Goal: Task Accomplishment & Management: Manage account settings

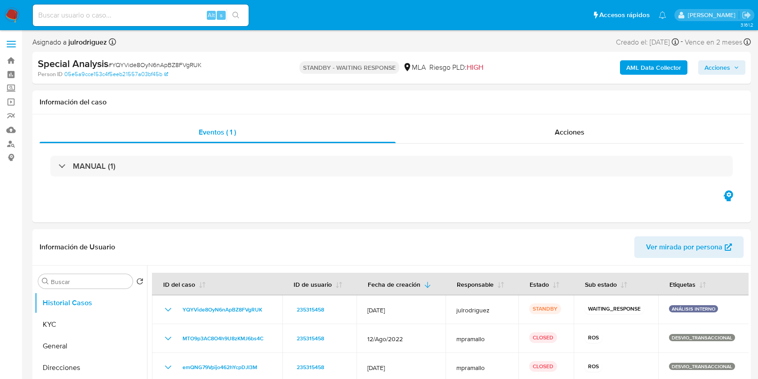
select select "10"
click at [114, 16] on input at bounding box center [141, 15] width 216 height 12
paste input "O7RYbWHw8pX6ZvueY0jEVH0z"
type input "O7RYbWHw8pX6ZvueY0jEVH0z"
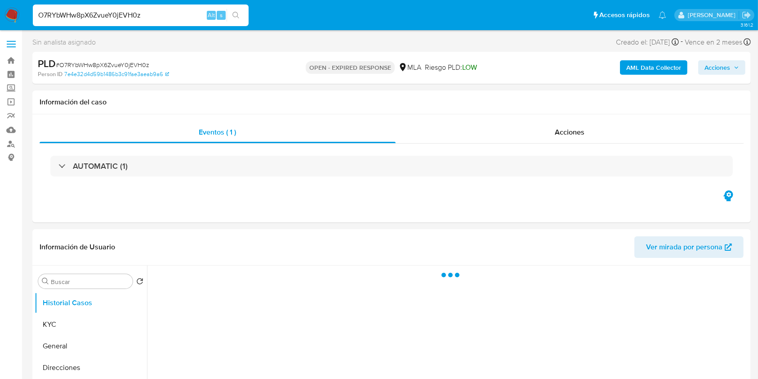
select select "10"
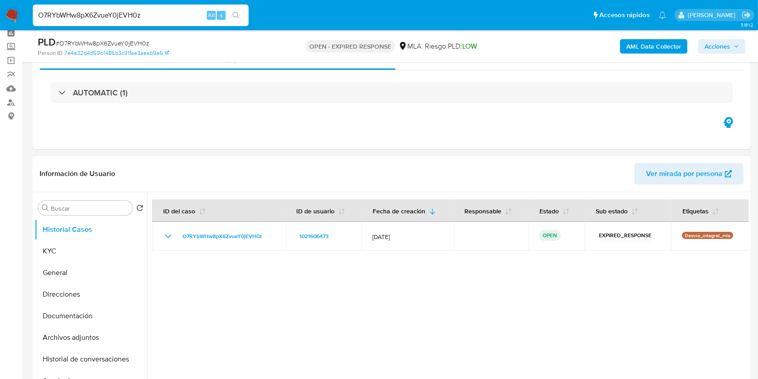
scroll to position [60, 0]
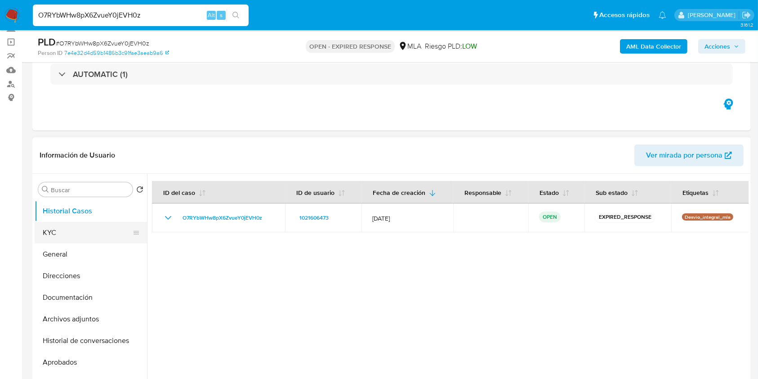
click at [90, 236] on button "KYC" at bounding box center [87, 233] width 105 height 22
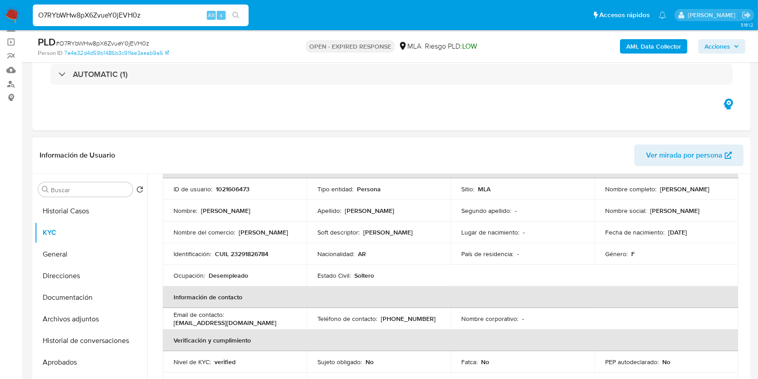
drag, startPoint x: 611, startPoint y: 195, endPoint x: 673, endPoint y: 195, distance: 62.1
click at [673, 193] on div "Nombre completo : [PERSON_NAME] [PERSON_NAME]" at bounding box center [666, 189] width 122 height 8
copy p "[PERSON_NAME] [PERSON_NAME]"
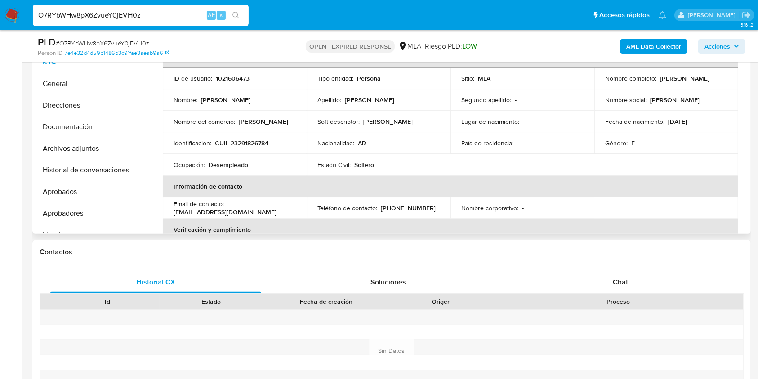
scroll to position [170, 0]
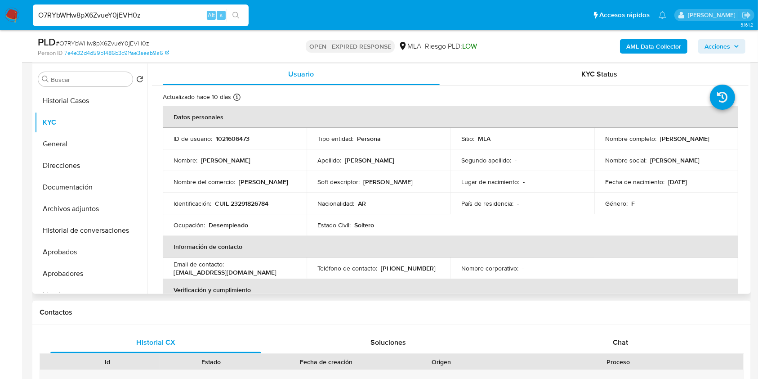
click at [241, 135] on p "1021606473" at bounding box center [233, 138] width 34 height 8
copy p "1021606473"
click at [131, 40] on span "# O7RYbWHw8pX6ZvueY0jEVH0z" at bounding box center [103, 43] width 94 height 9
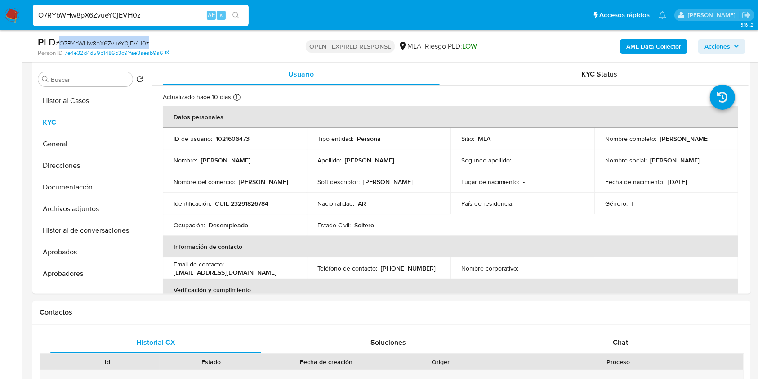
copy span "O7RYbWHw8pX6ZvueY0jEVH0z"
click at [245, 202] on p "CUIL 23291826784" at bounding box center [242, 203] width 54 height 8
copy p "23291826784"
click at [242, 137] on p "1021606473" at bounding box center [233, 138] width 34 height 8
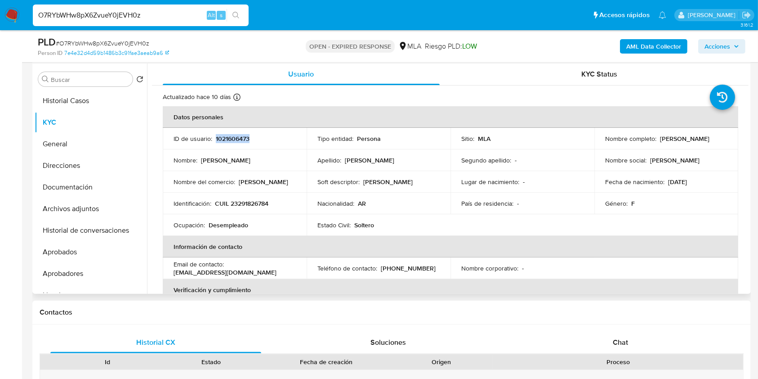
click at [242, 137] on p "1021606473" at bounding box center [233, 138] width 34 height 8
copy p "1021606473"
click at [62, 188] on button "Documentación" at bounding box center [87, 187] width 105 height 22
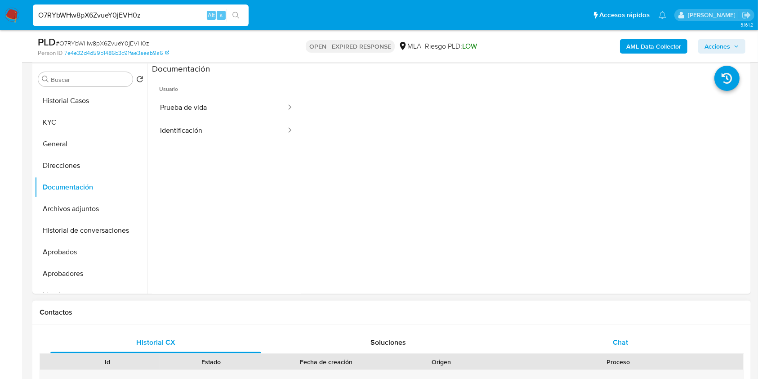
click at [615, 336] on div "Chat" at bounding box center [620, 343] width 211 height 22
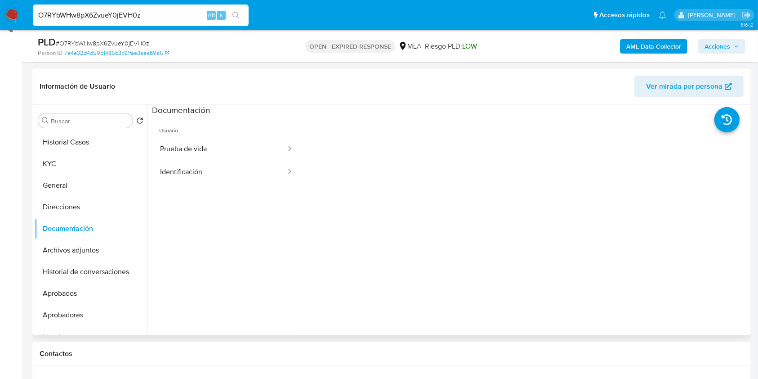
scroll to position [110, 0]
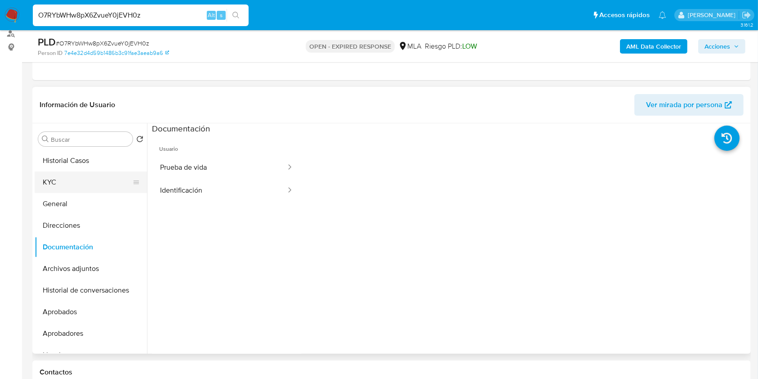
click at [66, 175] on button "KYC" at bounding box center [87, 182] width 105 height 22
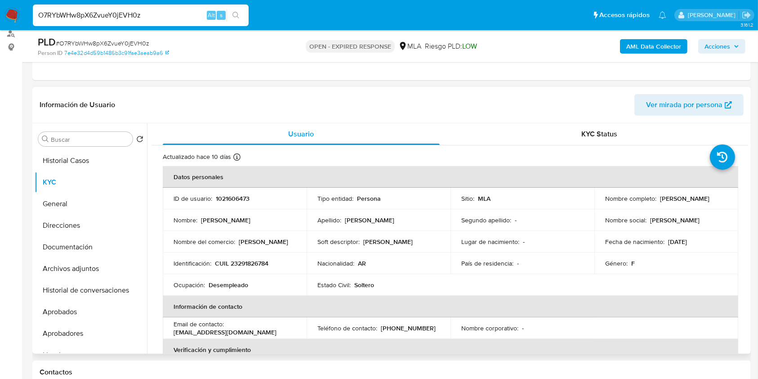
click at [244, 262] on p "CUIL 23291826784" at bounding box center [242, 263] width 54 height 8
copy p "23291826784"
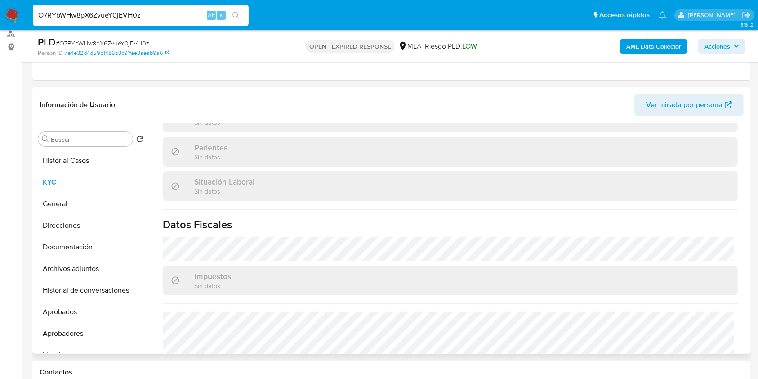
scroll to position [474, 0]
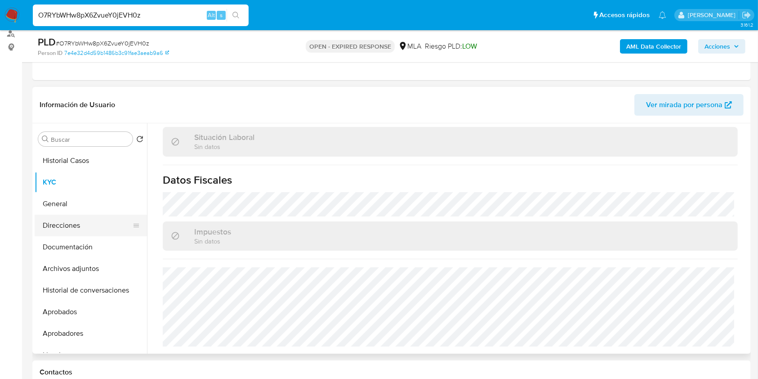
click at [70, 218] on button "Direcciones" at bounding box center [87, 226] width 105 height 22
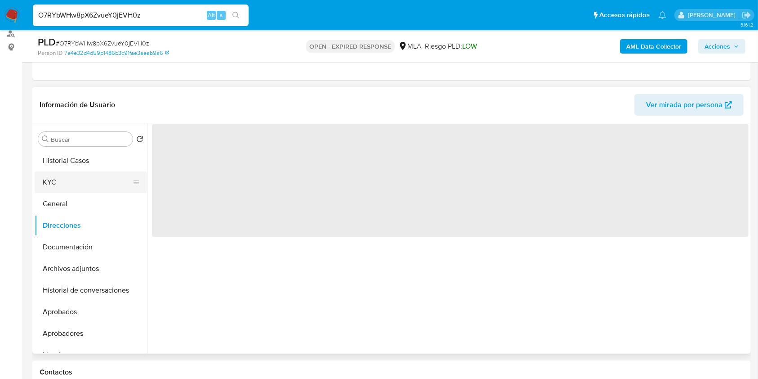
click at [63, 180] on button "KYC" at bounding box center [87, 182] width 105 height 22
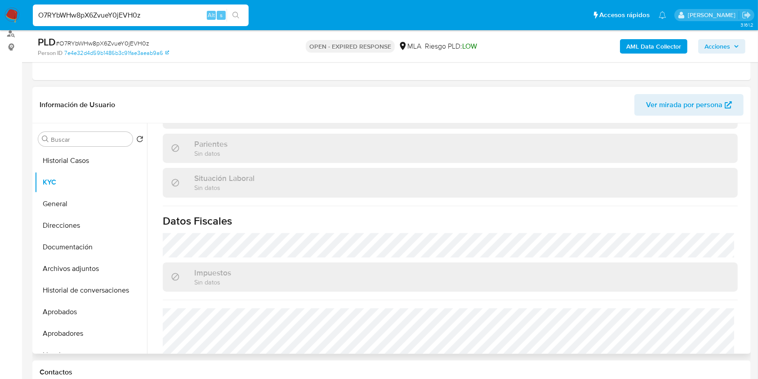
scroll to position [474, 0]
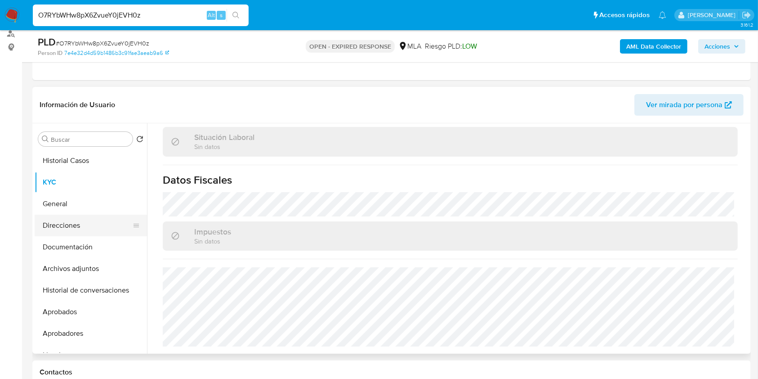
click at [72, 220] on button "Direcciones" at bounding box center [87, 226] width 105 height 22
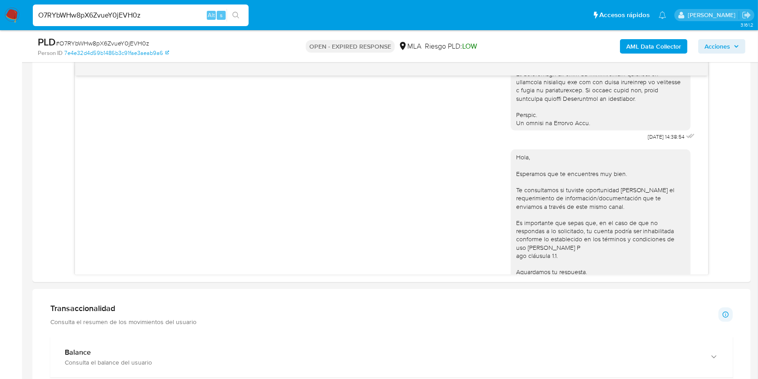
scroll to position [479, 0]
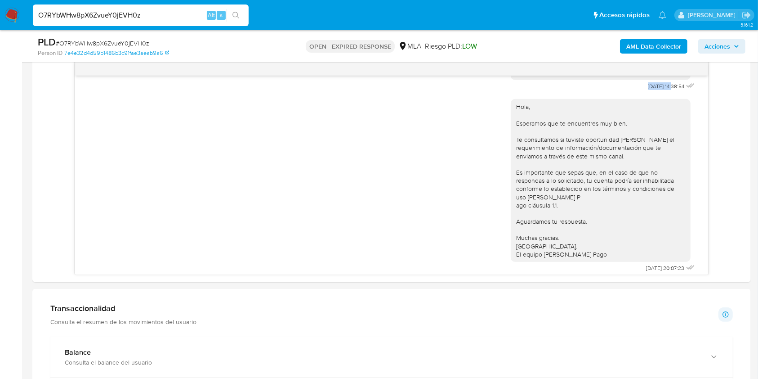
drag, startPoint x: 642, startPoint y: 103, endPoint x: 654, endPoint y: 102, distance: 12.2
copy span "17/09/2025"
click at [11, 244] on aside "Bandeja Tablero Screening Búsqueda en Listas Watchlist Herramientas Operaciones…" at bounding box center [11, 277] width 22 height 1495
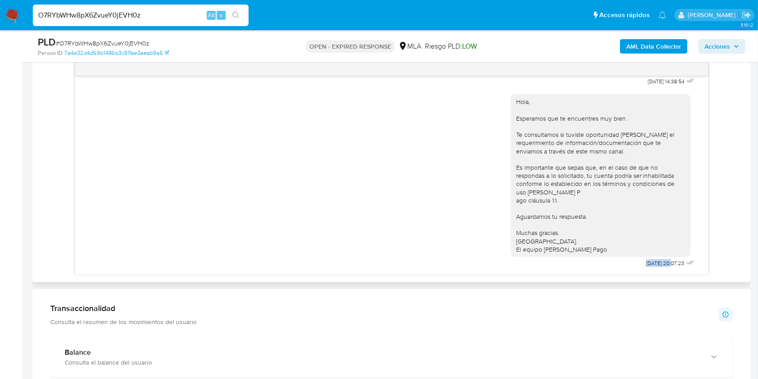
drag, startPoint x: 623, startPoint y: 261, endPoint x: 653, endPoint y: 264, distance: 29.9
click at [653, 264] on div "Hola, Esperamos que te encuentres muy bien. Te consultamos si tuviste oportunid…" at bounding box center [604, 179] width 186 height 182
copy span "22/09/2025"
click at [138, 39] on span "# O7RYbWHw8pX6ZvueY0jEVH0z" at bounding box center [103, 43] width 94 height 9
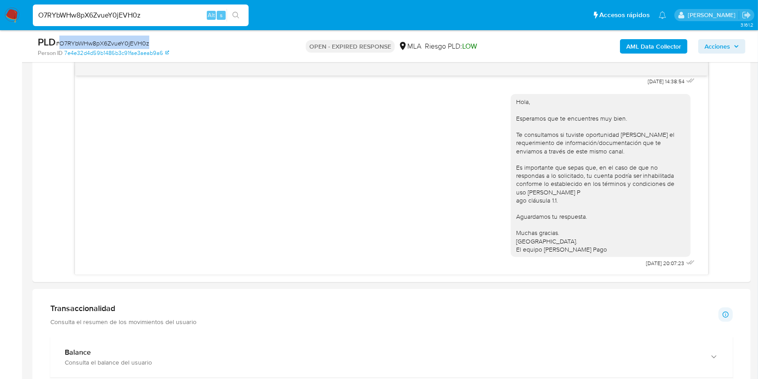
copy span "O7RYbWHw8pX6ZvueY0jEVH0z"
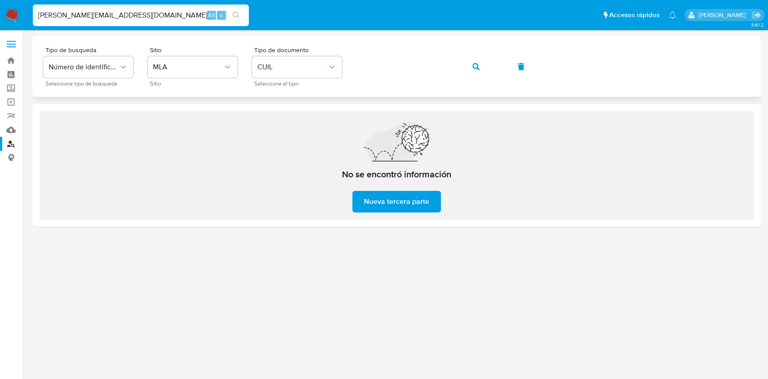
click at [479, 63] on icon "button" at bounding box center [475, 66] width 7 height 7
click at [406, 200] on span "Nueva tercera parte" at bounding box center [396, 202] width 65 height 20
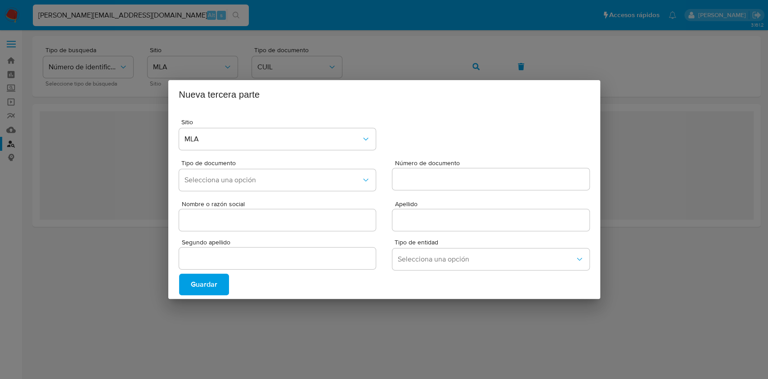
click at [589, 248] on div "Sitio MLA Tipo de documento Selecciona una opción Número de documento Nombre o …" at bounding box center [384, 204] width 432 height 190
drag, startPoint x: 584, startPoint y: 96, endPoint x: 603, endPoint y: 96, distance: 18.9
click at [585, 96] on h2 "Nueva tercera parte" at bounding box center [384, 94] width 410 height 14
click at [618, 85] on div "Nueva tercera parte Sitio MLA Tipo de documento Selecciona una opción Número de…" at bounding box center [384, 189] width 768 height 379
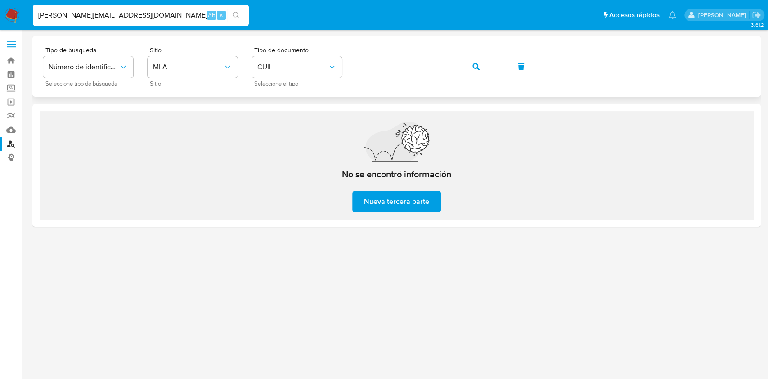
click at [479, 66] on button "button" at bounding box center [476, 67] width 31 height 22
click at [458, 65] on div "Tipo de busqueda Número de identificación Seleccione tipo de búsqueda Sitio MLA…" at bounding box center [396, 66] width 707 height 39
click at [474, 65] on icon "button" at bounding box center [475, 66] width 7 height 7
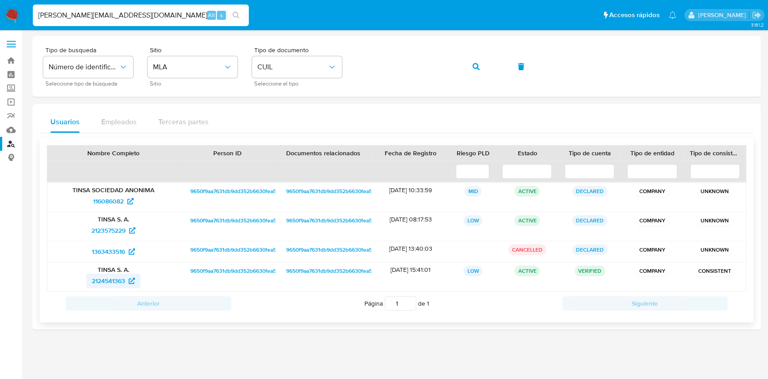
click at [129, 285] on span "2124541363" at bounding box center [113, 280] width 43 height 14
click at [474, 64] on button "button" at bounding box center [476, 67] width 31 height 22
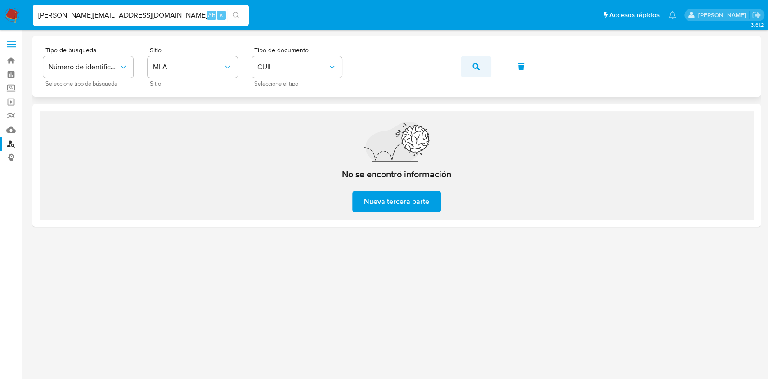
click at [484, 62] on button "button" at bounding box center [476, 67] width 31 height 22
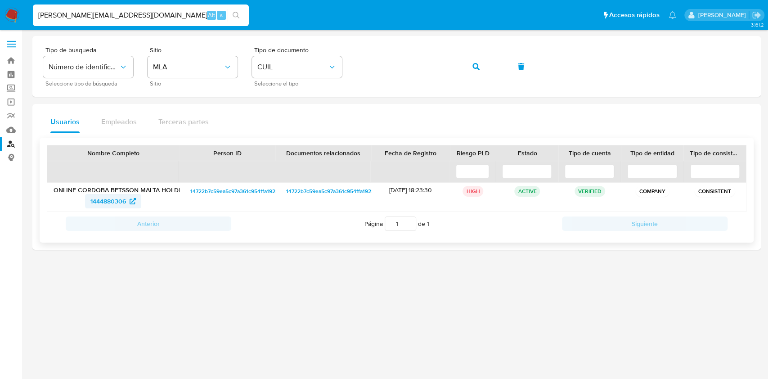
click at [125, 200] on span "1444880306" at bounding box center [108, 201] width 36 height 14
click at [482, 65] on button "button" at bounding box center [476, 67] width 31 height 22
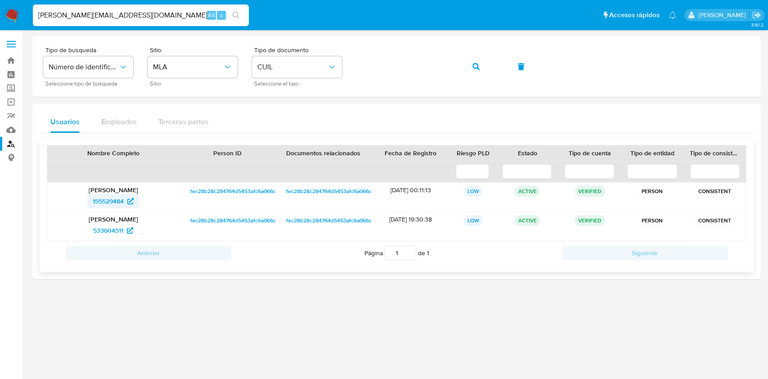
click at [122, 199] on span "155529484" at bounding box center [108, 201] width 31 height 14
click at [470, 68] on button "button" at bounding box center [476, 67] width 31 height 22
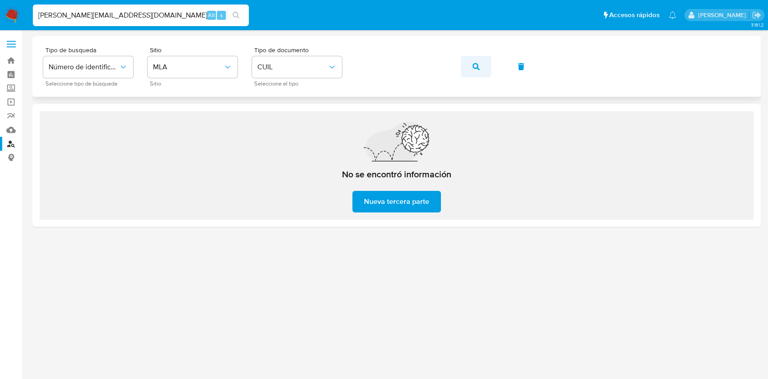
click at [479, 67] on icon "button" at bounding box center [475, 66] width 7 height 7
drag, startPoint x: 468, startPoint y: 70, endPoint x: 468, endPoint y: 74, distance: 4.5
click at [469, 70] on button "button" at bounding box center [476, 67] width 31 height 22
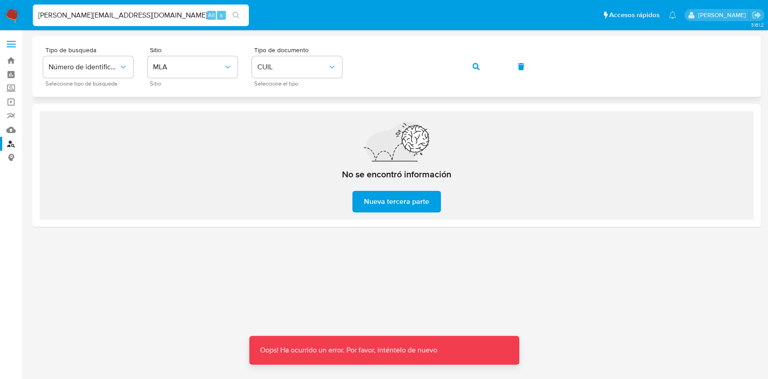
drag, startPoint x: 473, startPoint y: 64, endPoint x: 466, endPoint y: 78, distance: 15.9
click at [473, 64] on icon "button" at bounding box center [475, 66] width 7 height 7
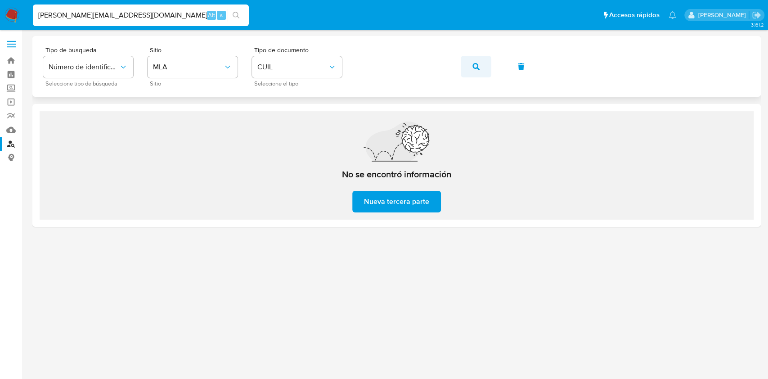
click at [486, 68] on button "button" at bounding box center [476, 67] width 31 height 22
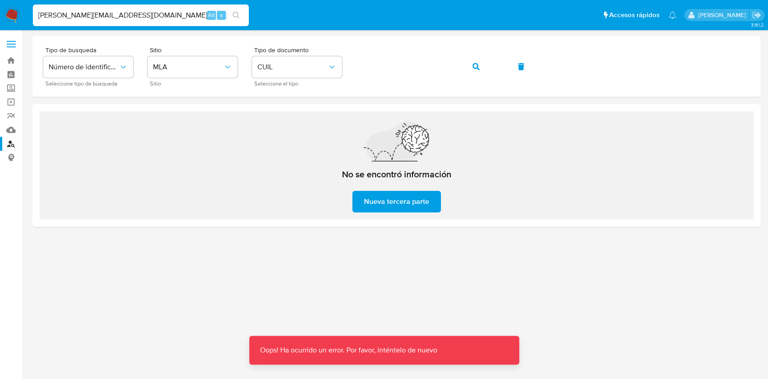
click at [382, 197] on span "Nueva tercera parte" at bounding box center [396, 202] width 65 height 20
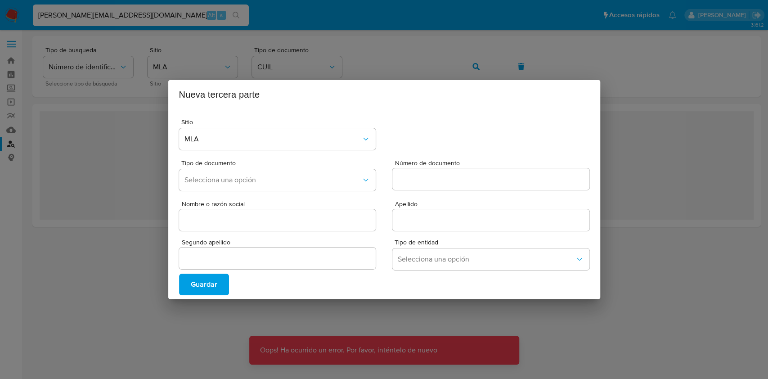
click at [627, 284] on div "Nueva tercera parte Sitio MLA Tipo de documento Selecciona una opción Número de…" at bounding box center [384, 189] width 768 height 379
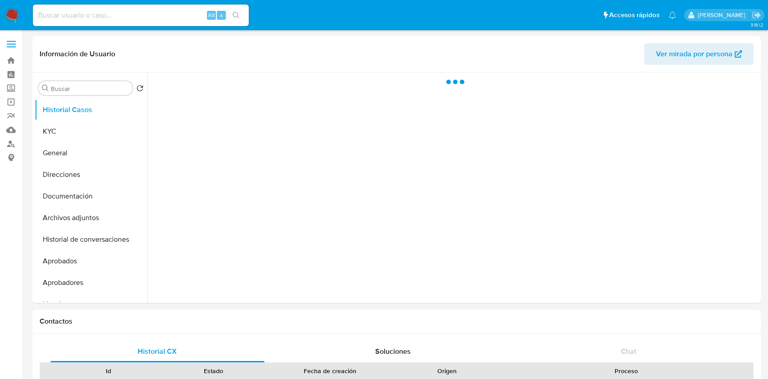
select select "10"
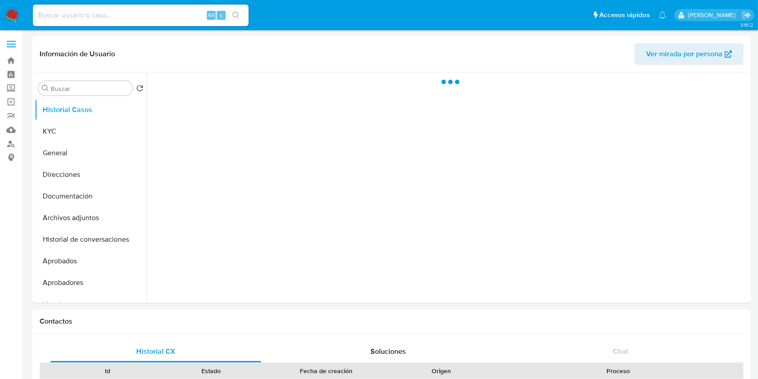
select select "10"
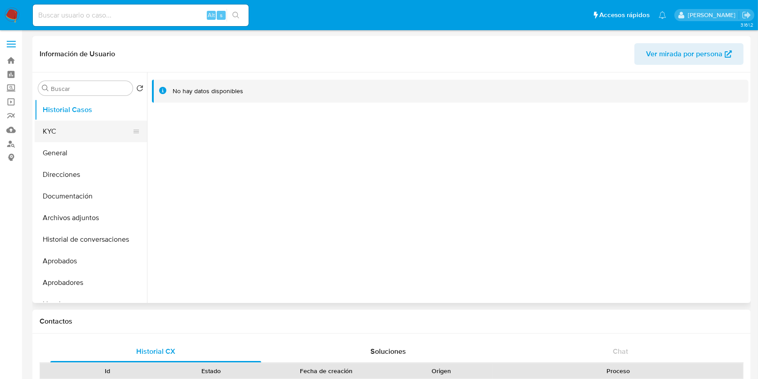
click at [49, 130] on button "KYC" at bounding box center [87, 132] width 105 height 22
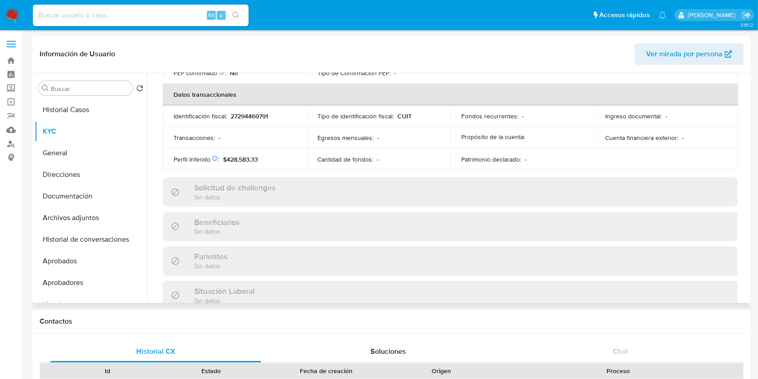
scroll to position [474, 0]
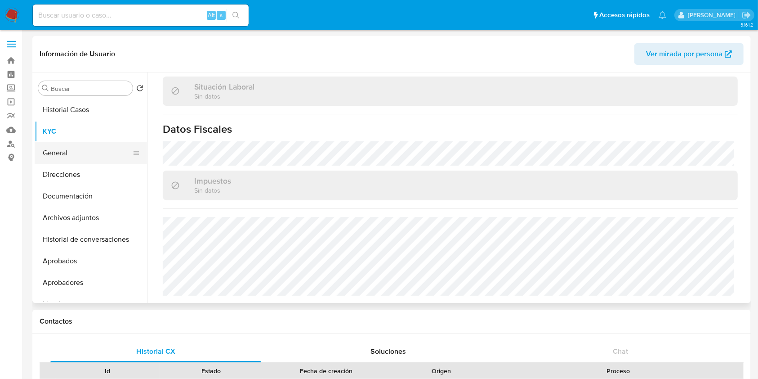
click at [68, 160] on button "General" at bounding box center [87, 153] width 105 height 22
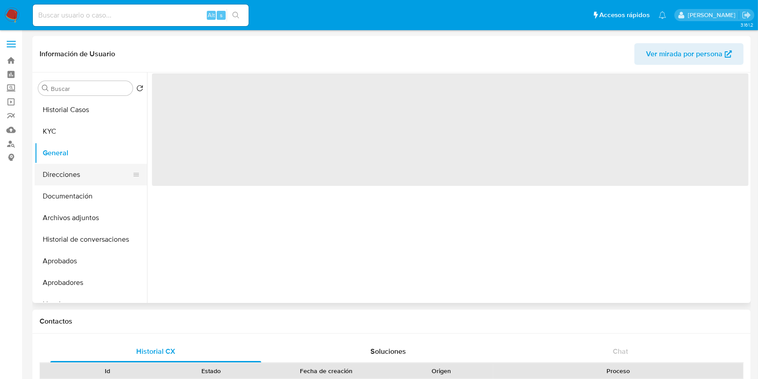
click at [67, 172] on button "Direcciones" at bounding box center [87, 175] width 105 height 22
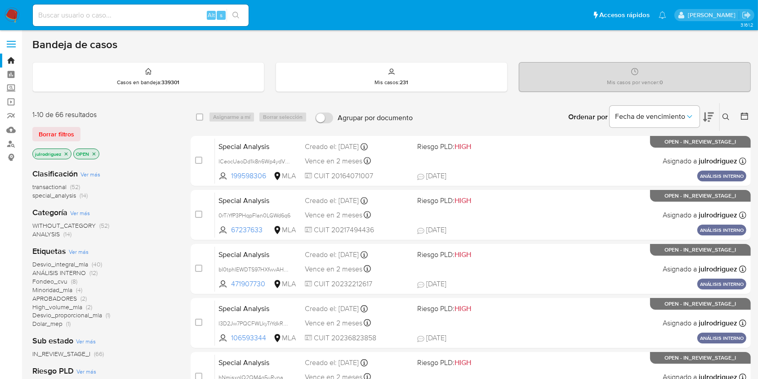
click at [729, 116] on icon at bounding box center [726, 116] width 7 height 7
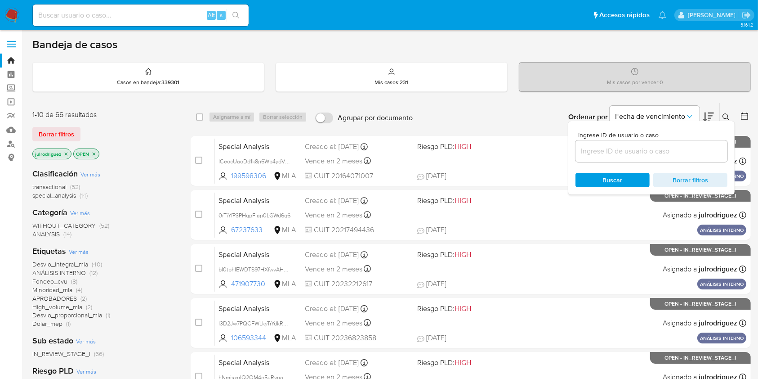
drag, startPoint x: 666, startPoint y: 148, endPoint x: 645, endPoint y: 155, distance: 22.1
click at [666, 148] on input at bounding box center [652, 151] width 152 height 12
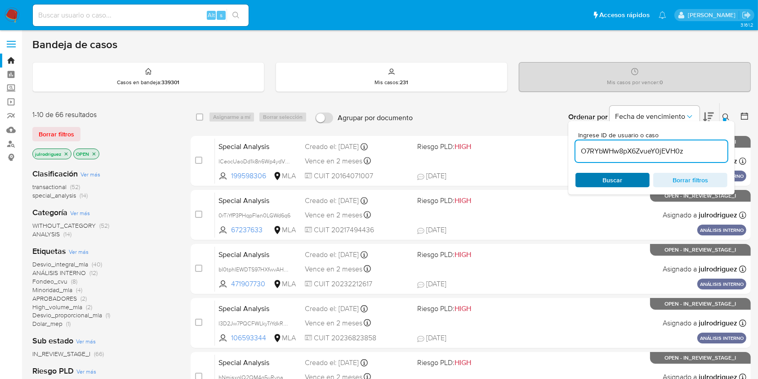
type input "O7RYbWHw8pX6ZvueY0jEVH0z"
click at [599, 176] on span "Buscar" at bounding box center [613, 180] width 62 height 13
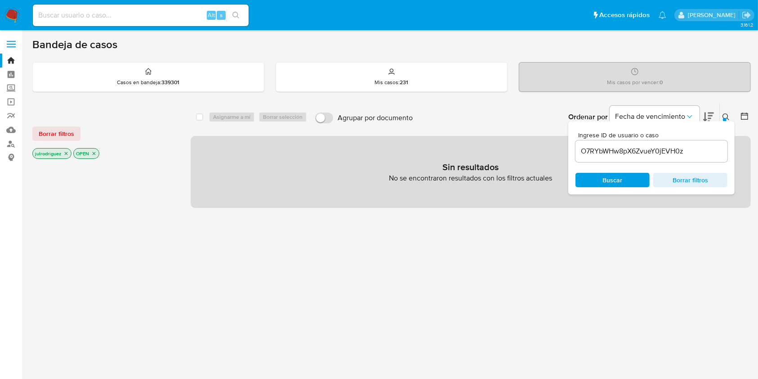
click at [94, 153] on icon "close-filter" at bounding box center [93, 153] width 5 height 5
click at [65, 154] on icon "close-filter" at bounding box center [65, 153] width 5 height 5
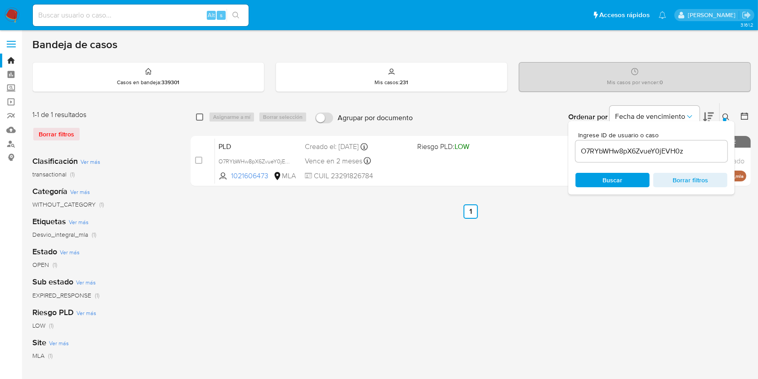
click at [199, 118] on input "checkbox" at bounding box center [199, 116] width 7 height 7
checkbox input "true"
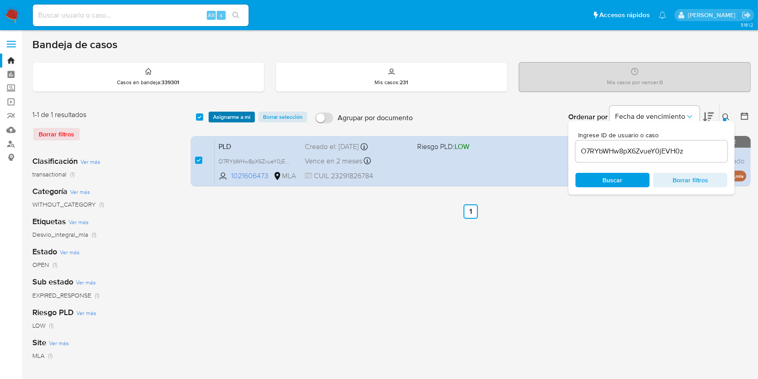
click at [219, 118] on span "Asignarme a mí" at bounding box center [231, 116] width 37 height 9
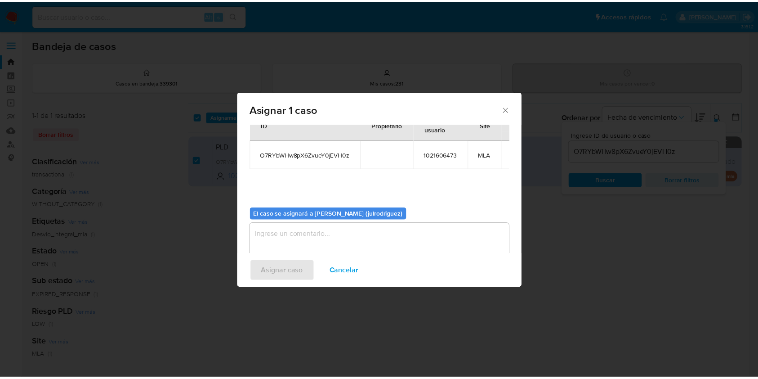
scroll to position [46, 0]
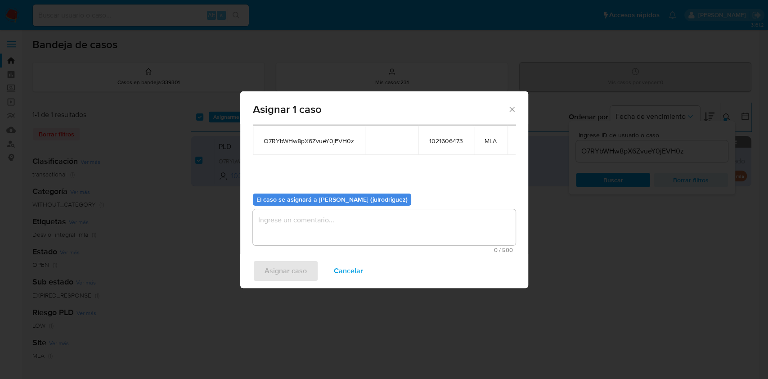
click at [349, 219] on textarea "assign-modal" at bounding box center [384, 227] width 263 height 36
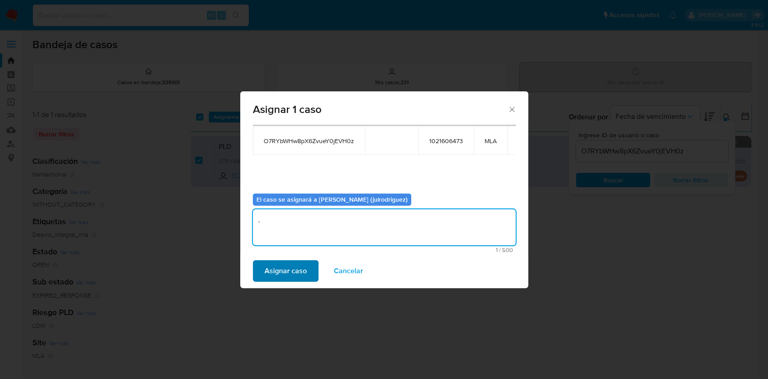
type textarea "."
click at [301, 262] on span "Asignar caso" at bounding box center [285, 271] width 42 height 20
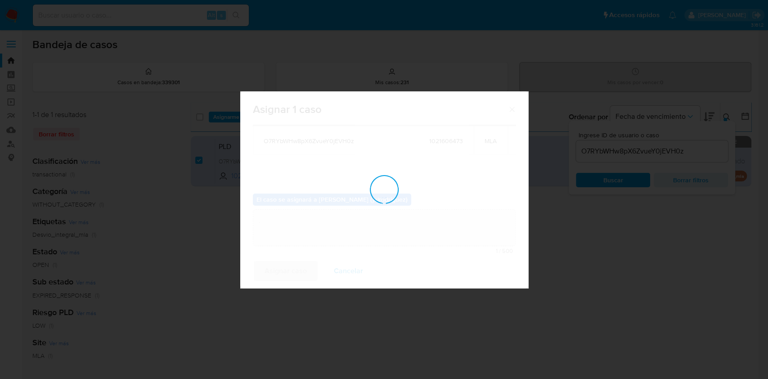
checkbox input "false"
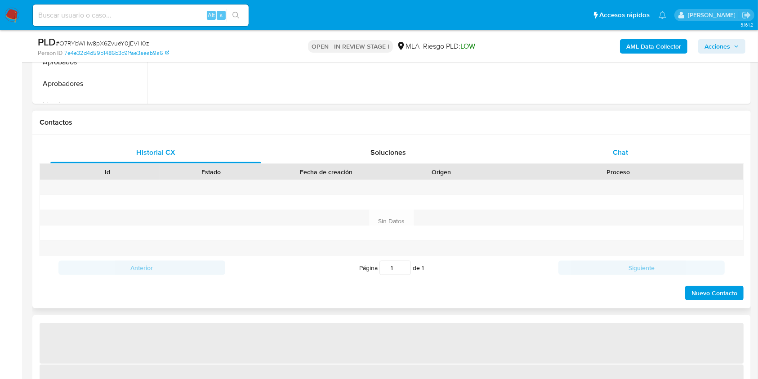
click at [625, 150] on span "Chat" at bounding box center [620, 152] width 15 height 10
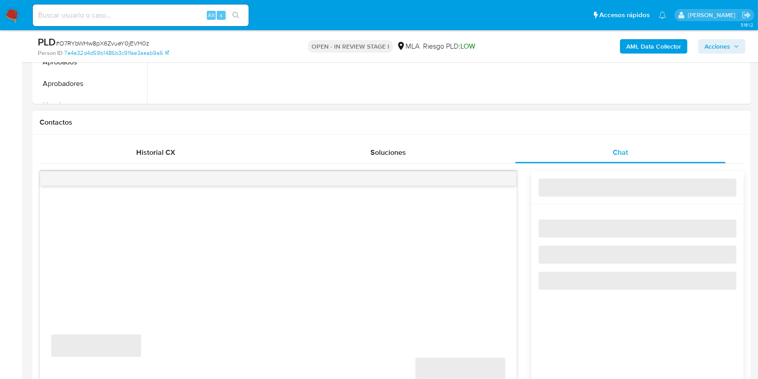
select select "10"
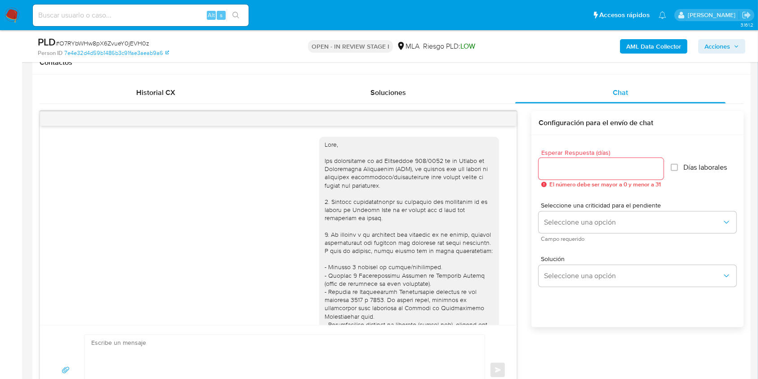
scroll to position [508, 0]
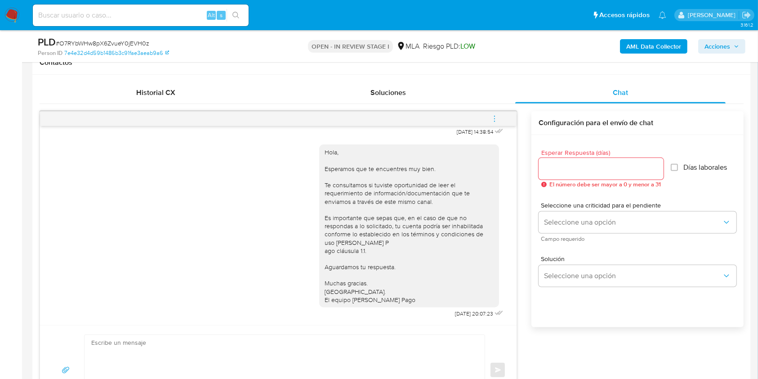
click at [502, 121] on button "menu-action" at bounding box center [495, 119] width 30 height 22
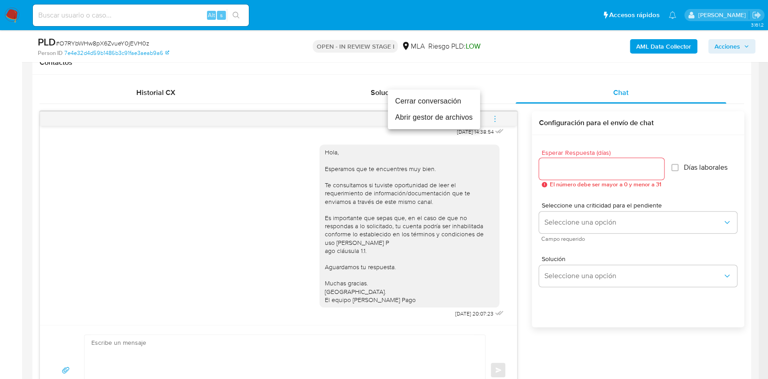
click at [441, 106] on li "Cerrar conversación" at bounding box center [434, 101] width 92 height 16
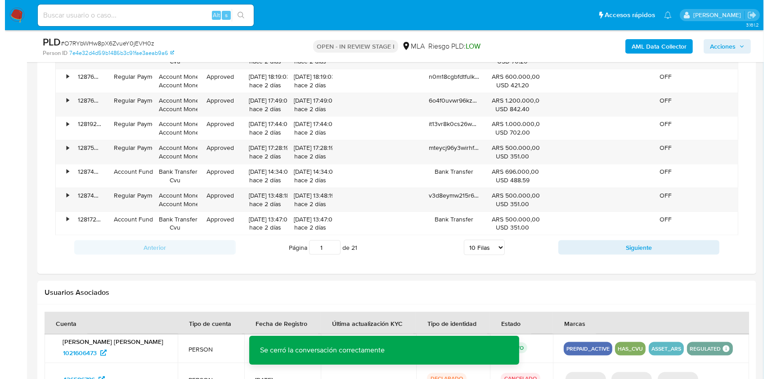
scroll to position [1403, 0]
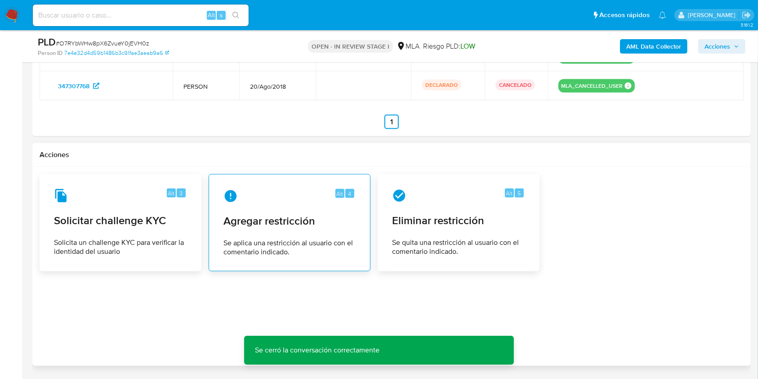
click at [296, 222] on span "Agregar restricción" at bounding box center [290, 220] width 132 height 13
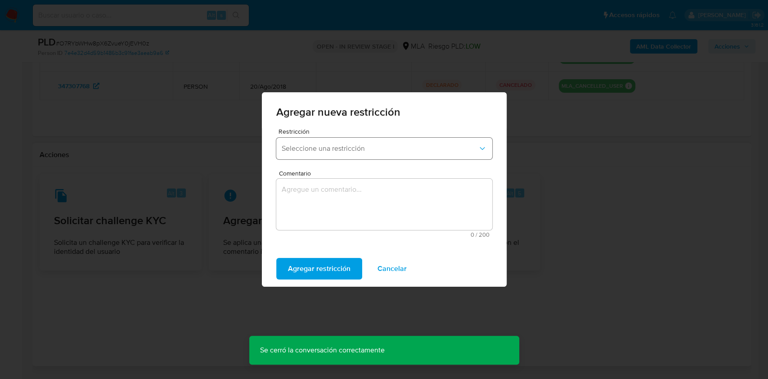
click at [306, 146] on span "Seleccione una restricción" at bounding box center [380, 148] width 196 height 9
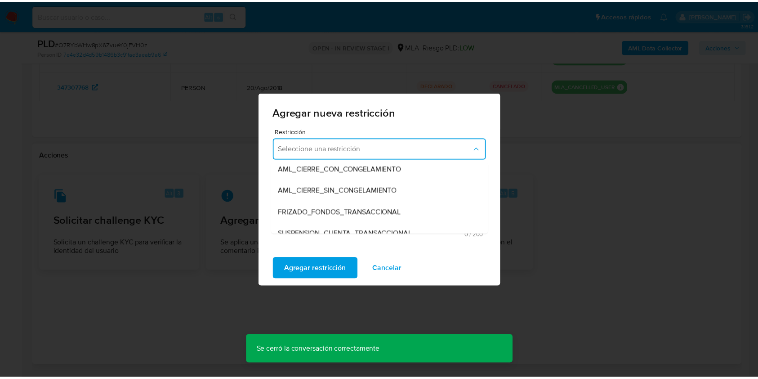
scroll to position [94, 0]
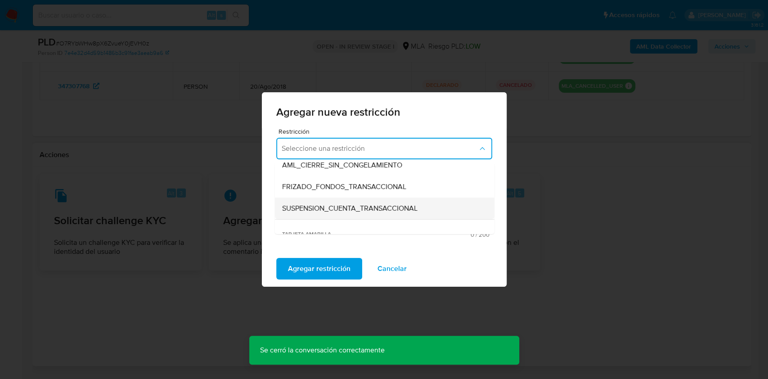
click at [319, 201] on div "SUSPENSION_CUENTA_TRANSACCIONAL" at bounding box center [382, 208] width 200 height 22
click at [351, 201] on textarea "Comentario" at bounding box center [384, 204] width 216 height 51
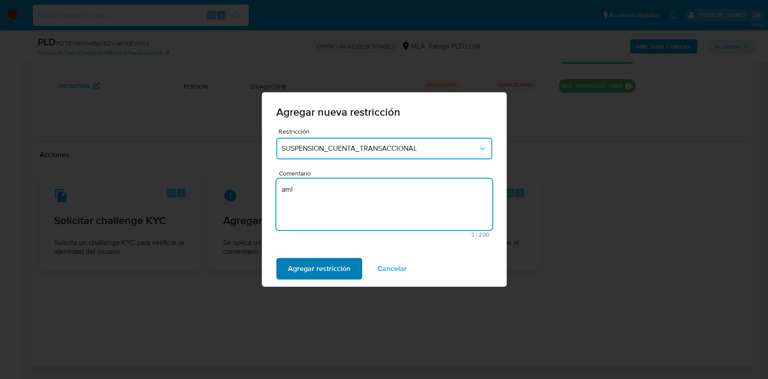
type textarea "aml"
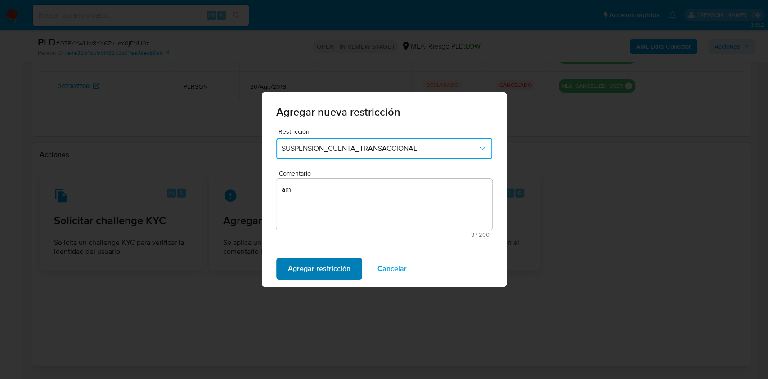
click at [325, 274] on span "Agregar restricción" at bounding box center [319, 269] width 63 height 20
click at [320, 269] on button "Confirmar" at bounding box center [304, 269] width 56 height 22
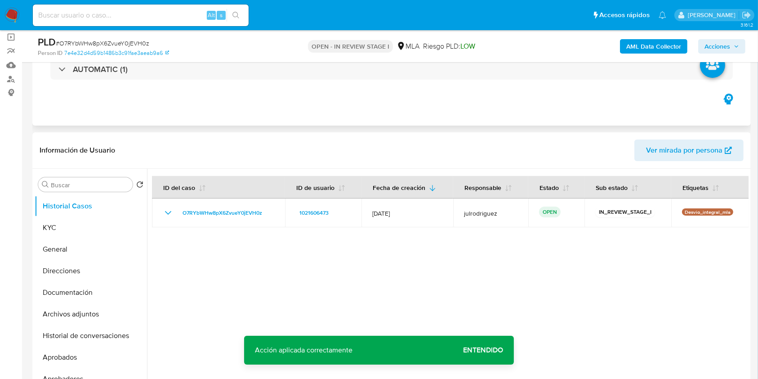
scroll to position [24, 0]
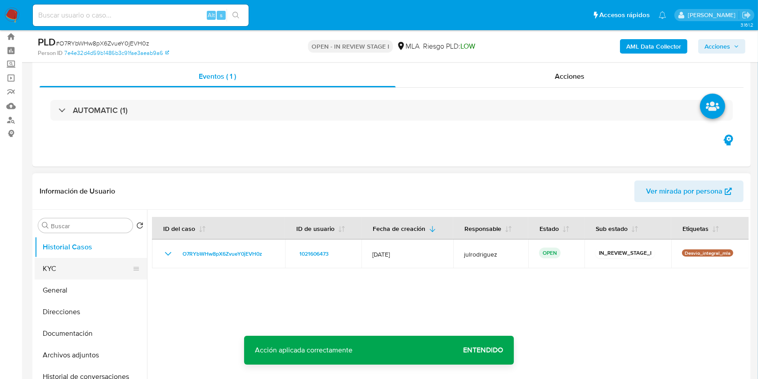
click at [55, 261] on button "KYC" at bounding box center [87, 269] width 105 height 22
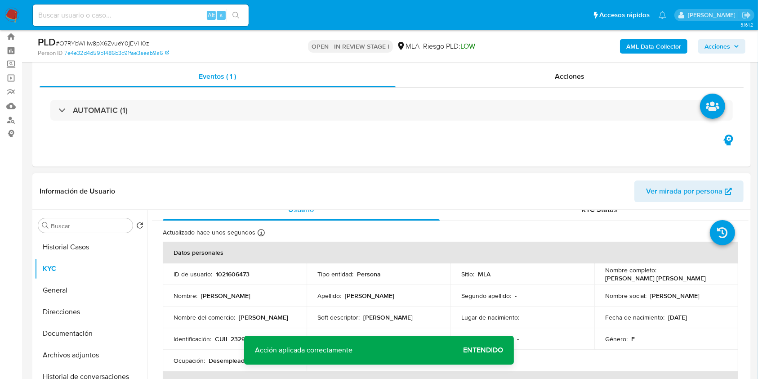
scroll to position [0, 0]
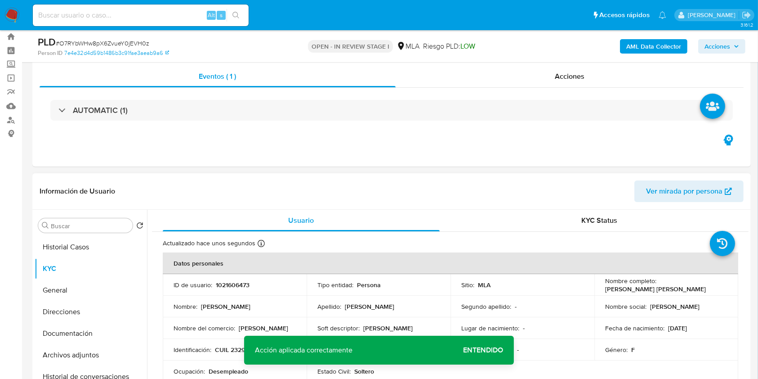
click at [230, 285] on p "1021606473" at bounding box center [233, 285] width 34 height 8
copy p "1021606473"
click at [146, 42] on span "# O7RYbWHw8pX6ZvueY0jEVH0z" at bounding box center [103, 43] width 94 height 9
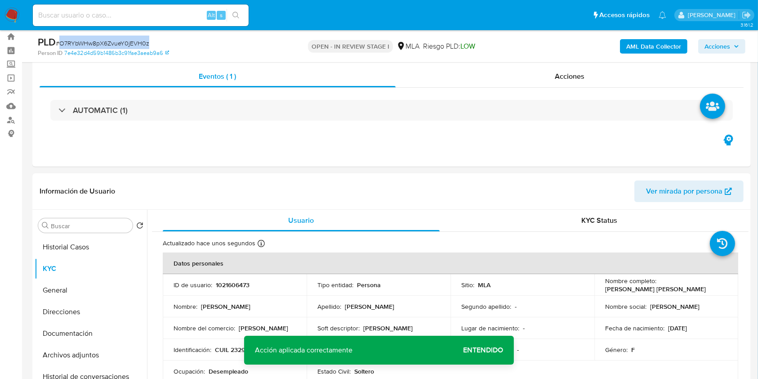
copy span "O7RYbWHw8pX6ZvueY0jEVH0z"
click at [642, 41] on b "AML Data Collector" at bounding box center [654, 46] width 55 height 14
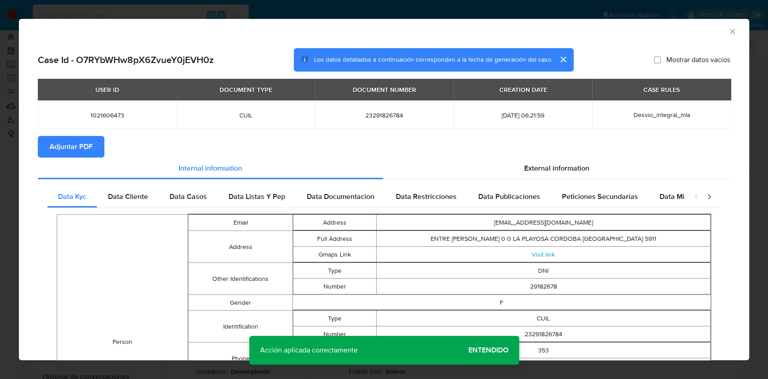
click at [99, 147] on button "Adjuntar PDF" at bounding box center [71, 147] width 67 height 22
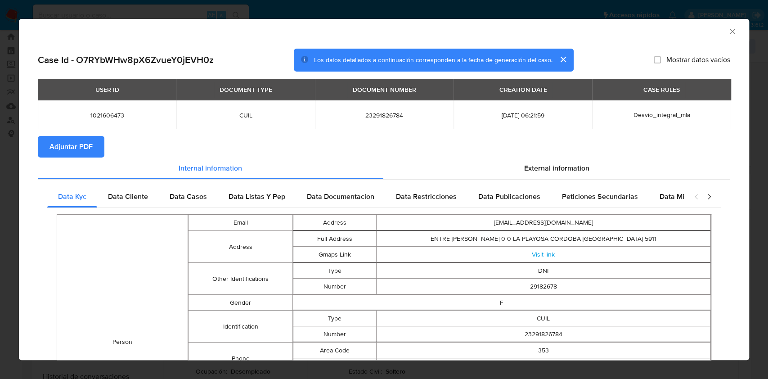
click at [730, 33] on icon "Cerrar ventana" at bounding box center [732, 31] width 5 height 5
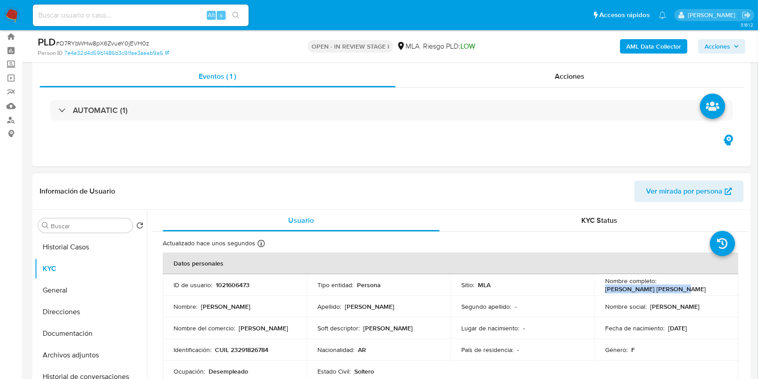
drag, startPoint x: 601, startPoint y: 288, endPoint x: 683, endPoint y: 287, distance: 81.9
click at [684, 287] on td "Nombre completo : [PERSON_NAME] [PERSON_NAME]" at bounding box center [667, 285] width 144 height 22
copy p "[PERSON_NAME] [PERSON_NAME]"
click at [56, 336] on button "Documentación" at bounding box center [87, 334] width 105 height 22
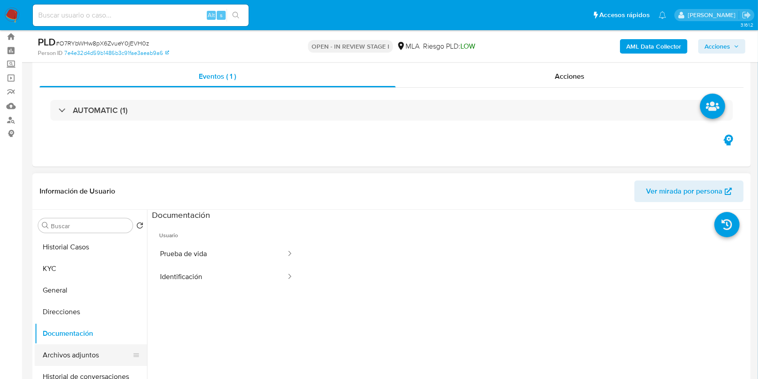
click at [58, 360] on button "Archivos adjuntos" at bounding box center [87, 355] width 105 height 22
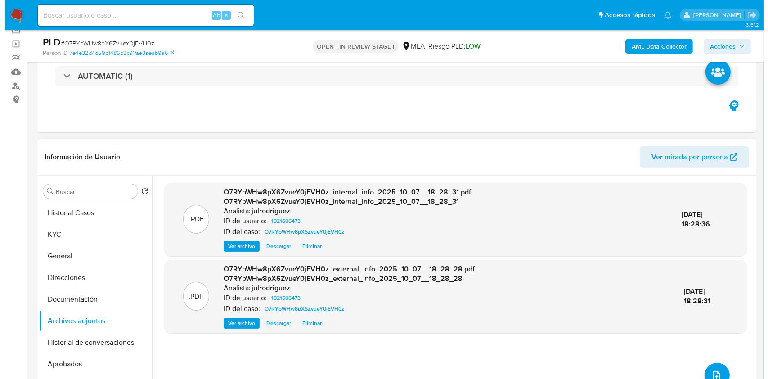
scroll to position [84, 0]
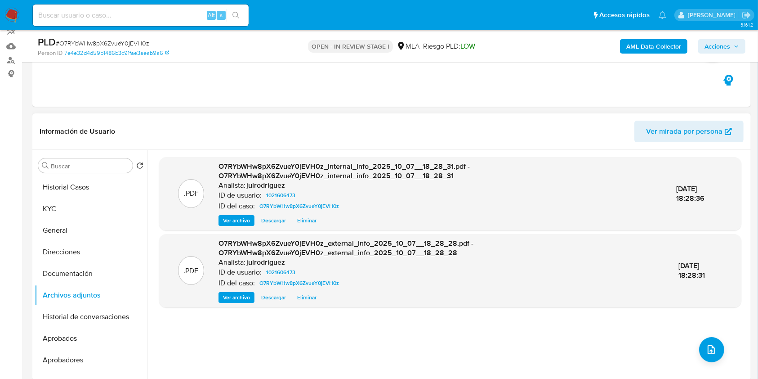
click at [707, 362] on div ".PDF O7RYbWHw8pX6ZvueY0jEVH0z_internal_info_2025_10_07__18_28_31.pdf - O7RYbWHw…" at bounding box center [450, 265] width 582 height 216
click at [706, 347] on icon "upload-file" at bounding box center [711, 349] width 11 height 11
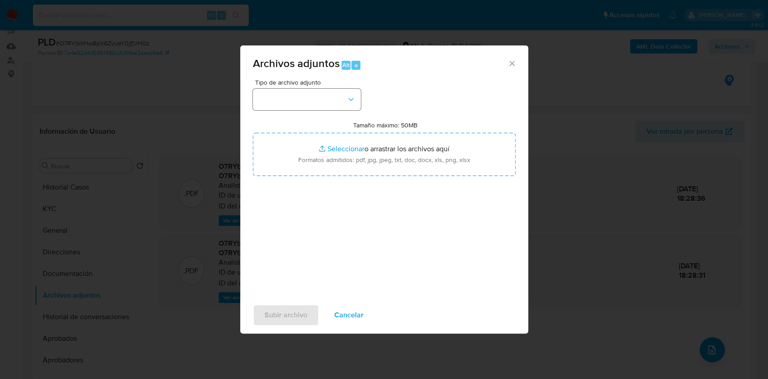
drag, startPoint x: 286, startPoint y: 87, endPoint x: 286, endPoint y: 92, distance: 5.0
click at [286, 88] on div "Tipo de archivo adjunto" at bounding box center [307, 94] width 108 height 31
click at [290, 99] on button "button" at bounding box center [307, 100] width 108 height 22
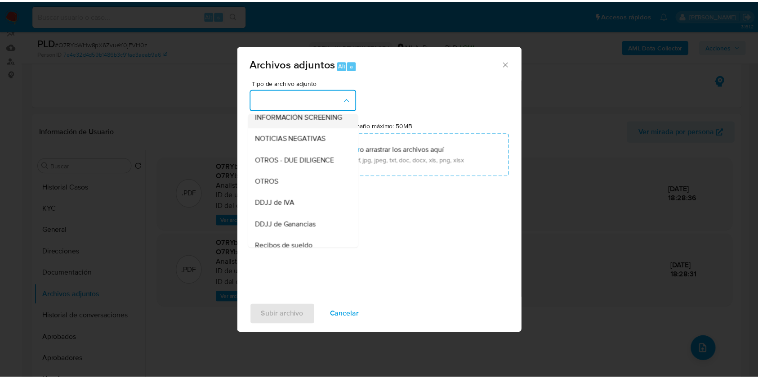
scroll to position [120, 0]
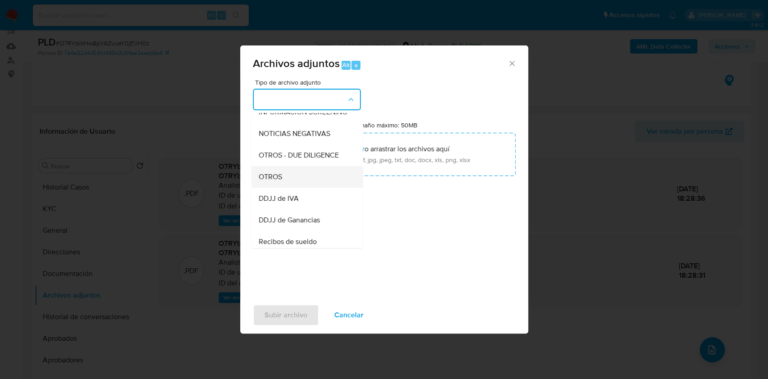
click at [286, 188] on div "OTROS" at bounding box center [304, 177] width 92 height 22
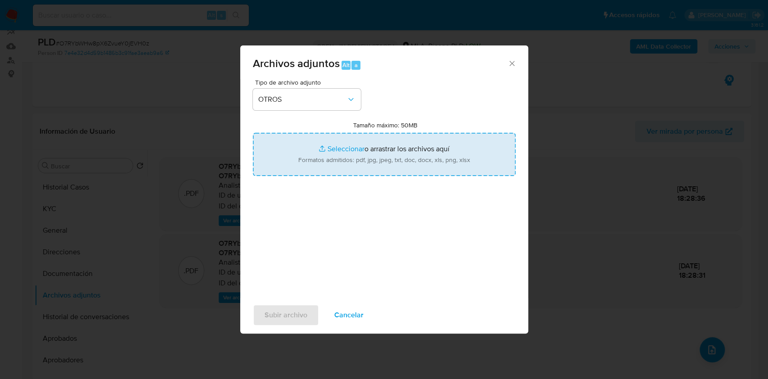
click at [368, 149] on input "Tamaño máximo: 50MB Seleccionar archivos" at bounding box center [384, 154] width 263 height 43
type input "C:\fakepath\Movimientos - 1021606473 - O7RYbWHw8pX6ZvueY0jEVH0z.xlsx"
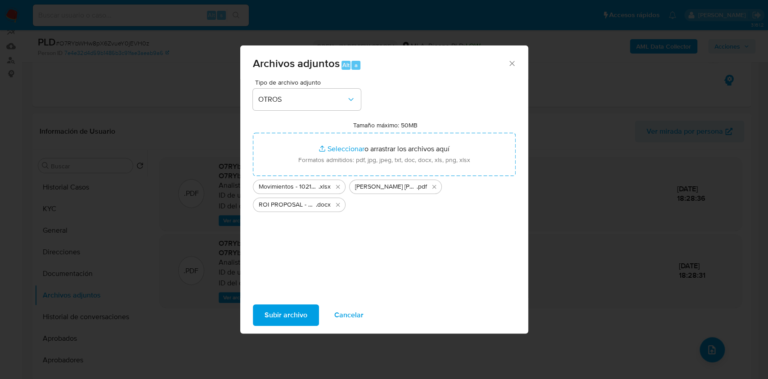
drag, startPoint x: 298, startPoint y: 316, endPoint x: 296, endPoint y: 320, distance: 4.6
click at [296, 320] on span "Subir archivo" at bounding box center [285, 315] width 43 height 20
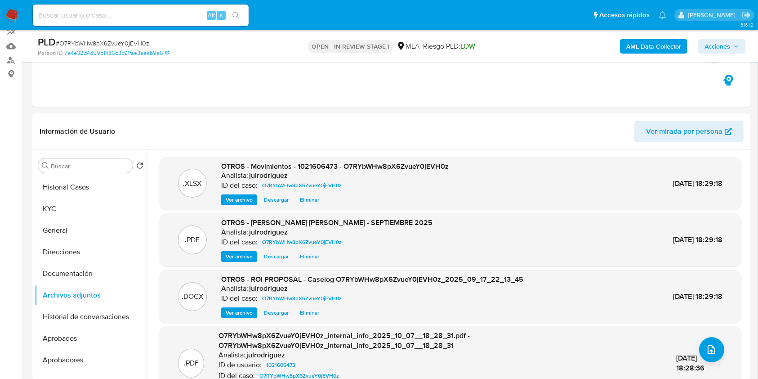
click at [726, 45] on span "Acciones" at bounding box center [718, 46] width 26 height 14
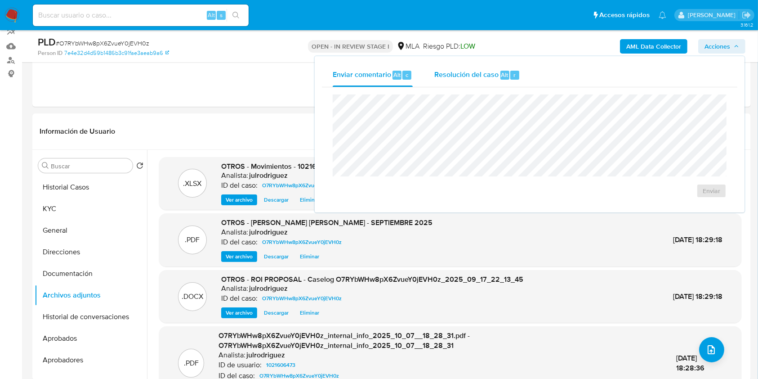
click at [474, 76] on span "Resolución del caso" at bounding box center [467, 74] width 64 height 10
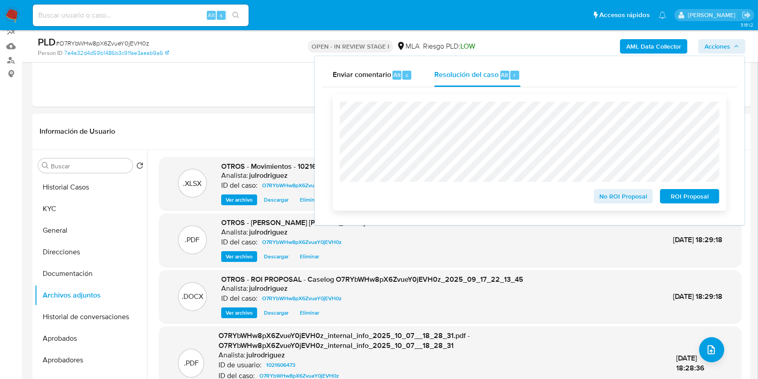
click at [685, 201] on span "ROI Proposal" at bounding box center [690, 196] width 47 height 13
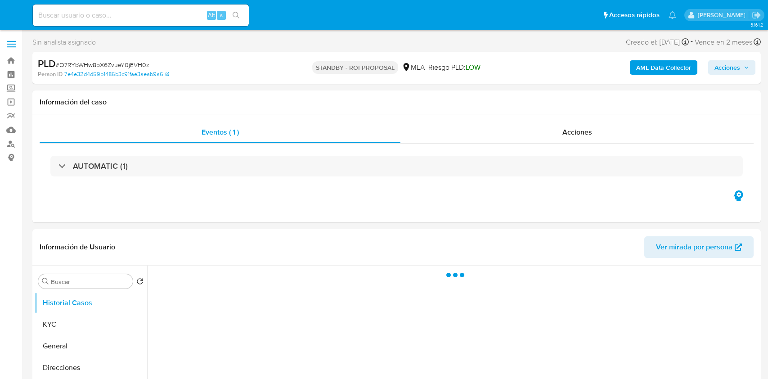
select select "10"
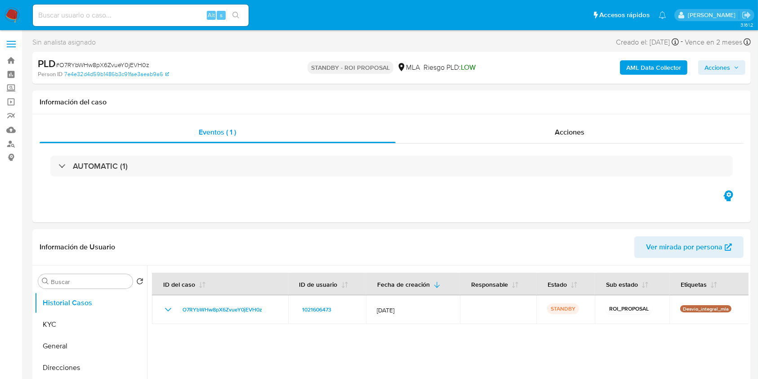
click at [124, 16] on input at bounding box center [141, 15] width 216 height 12
paste input "bCi5CWBxBnDfAMWSS7muMba3"
type input "bCi5CWBxBnDfAMWSS7muMba3"
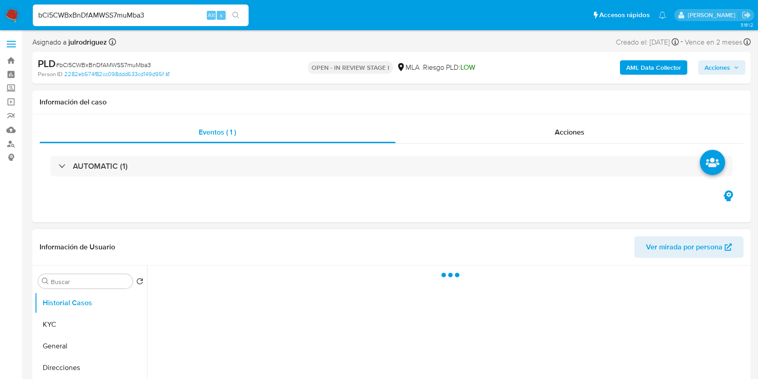
select select "10"
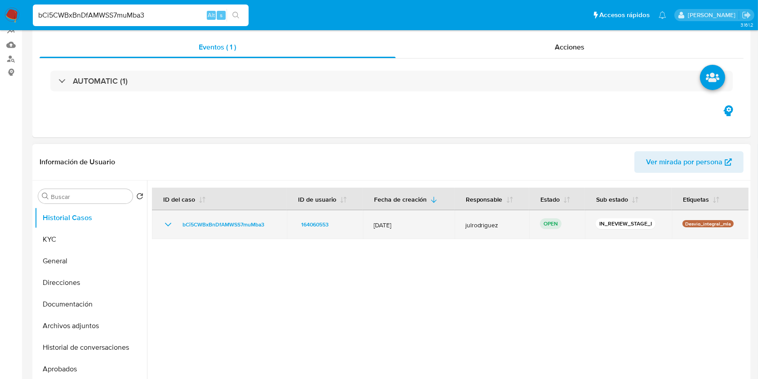
scroll to position [120, 0]
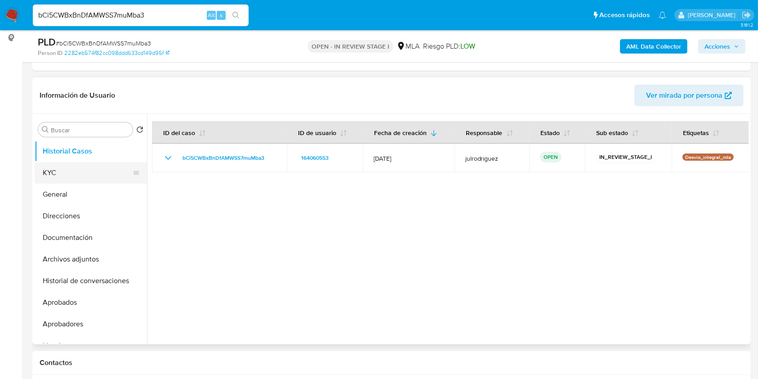
click at [70, 170] on button "KYC" at bounding box center [87, 173] width 105 height 22
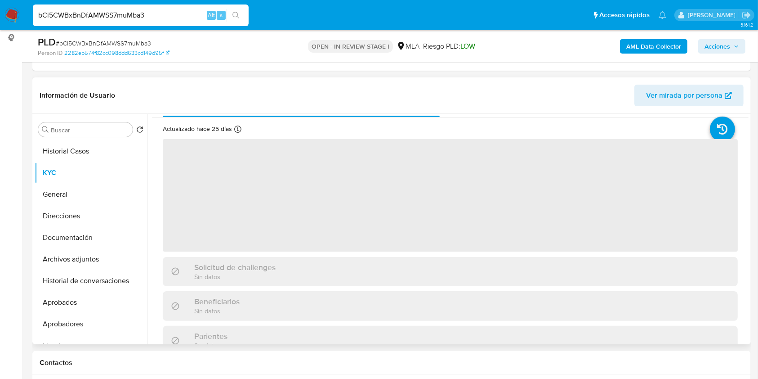
scroll to position [0, 0]
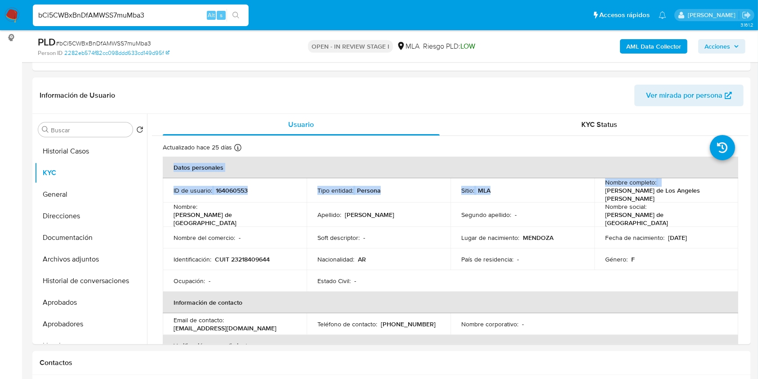
drag, startPoint x: 604, startPoint y: 194, endPoint x: 767, endPoint y: 189, distance: 163.4
copy table "Datos personales ID de usuario : 164060553 Tipo entidad : Persona Sitio : MLA N…"
click at [630, 227] on td "Fecha de nacimiento : [DEMOGRAPHIC_DATA]" at bounding box center [667, 238] width 144 height 22
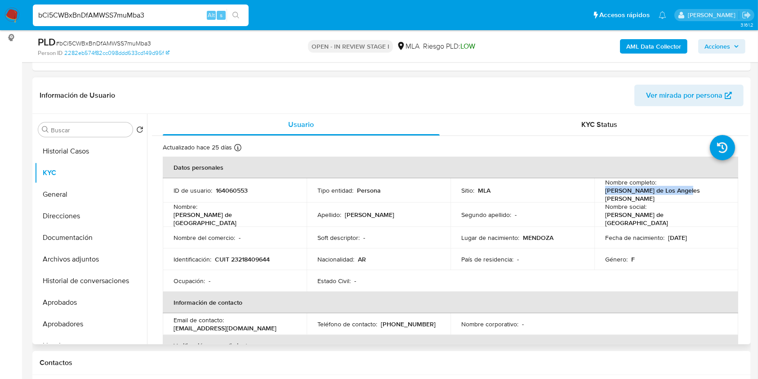
drag, startPoint x: 602, startPoint y: 191, endPoint x: 705, endPoint y: 191, distance: 103.0
click at [705, 191] on td "Nombre completo : [PERSON_NAME] Angeles [PERSON_NAME]" at bounding box center [667, 190] width 144 height 24
copy p "[PERSON_NAME] de Los Angeles [PERSON_NAME]"
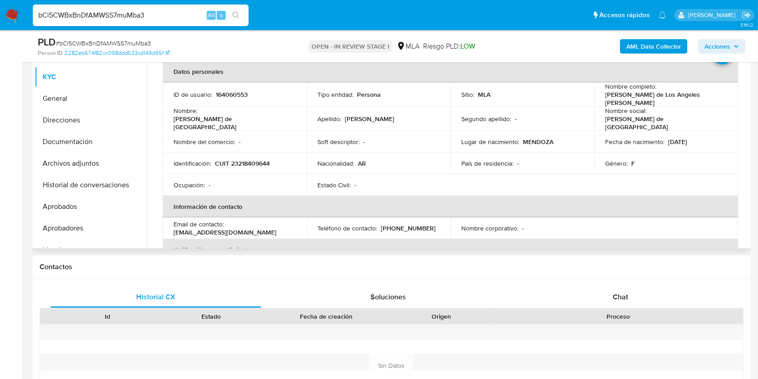
scroll to position [125, 0]
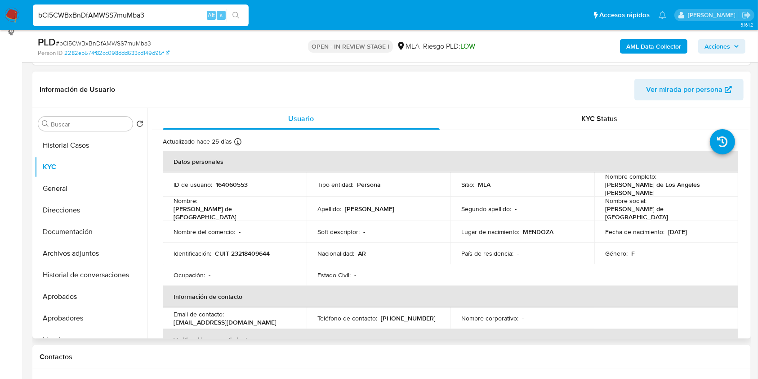
click at [223, 184] on p "164060553" at bounding box center [232, 184] width 32 height 8
copy p "164060553"
click at [130, 36] on div "PLD # bCi5CWBxBnDfAMWSS7muMba3" at bounding box center [154, 42] width 233 height 13
click at [130, 44] on span "# bCi5CWBxBnDfAMWSS7muMba3" at bounding box center [103, 43] width 95 height 9
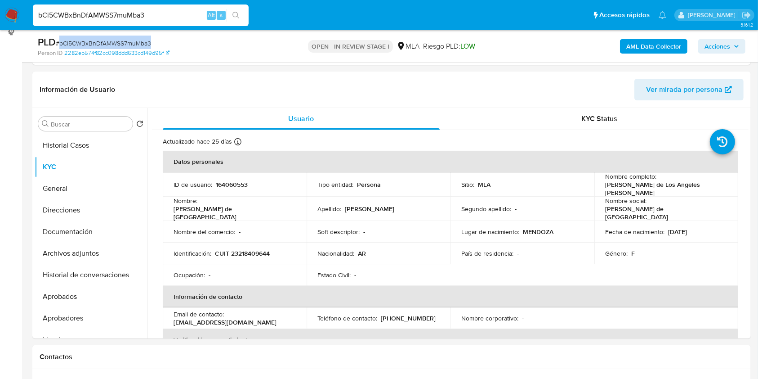
click at [130, 44] on span "# bCi5CWBxBnDfAMWSS7muMba3" at bounding box center [103, 43] width 95 height 9
copy span "bCi5CWBxBnDfAMWSS7muMba3"
click at [244, 249] on p "CUIT 23218409644" at bounding box center [242, 253] width 55 height 8
copy p "23218409644"
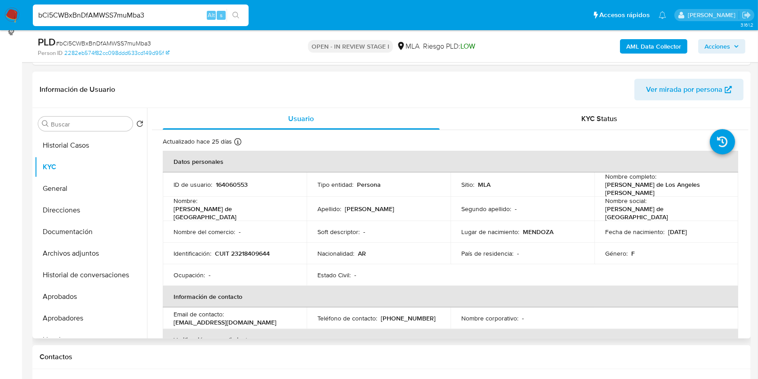
click at [232, 184] on p "164060553" at bounding box center [232, 184] width 32 height 8
copy p "164060553"
drag, startPoint x: 604, startPoint y: 186, endPoint x: 590, endPoint y: 15, distance: 171.9
click at [702, 191] on div "Nombre completo : Maria de Los Angeles Velez" at bounding box center [666, 184] width 122 height 24
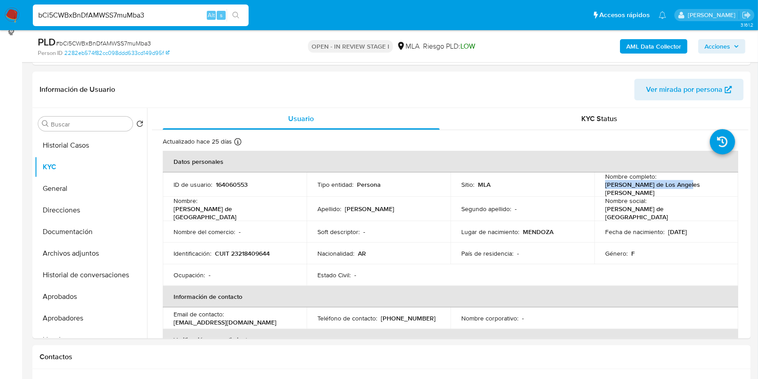
copy p "Maria de Los Angeles Velez"
click at [241, 242] on td "Identificación : CUIT 23218409644" at bounding box center [235, 253] width 144 height 22
copy p "CUIT"
click at [252, 249] on p "CUIT 23218409644" at bounding box center [242, 253] width 55 height 8
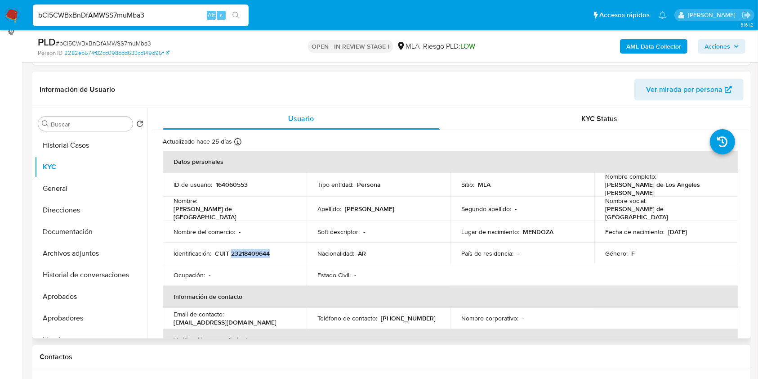
click at [252, 249] on p "CUIT 23218409644" at bounding box center [242, 253] width 55 height 8
copy p "23218409644"
click at [77, 220] on button "Direcciones" at bounding box center [87, 210] width 105 height 22
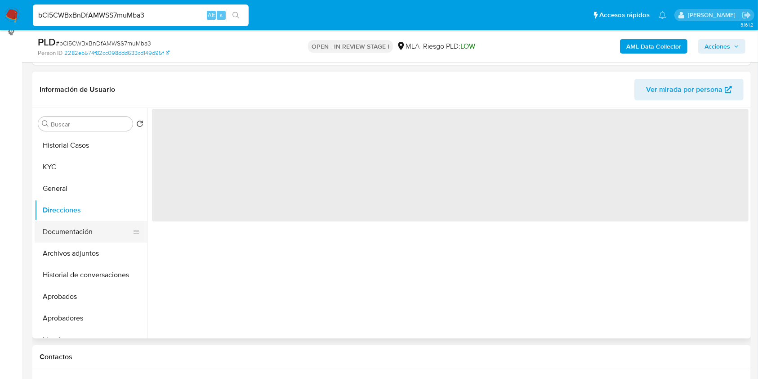
click at [76, 226] on button "Documentación" at bounding box center [87, 232] width 105 height 22
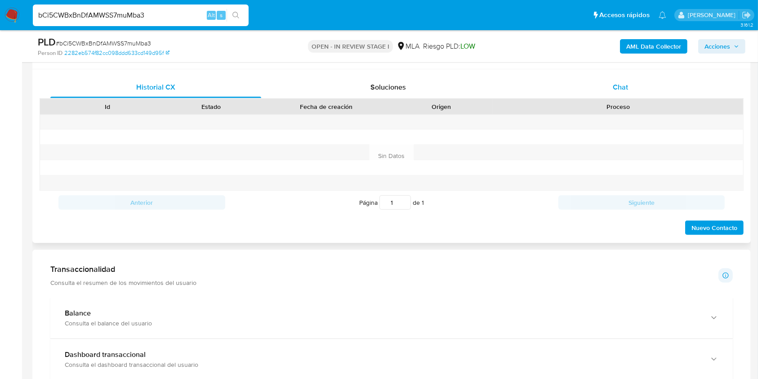
click at [619, 92] on div "Chat" at bounding box center [620, 87] width 211 height 22
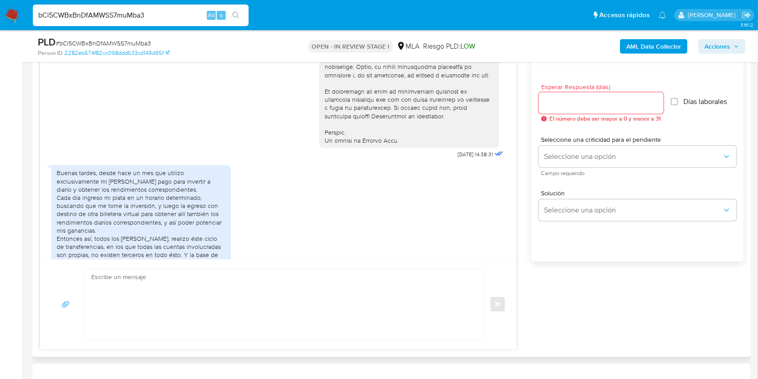
scroll to position [516, 0]
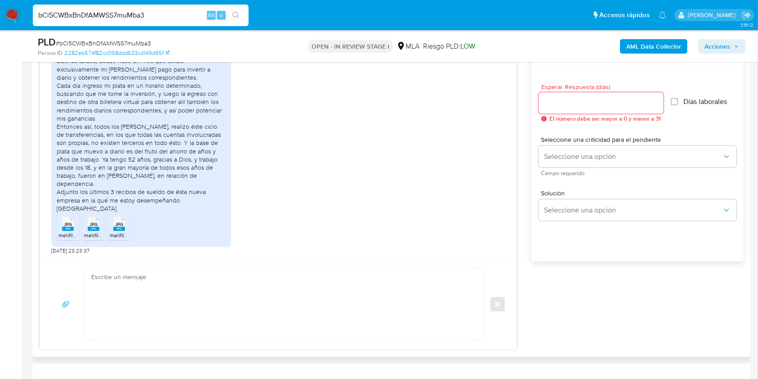
click at [68, 224] on span "JPG" at bounding box center [68, 224] width 8 height 6
click at [95, 224] on span "JPG" at bounding box center [94, 224] width 8 height 6
click at [114, 225] on icon at bounding box center [119, 224] width 12 height 14
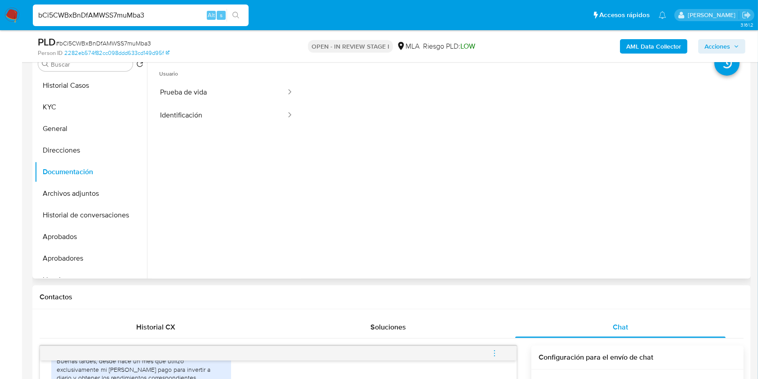
scroll to position [125, 0]
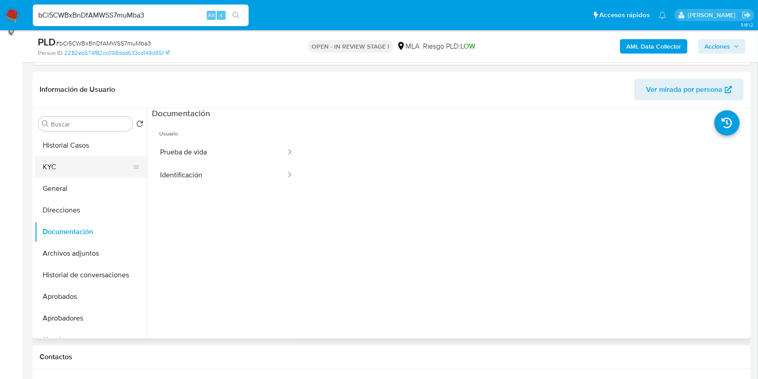
click at [82, 161] on button "KYC" at bounding box center [87, 167] width 105 height 22
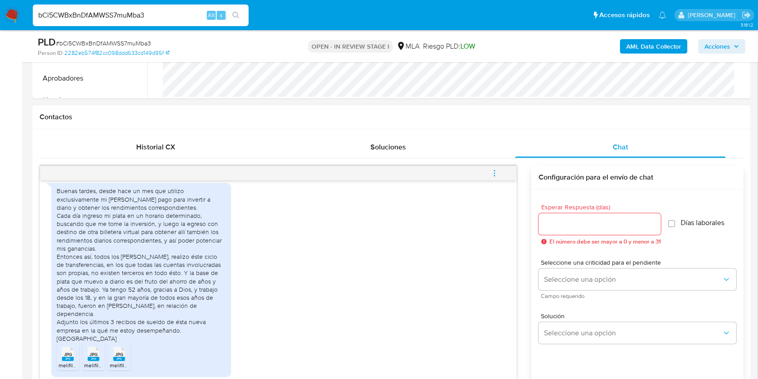
scroll to position [516, 0]
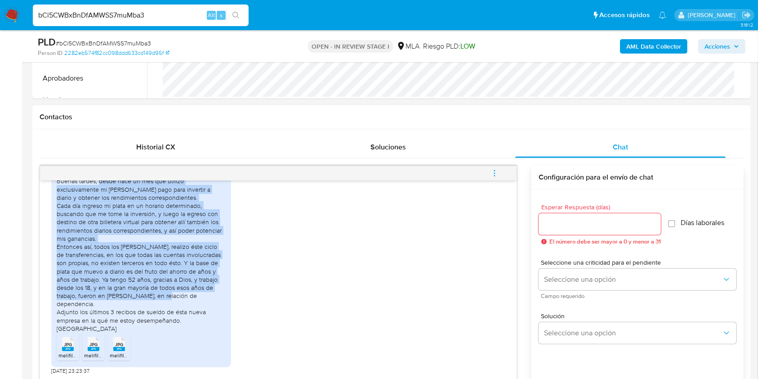
drag, startPoint x: 99, startPoint y: 189, endPoint x: 197, endPoint y: 305, distance: 151.5
click at [197, 305] on div "Buenas tardes, desde hace un mes que utilizo exclusivamente mi mercado pago par…" at bounding box center [141, 255] width 169 height 156
copy div "desde hace un mes que utilizo exclusivamente mi mercado pago para invertir a di…"
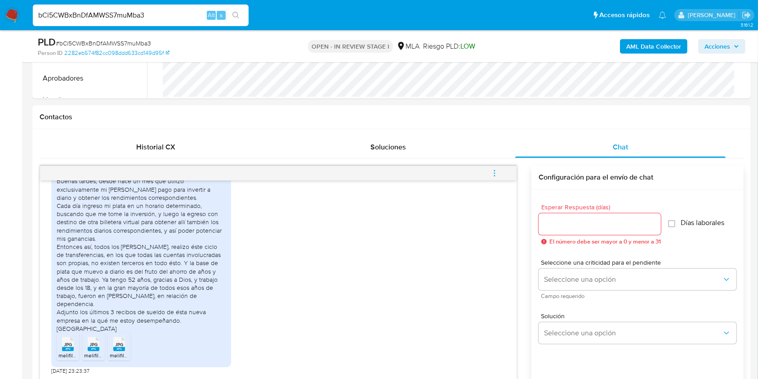
click at [136, 41] on span "# bCi5CWBxBnDfAMWSS7muMba3" at bounding box center [103, 43] width 95 height 9
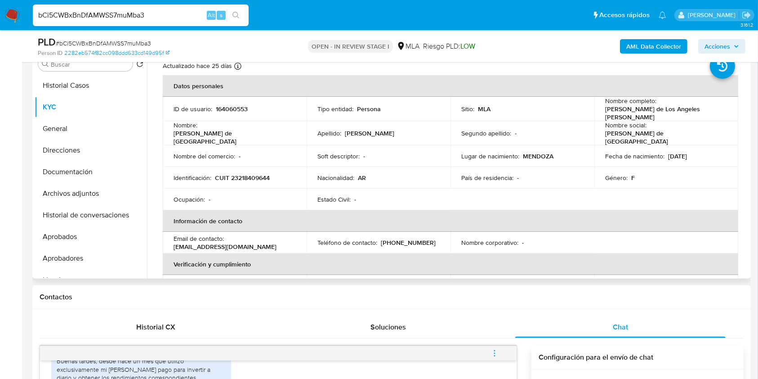
scroll to position [0, 0]
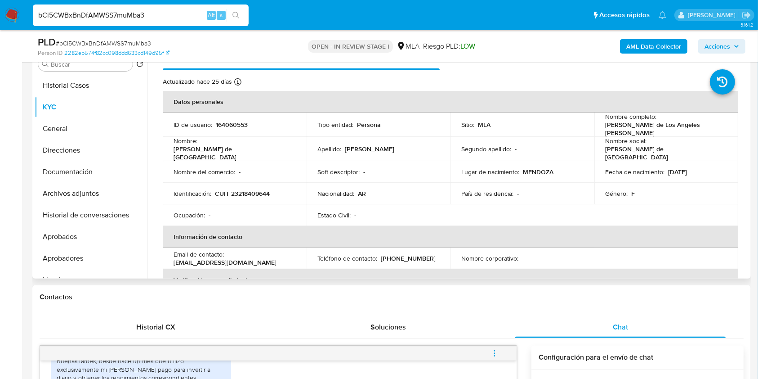
click at [237, 115] on td "ID de usuario : 164060553" at bounding box center [235, 124] width 144 height 24
click at [234, 131] on td "ID de usuario : 164060553" at bounding box center [235, 124] width 144 height 24
click at [232, 121] on p "164060553" at bounding box center [232, 125] width 32 height 8
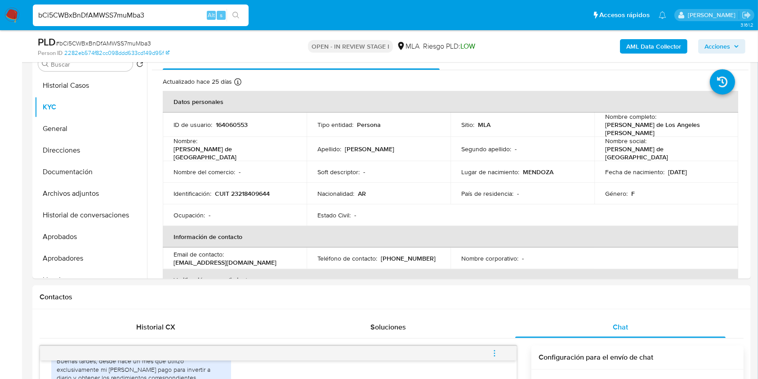
click at [122, 45] on span "# bCi5CWBxBnDfAMWSS7muMba3" at bounding box center [103, 43] width 95 height 9
drag, startPoint x: 602, startPoint y: 125, endPoint x: 686, endPoint y: 127, distance: 84.1
click at [686, 127] on td "Nombre completo : Maria de Los Angeles Velez" at bounding box center [667, 124] width 144 height 24
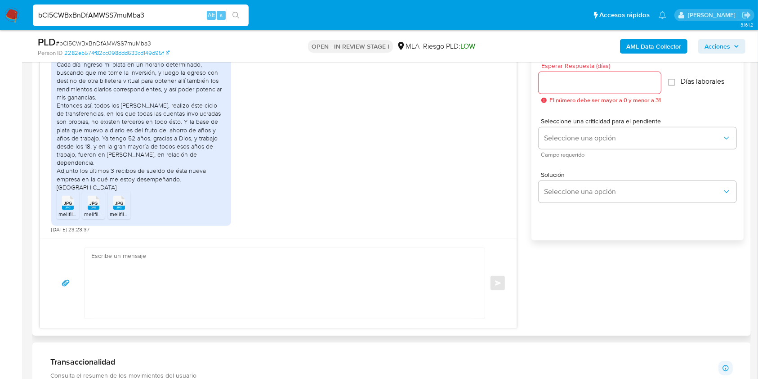
scroll to position [355, 0]
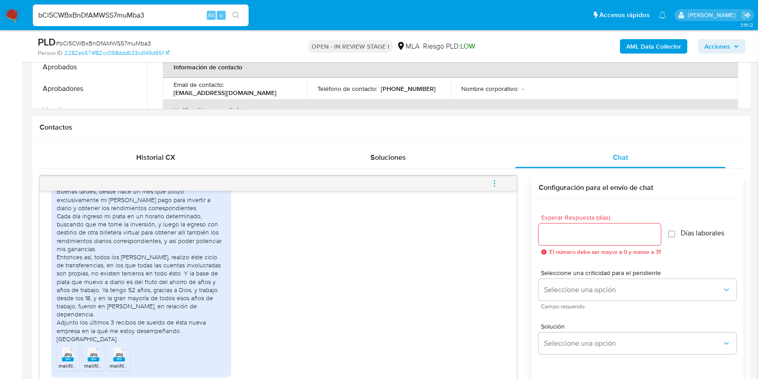
click at [493, 184] on icon "menu-action" at bounding box center [495, 183] width 8 height 8
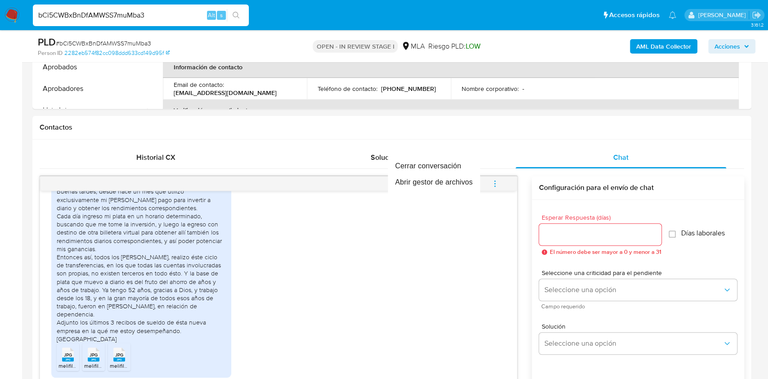
click at [516, 131] on div at bounding box center [384, 189] width 768 height 379
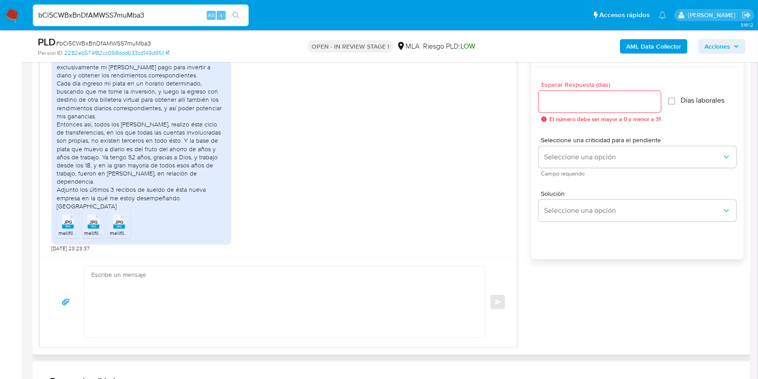
scroll to position [535, 0]
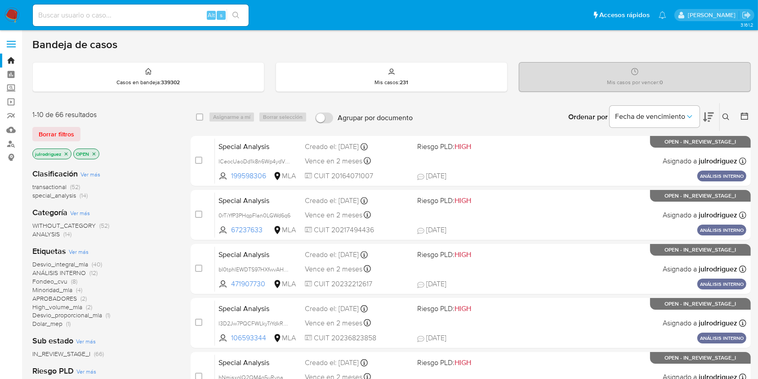
click at [727, 119] on icon at bounding box center [726, 116] width 7 height 7
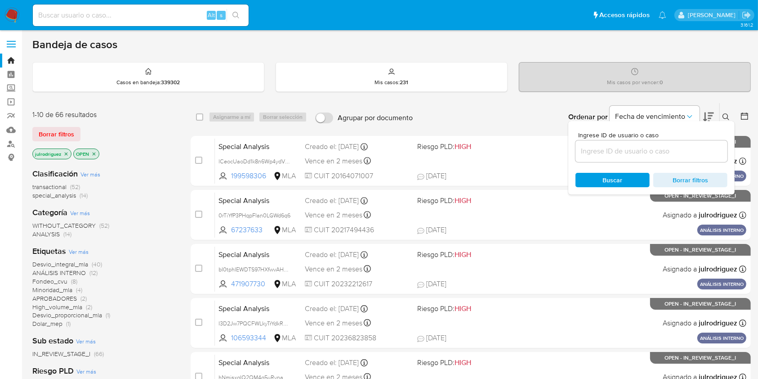
drag, startPoint x: 601, startPoint y: 149, endPoint x: 596, endPoint y: 164, distance: 15.5
click at [601, 149] on input at bounding box center [652, 151] width 152 height 12
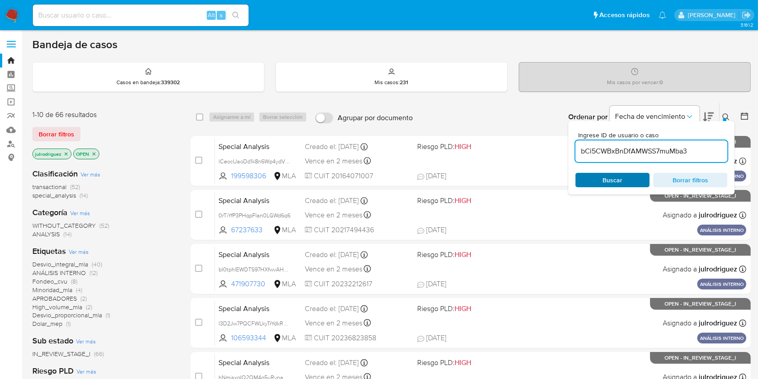
type input "bCi5CWBxBnDfAMWSS7muMba3"
click at [594, 177] on span "Buscar" at bounding box center [613, 180] width 62 height 13
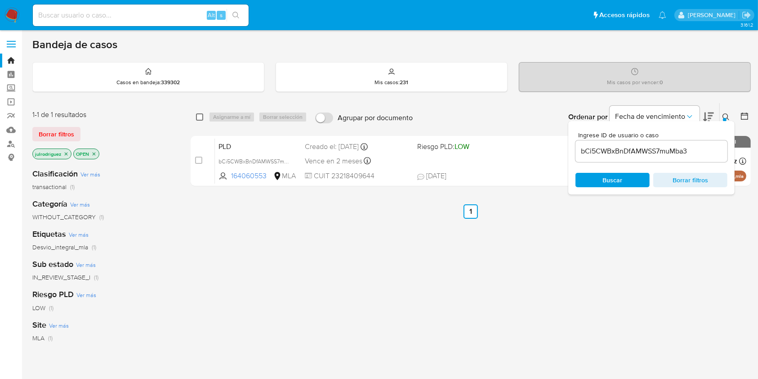
click at [203, 117] on input "checkbox" at bounding box center [199, 116] width 7 height 7
checkbox input "true"
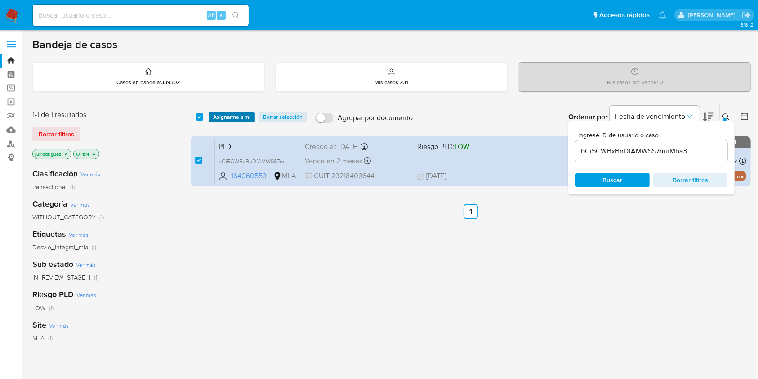
click at [221, 117] on span "Asignarme a mí" at bounding box center [231, 116] width 37 height 9
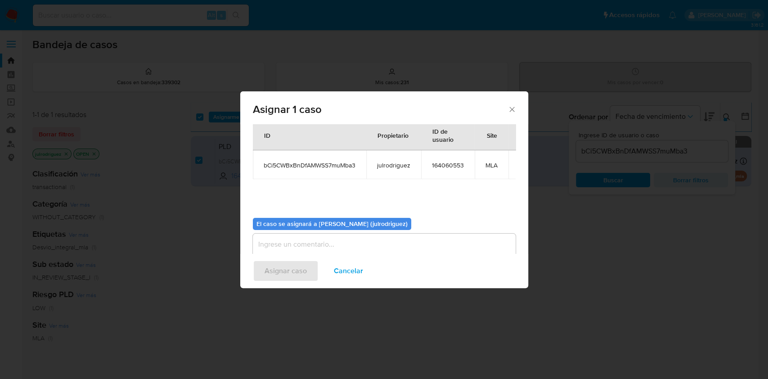
scroll to position [55, 0]
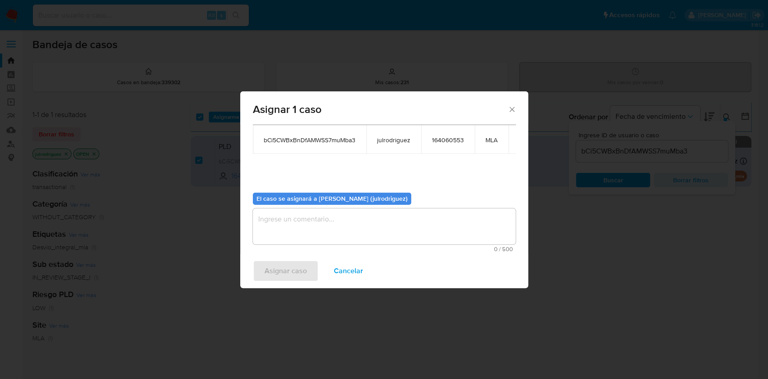
click at [339, 227] on textarea "assign-modal" at bounding box center [384, 226] width 263 height 36
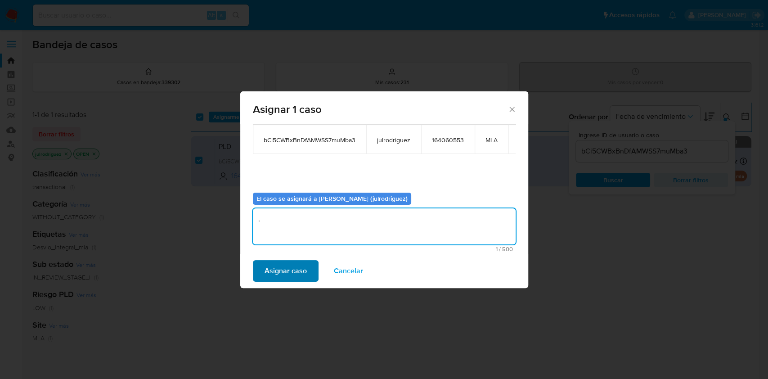
type textarea "."
click at [300, 276] on span "Asignar caso" at bounding box center [285, 271] width 42 height 20
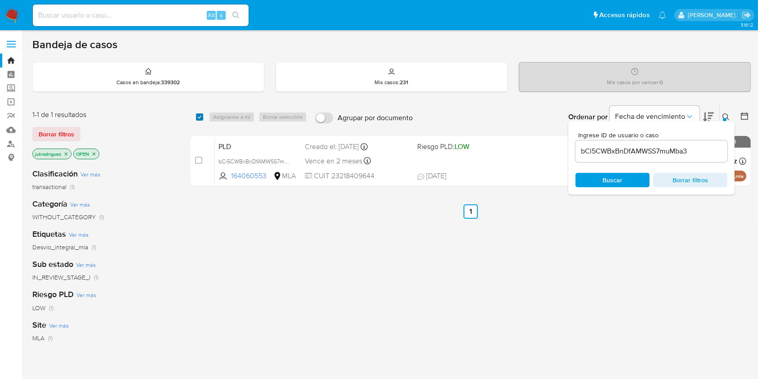
click at [198, 113] on input "checkbox" at bounding box center [199, 116] width 7 height 7
checkbox input "true"
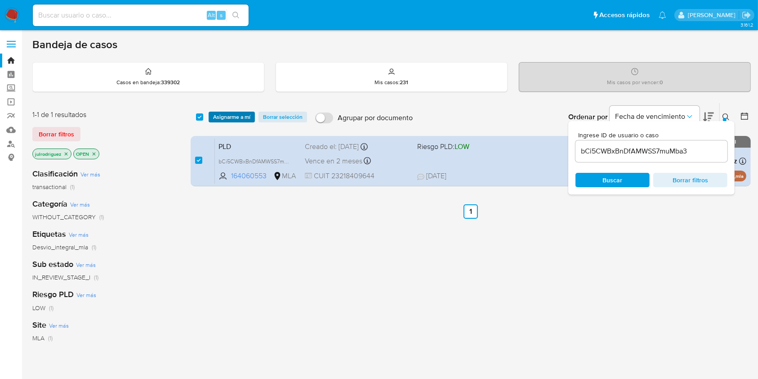
click at [227, 116] on span "Asignarme a mí" at bounding box center [231, 116] width 37 height 9
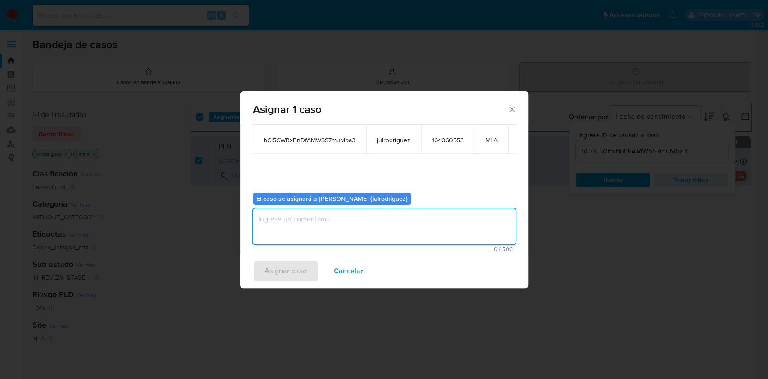
click at [329, 211] on textarea "assign-modal" at bounding box center [384, 226] width 263 height 36
type textarea "."
click at [291, 261] on span "Asignar caso" at bounding box center [285, 271] width 42 height 20
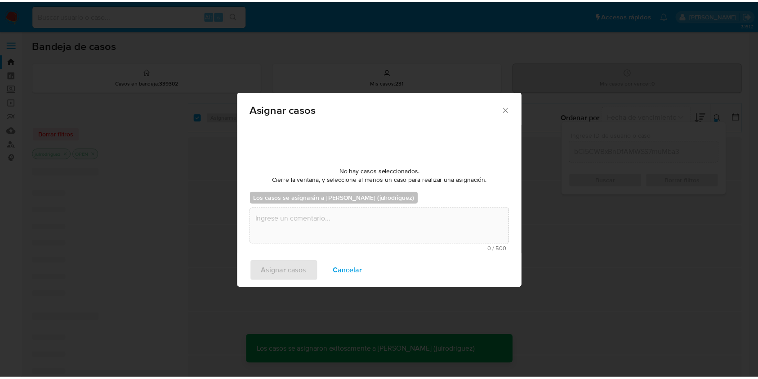
scroll to position [54, 0]
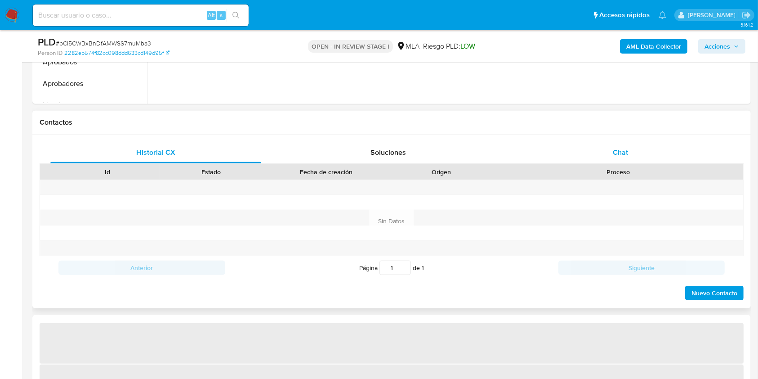
click at [628, 144] on div "Chat" at bounding box center [620, 153] width 211 height 22
select select "10"
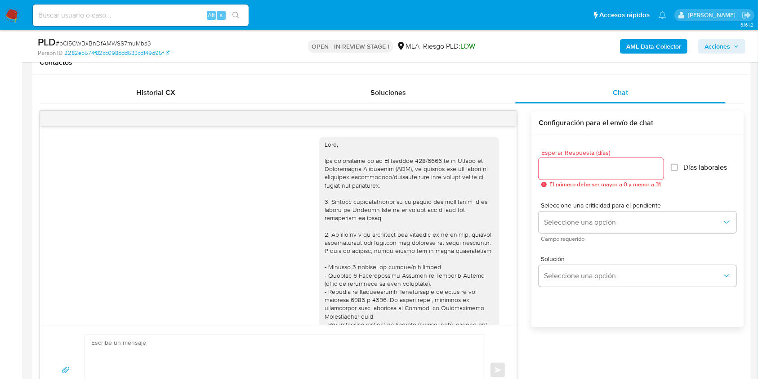
scroll to position [516, 0]
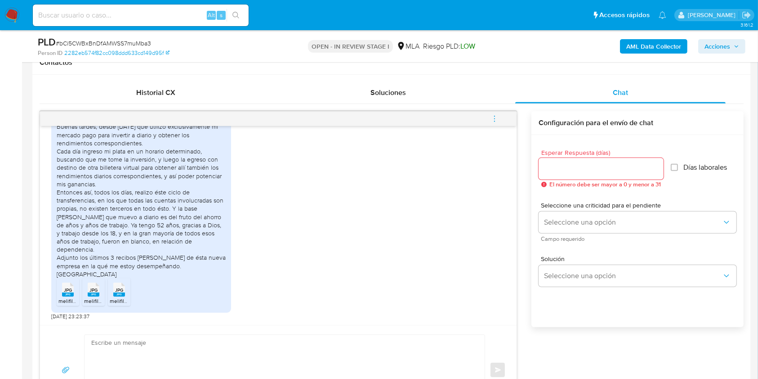
click at [136, 43] on span "# bCi5CWBxBnDfAMWSS7muMba3" at bounding box center [103, 43] width 95 height 9
copy span "bCi5CWBxBnDfAMWSS7muMba3"
click at [568, 161] on div at bounding box center [601, 169] width 125 height 22
click at [571, 165] on input "Esperar Respuesta (días)" at bounding box center [601, 169] width 125 height 12
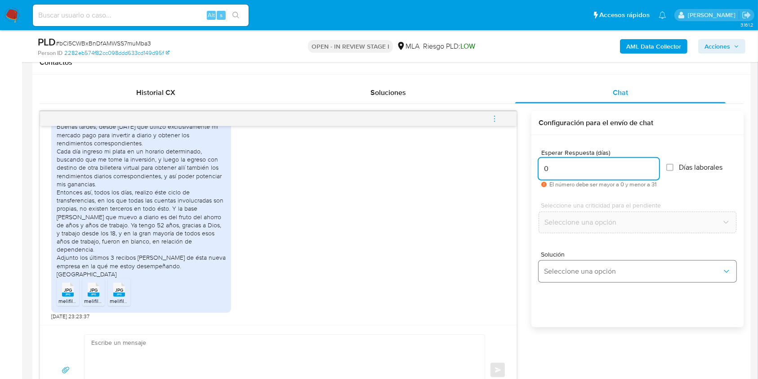
type input "0"
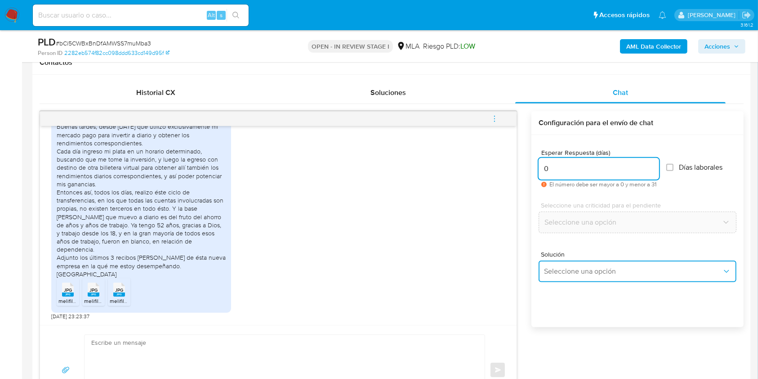
click at [583, 261] on button "Seleccione una opción" at bounding box center [638, 271] width 198 height 22
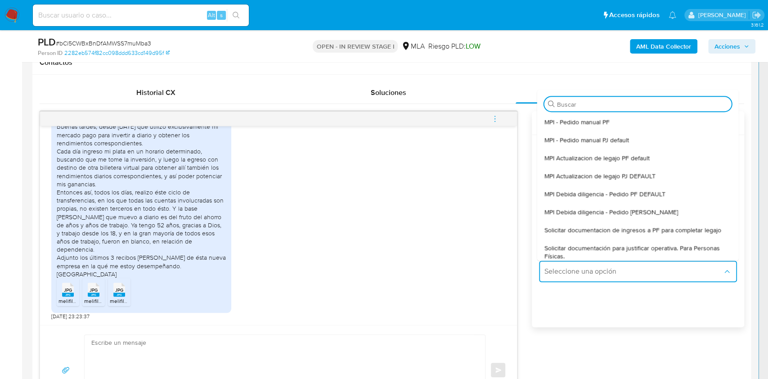
drag, startPoint x: 620, startPoint y: 228, endPoint x: 356, endPoint y: 205, distance: 265.1
click at [620, 228] on span "Solicitar documentacion de ingresos a PF para completar legajo" at bounding box center [632, 230] width 177 height 8
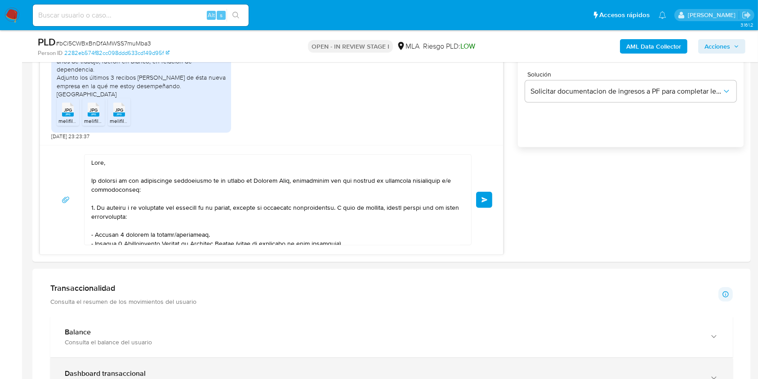
scroll to position [183, 0]
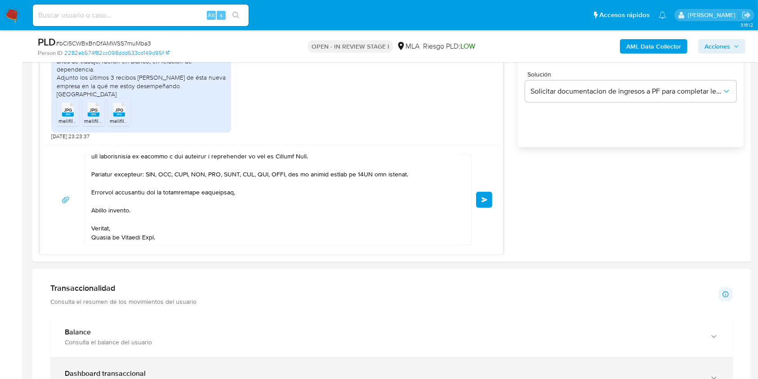
drag, startPoint x: 194, startPoint y: 267, endPoint x: 315, endPoint y: 367, distance: 157.1
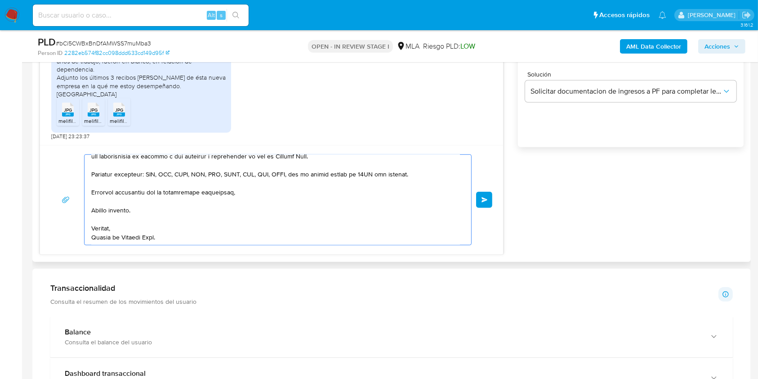
type textarea "Hola, En función de las operaciones registradas en tu cuenta de Mercado Pago, n…"
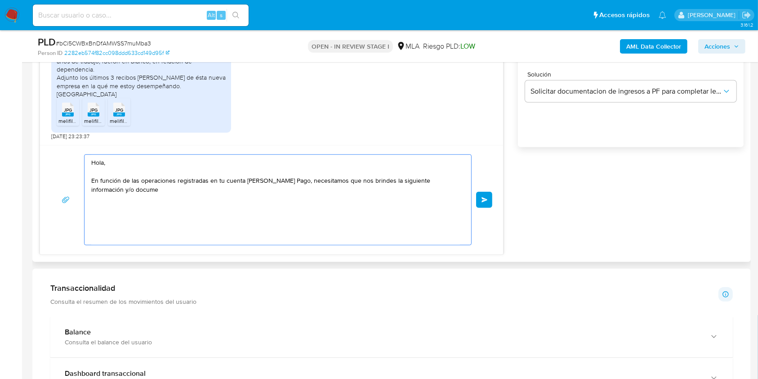
scroll to position [0, 0]
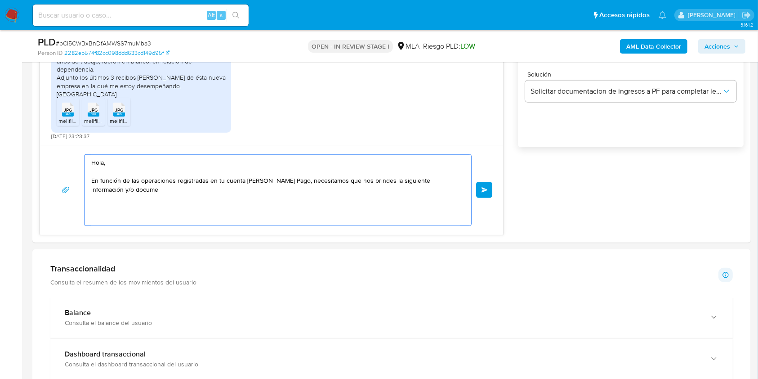
drag, startPoint x: 147, startPoint y: 210, endPoint x: 13, endPoint y: 117, distance: 162.9
click at [13, 117] on section "Bandeja Tablero Screening Búsqueda en Listas Watchlist Herramientas Operaciones…" at bounding box center [379, 332] width 758 height 1865
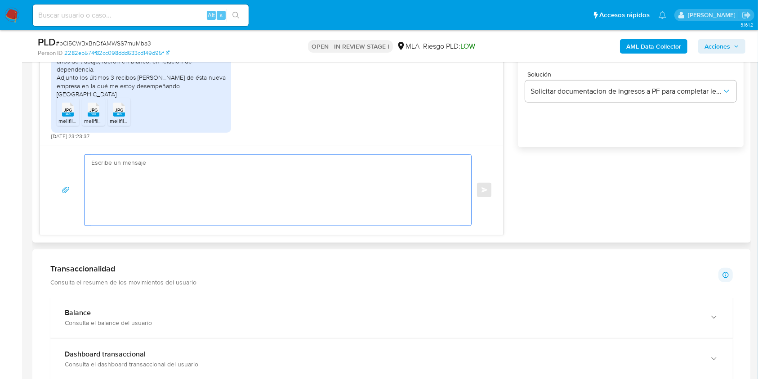
paste textarea "Buenas tardes, ¡Muchas gracias por tu respuesta! Confirmamos la recepción de la…"
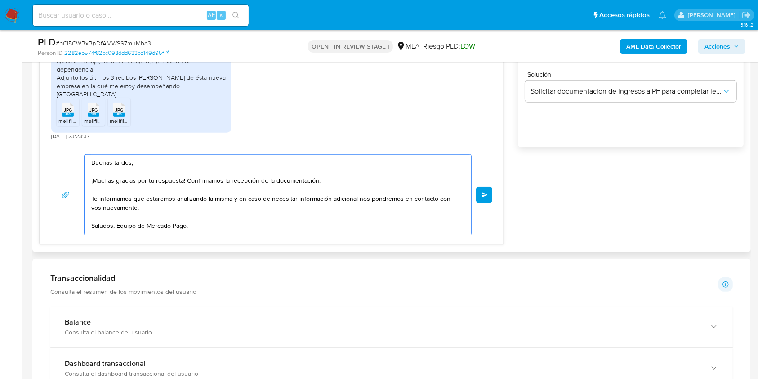
type textarea "Buenas tardes, ¡Muchas gracias por tu respuesta! Confirmamos la recepción de la…"
click at [483, 193] on span "Enviar" at bounding box center [485, 194] width 6 height 5
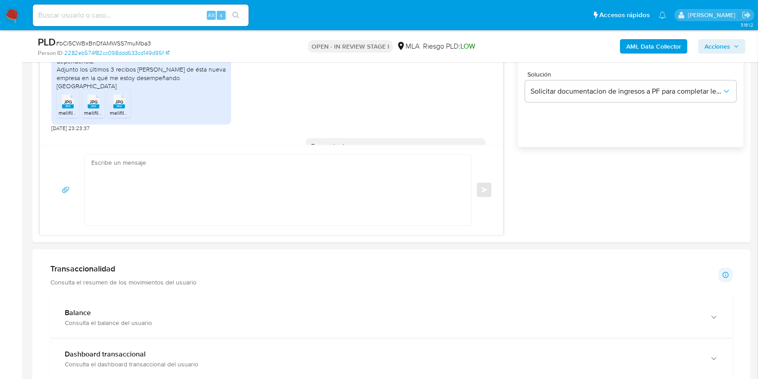
scroll to position [624, 0]
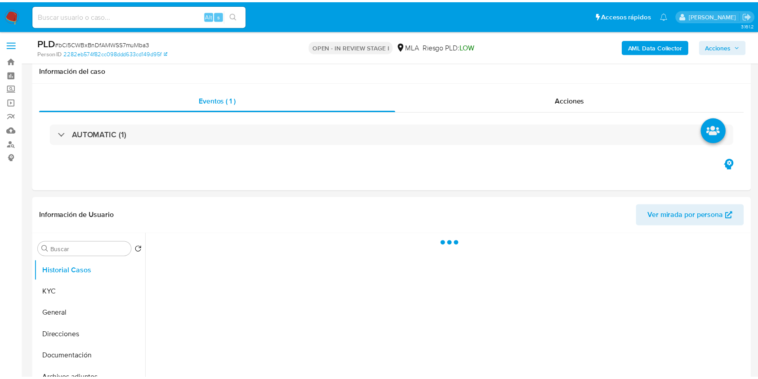
scroll to position [420, 0]
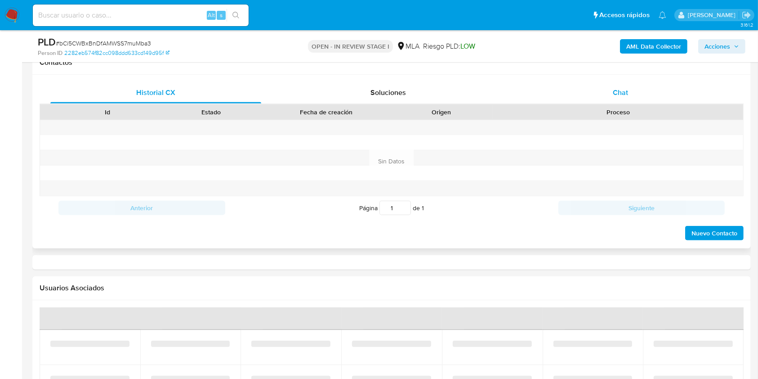
drag, startPoint x: 621, startPoint y: 103, endPoint x: 619, endPoint y: 99, distance: 4.6
click at [619, 99] on div "Historial CX Soluciones Chat Id Estado Fecha de creación Origen Proceso Anterio…" at bounding box center [392, 161] width 704 height 159
select select "10"
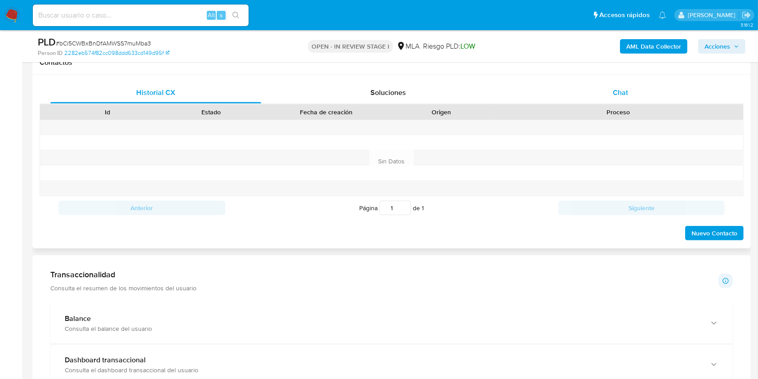
click at [620, 94] on span "Chat" at bounding box center [620, 92] width 15 height 10
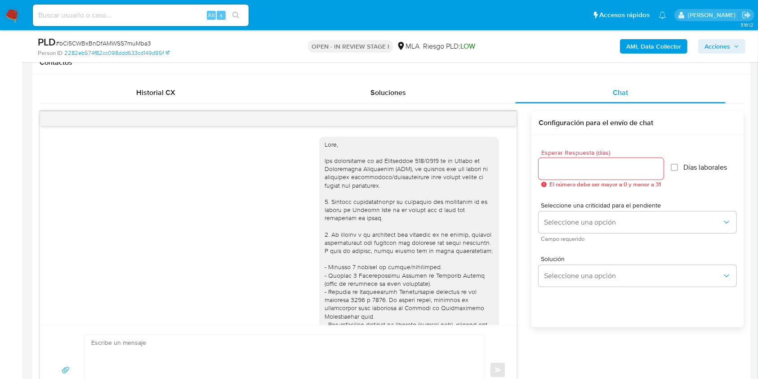
scroll to position [624, 0]
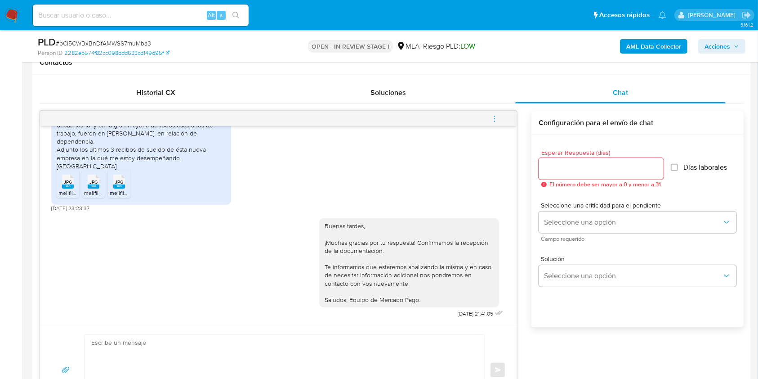
click at [499, 122] on icon "menu-action" at bounding box center [495, 119] width 8 height 8
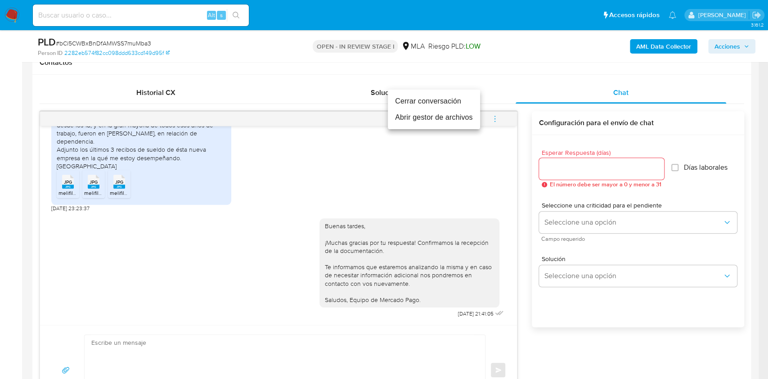
click at [427, 101] on li "Cerrar conversación" at bounding box center [434, 101] width 92 height 16
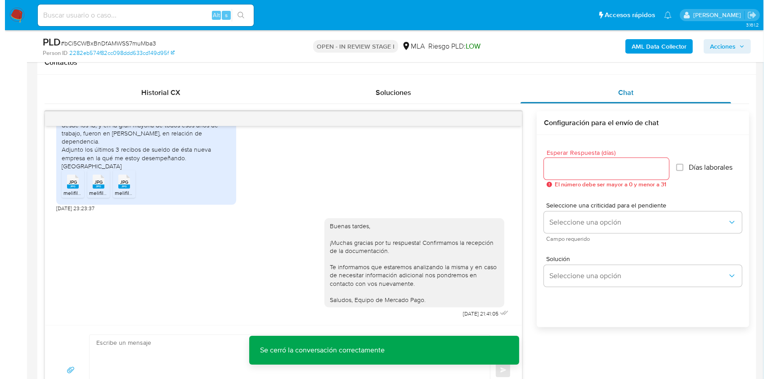
scroll to position [180, 0]
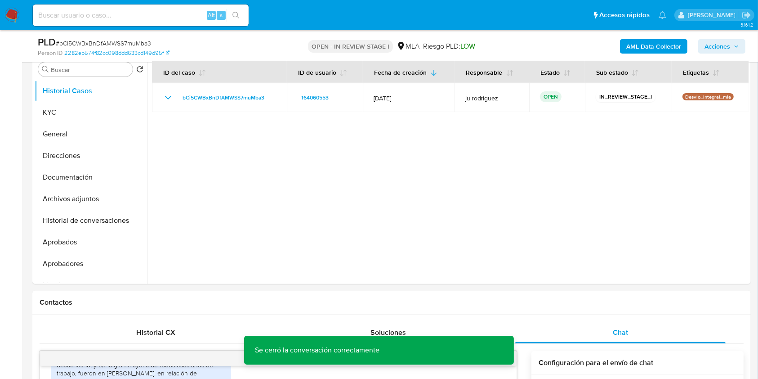
click at [637, 46] on b "AML Data Collector" at bounding box center [654, 46] width 55 height 14
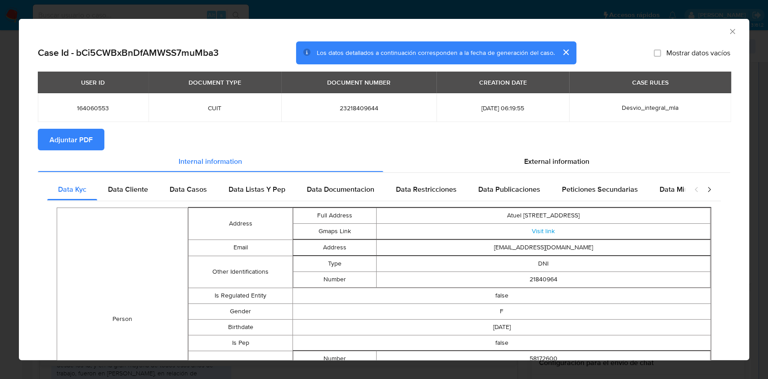
click at [86, 142] on span "Adjuntar PDF" at bounding box center [70, 140] width 43 height 20
click at [728, 28] on icon "Cerrar ventana" at bounding box center [732, 31] width 9 height 9
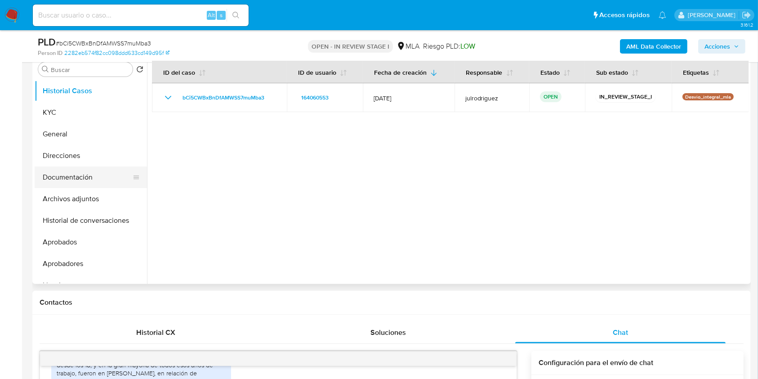
click at [97, 172] on button "Documentación" at bounding box center [87, 177] width 105 height 22
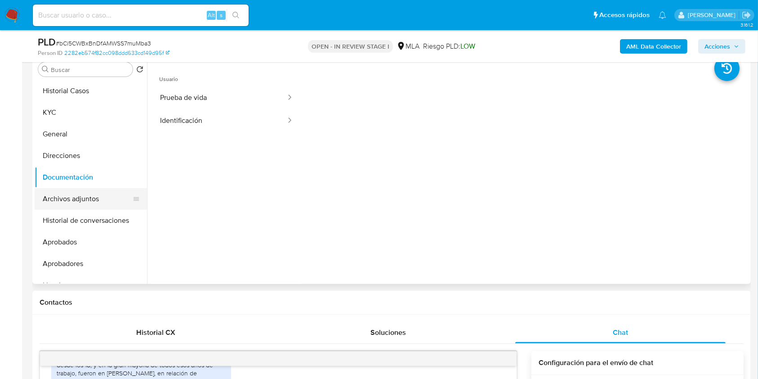
click at [101, 204] on button "Archivos adjuntos" at bounding box center [87, 199] width 105 height 22
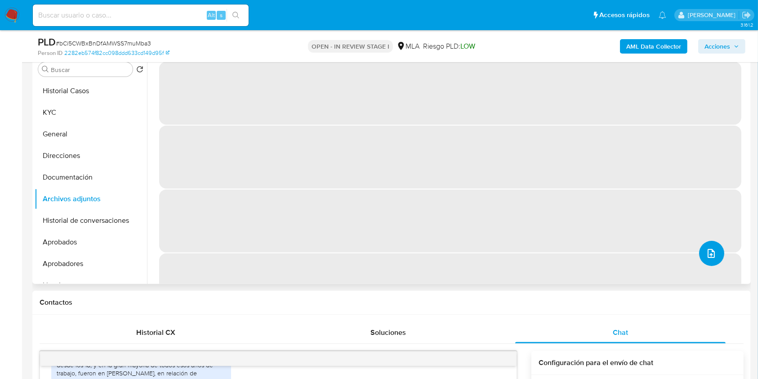
click at [706, 249] on icon "upload-file" at bounding box center [711, 253] width 11 height 11
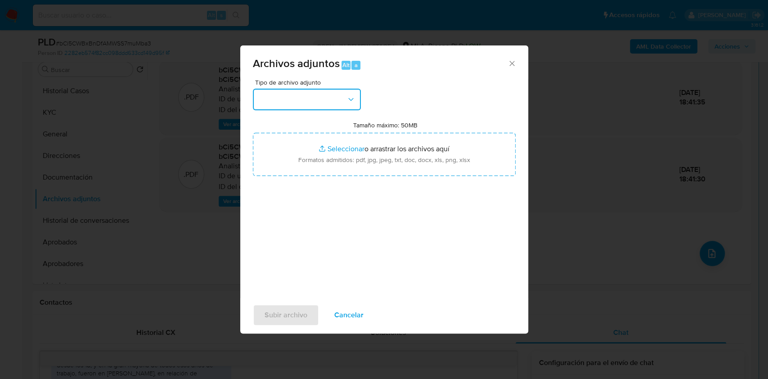
click at [323, 94] on button "button" at bounding box center [307, 100] width 108 height 22
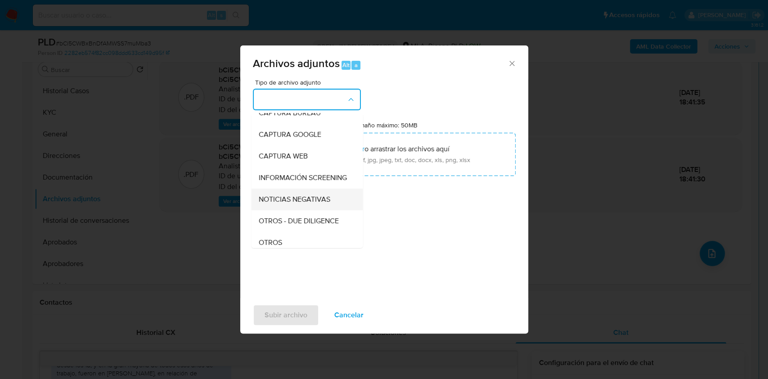
scroll to position [60, 0]
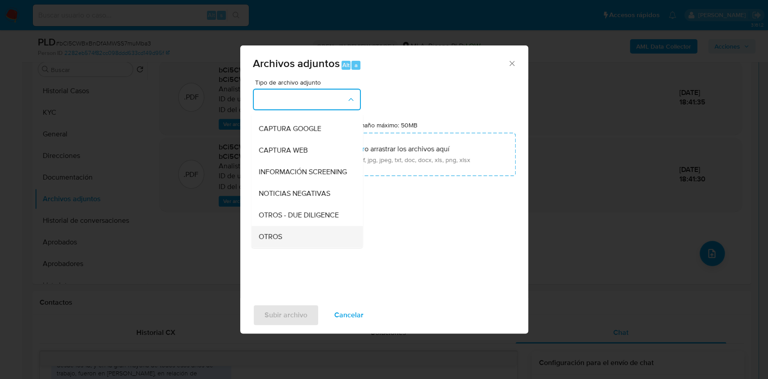
click at [278, 241] on span "OTROS" at bounding box center [269, 236] width 23 height 9
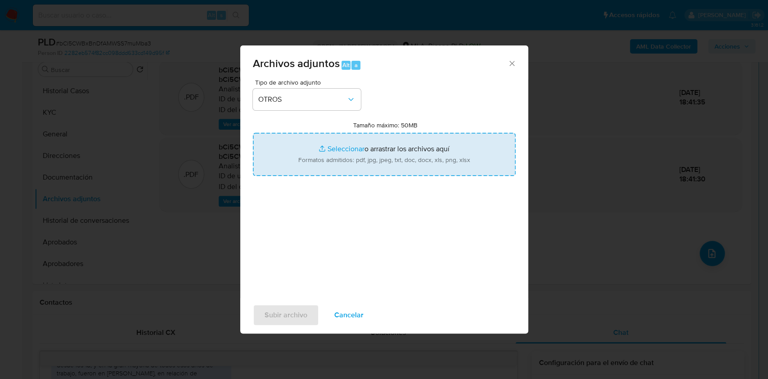
click at [315, 173] on input "Tamaño máximo: 50MB Seleccionar archivos" at bounding box center [384, 154] width 263 height 43
type input "C:\fakepath\Maria de Los Angeles Velez - NOSIS - SEPTIEMBRE 2025.pdf"
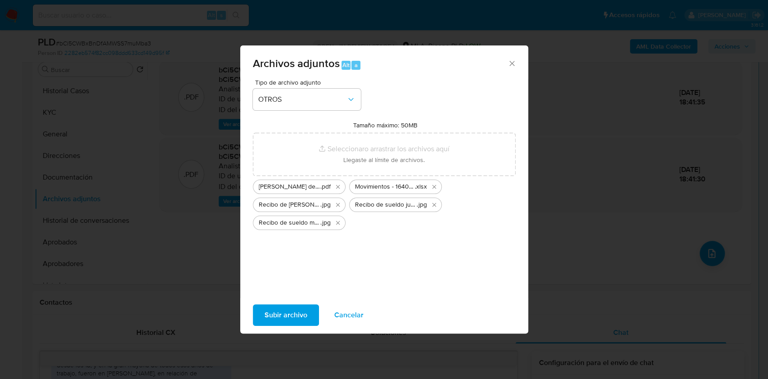
click at [344, 64] on span "Alt" at bounding box center [345, 65] width 7 height 9
click at [286, 321] on span "Subir archivo" at bounding box center [285, 315] width 43 height 20
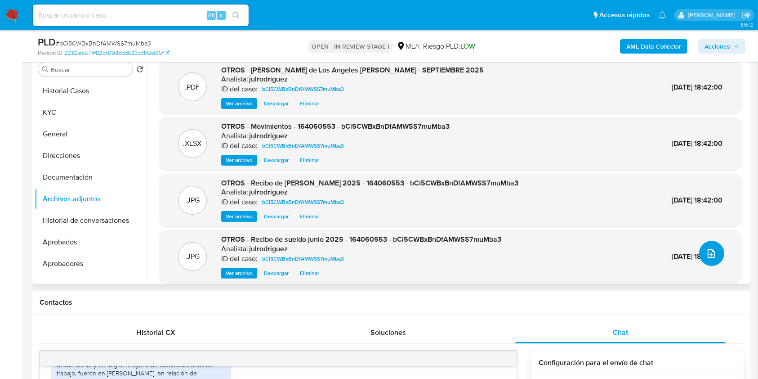
click at [712, 253] on icon "upload-file" at bounding box center [711, 253] width 11 height 11
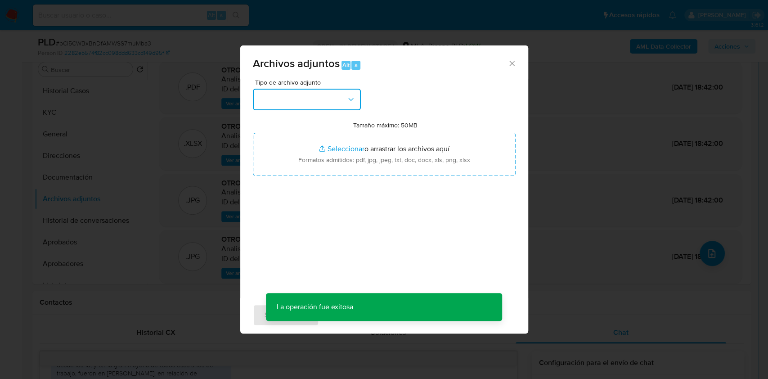
click at [340, 101] on button "button" at bounding box center [307, 100] width 108 height 22
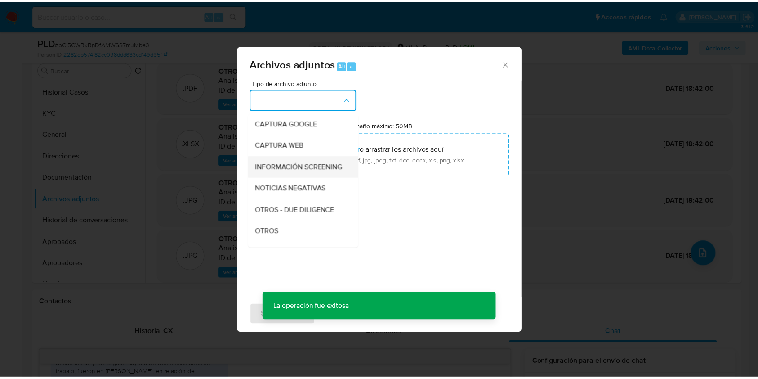
scroll to position [120, 0]
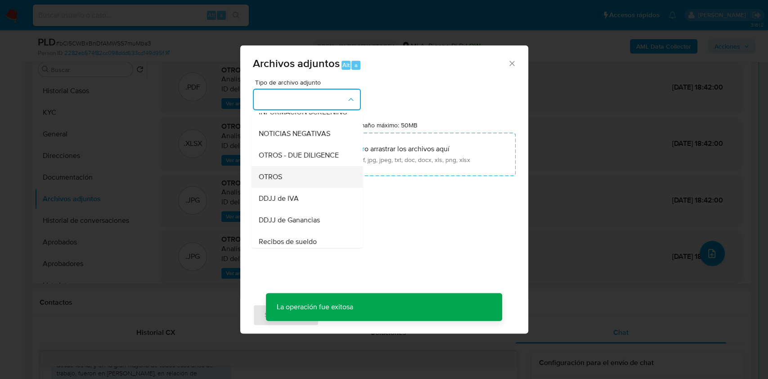
click at [273, 181] on span "OTROS" at bounding box center [269, 176] width 23 height 9
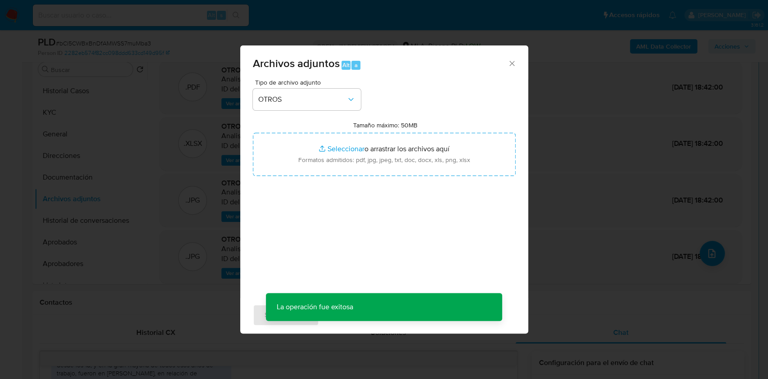
click at [390, 130] on div "Tamaño máximo: 50MB Seleccionar archivos Seleccionar o arrastrar los archivos a…" at bounding box center [384, 148] width 263 height 55
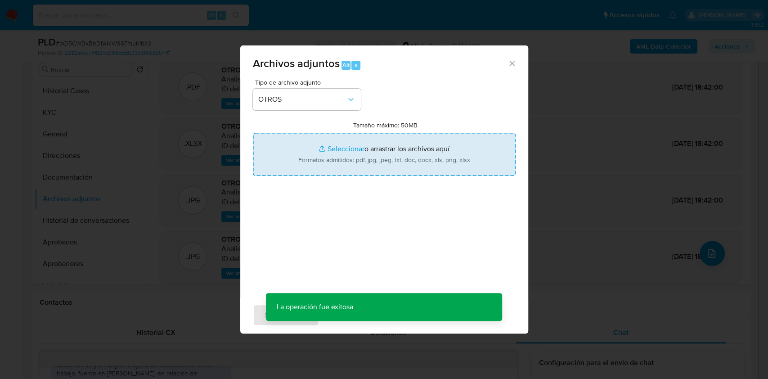
click at [391, 139] on input "Tamaño máximo: 50MB Seleccionar archivos" at bounding box center [384, 154] width 263 height 43
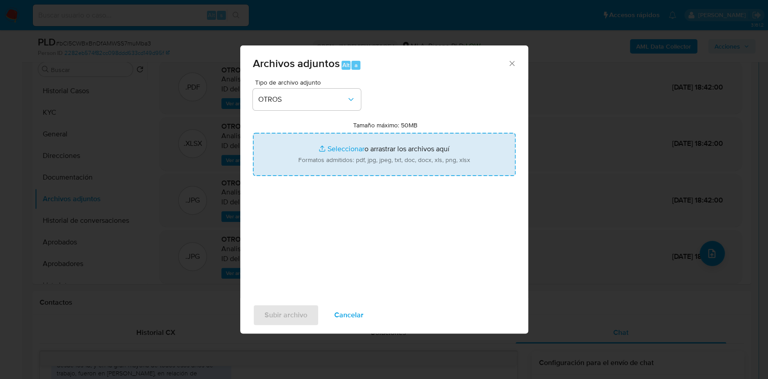
type input "C:\fakepath\NO ROI - Caselog bCi5CWBxBnDfAMWSS7muMba3_2025_09_17_23_37_12.docx"
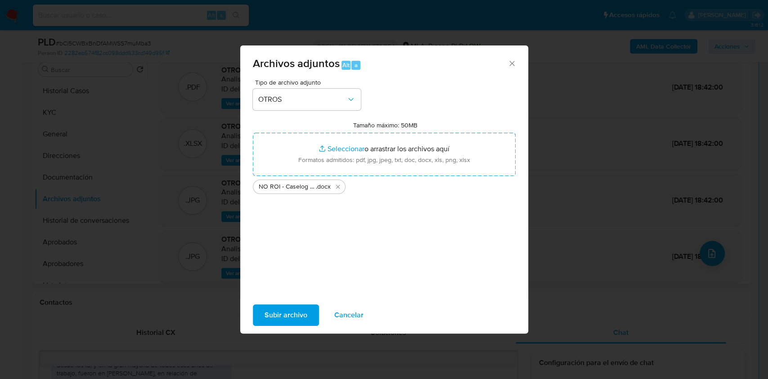
click at [270, 318] on span "Subir archivo" at bounding box center [285, 315] width 43 height 20
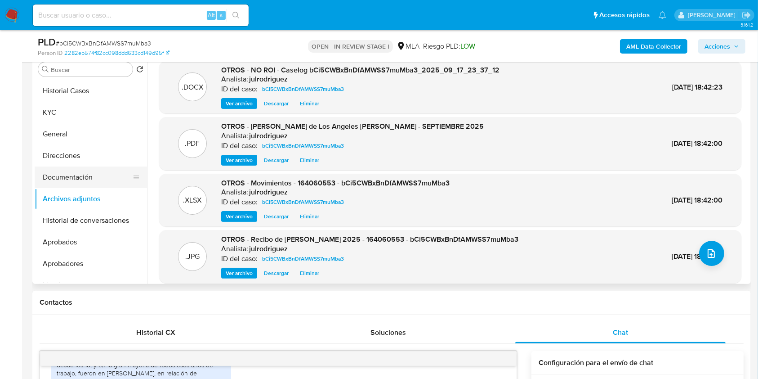
click at [81, 176] on button "Documentación" at bounding box center [87, 177] width 105 height 22
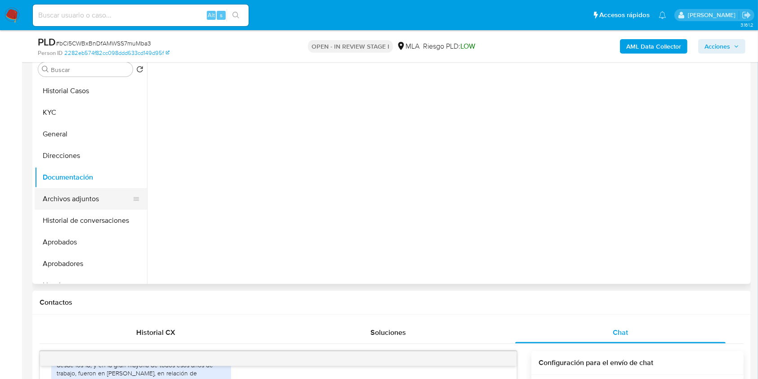
click at [82, 197] on button "Archivos adjuntos" at bounding box center [87, 199] width 105 height 22
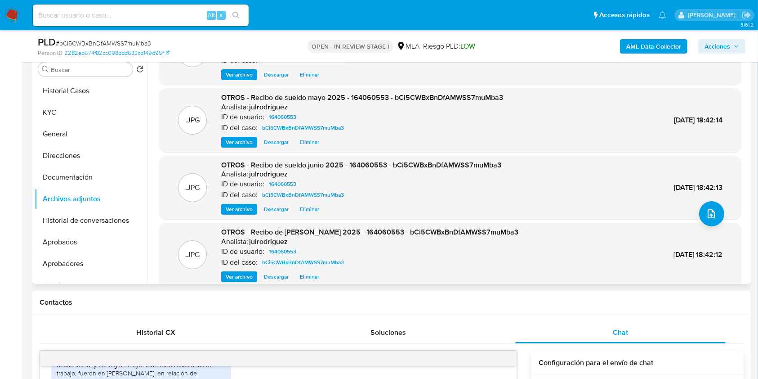
scroll to position [76, 0]
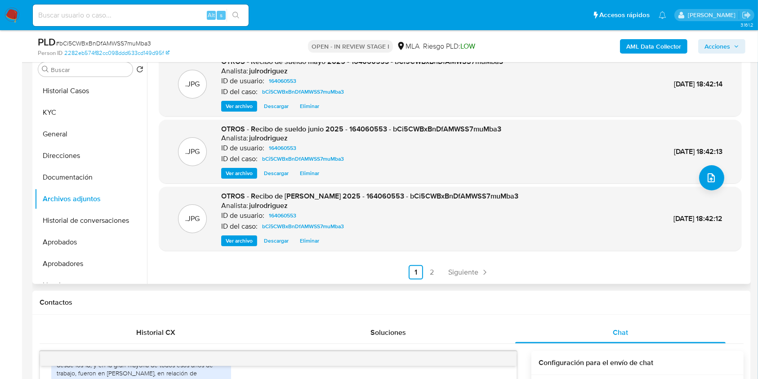
click at [439, 273] on ul "Anterior 1 2 Siguiente" at bounding box center [450, 272] width 582 height 14
click at [429, 274] on link "2" at bounding box center [432, 272] width 14 height 14
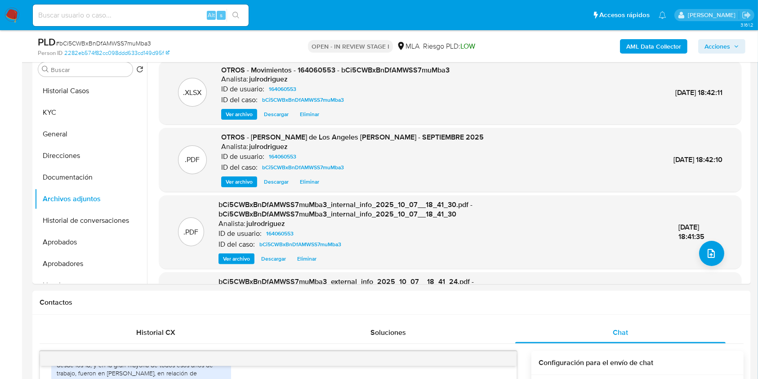
click at [721, 45] on span "Acciones" at bounding box center [718, 46] width 26 height 14
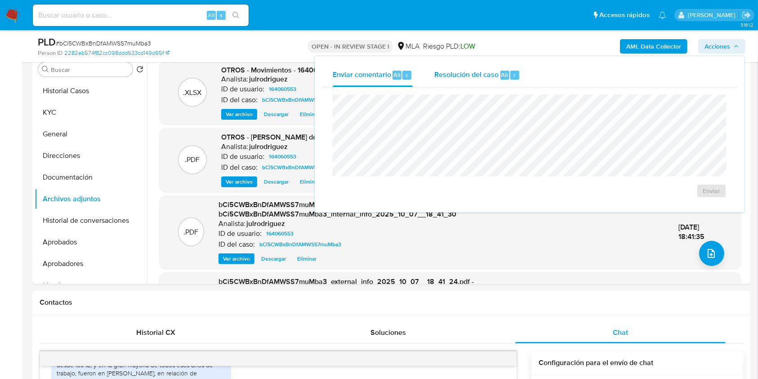
click at [497, 76] on span "Resolución del caso" at bounding box center [467, 74] width 64 height 10
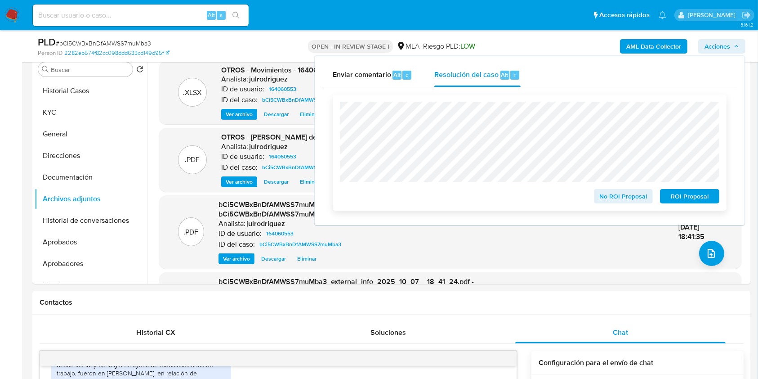
click at [606, 197] on span "No ROI Proposal" at bounding box center [623, 196] width 47 height 13
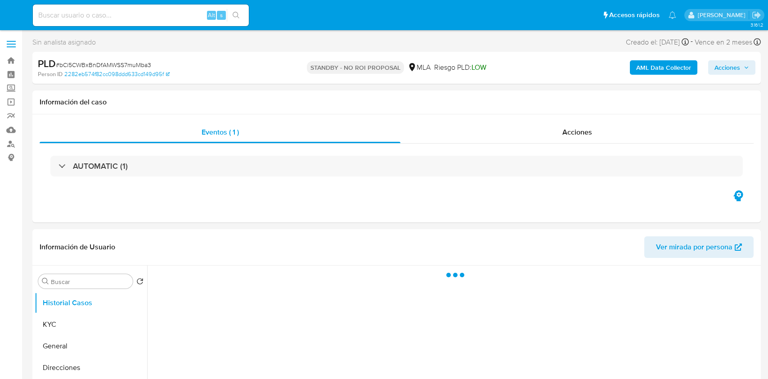
select select "10"
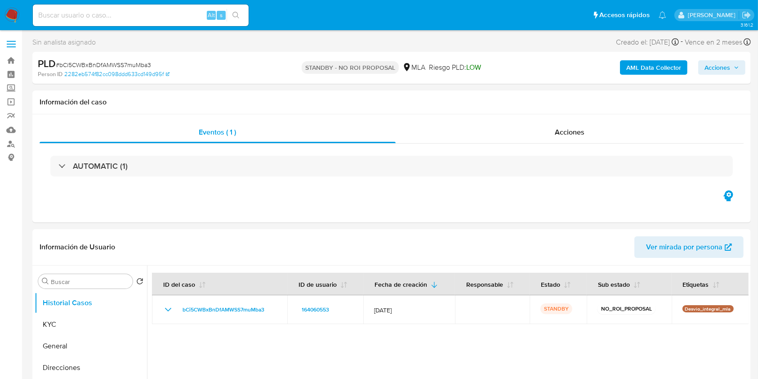
click at [150, 18] on input at bounding box center [141, 15] width 216 height 12
paste input "d9ISWay1abFLxIICQCFJO5aU"
type input "d9ISWay1abFLxIICQCFJO5aU"
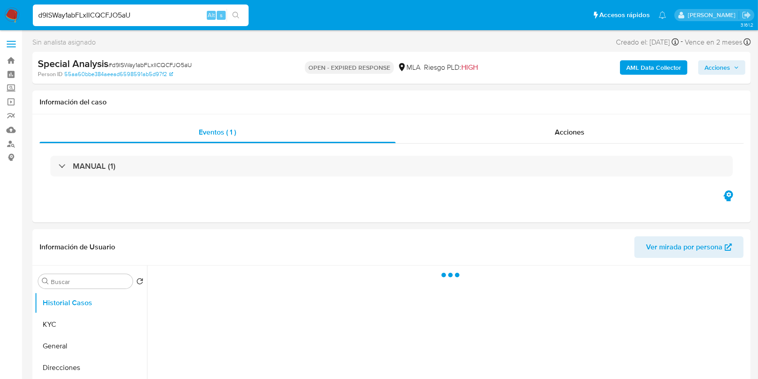
select select "10"
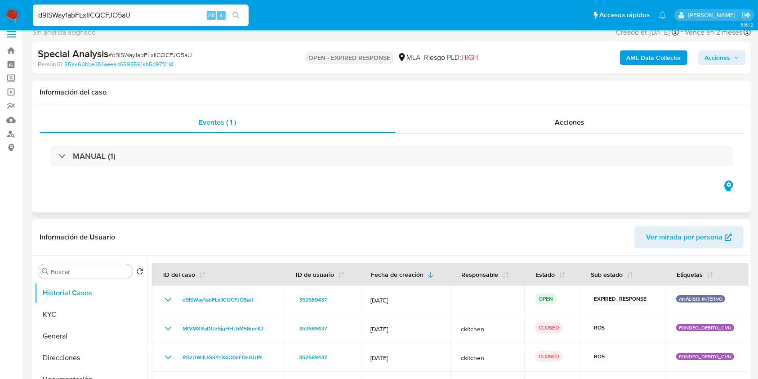
scroll to position [120, 0]
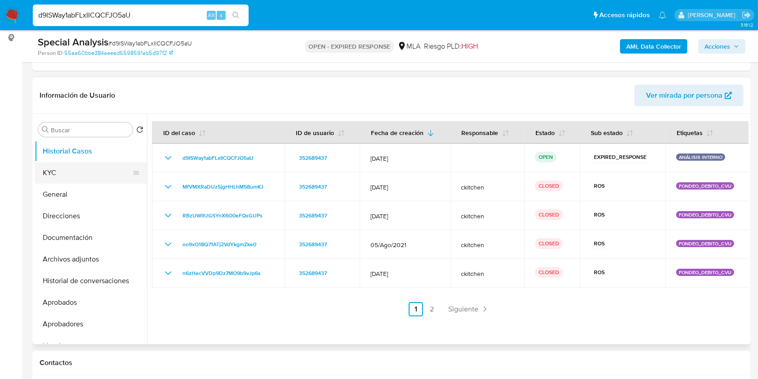
click at [49, 165] on button "KYC" at bounding box center [87, 173] width 105 height 22
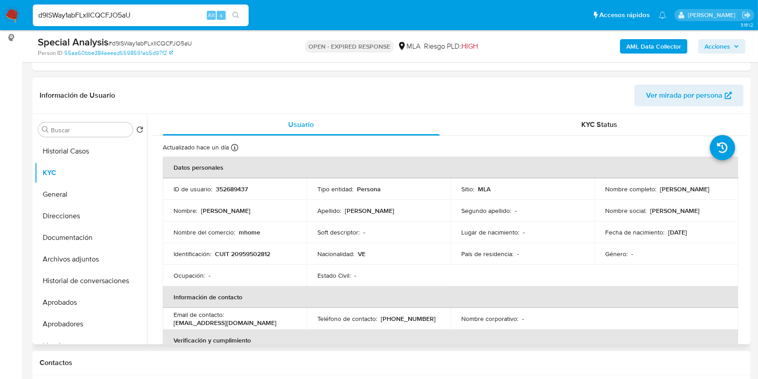
drag, startPoint x: 602, startPoint y: 192, endPoint x: 695, endPoint y: 189, distance: 92.7
click at [695, 189] on div "Nombre completo : Francisco Daniel Millan Chacon" at bounding box center [666, 189] width 122 height 8
copy p "Francisco Daniel Millan Chacon"
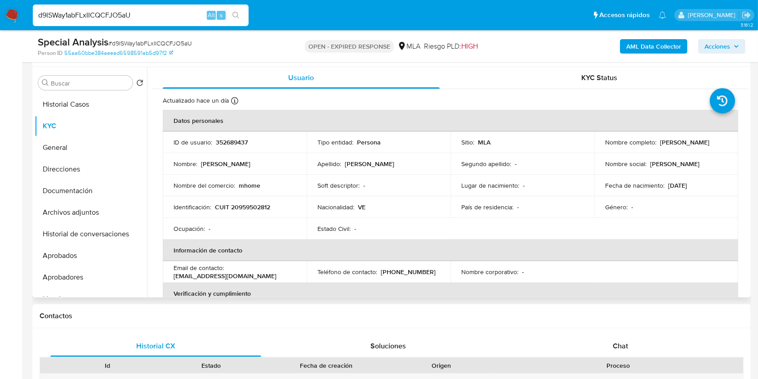
scroll to position [164, 0]
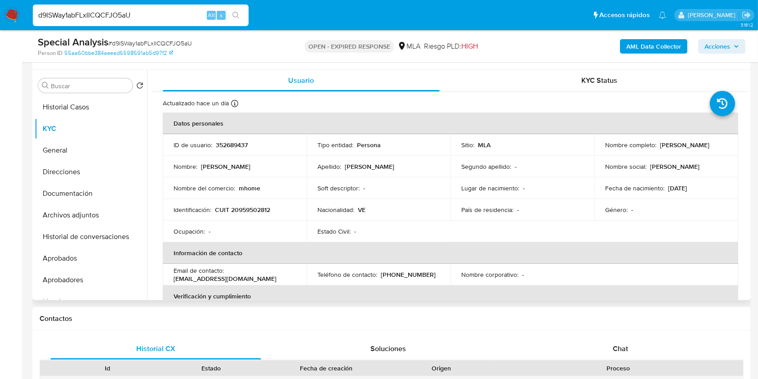
click at [230, 142] on p "352689437" at bounding box center [232, 145] width 32 height 8
copy p "352689437"
click at [184, 43] on span "# d9ISWay1abFLxIICQCFJO5aU" at bounding box center [150, 43] width 84 height 9
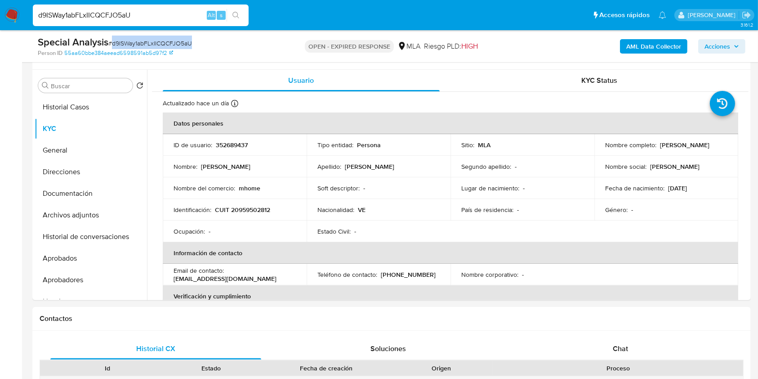
copy span "d9ISWay1abFLxIICQCFJO5aU"
click at [266, 206] on p "CUIT 20959502812" at bounding box center [242, 210] width 55 height 8
copy p "20959502812"
click at [229, 148] on p "352689437" at bounding box center [232, 145] width 32 height 8
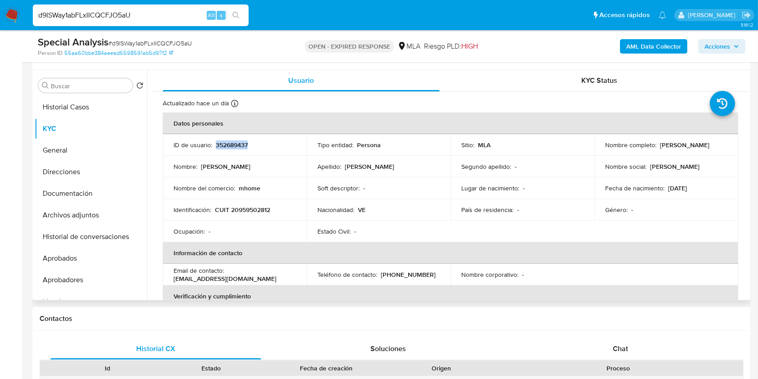
click at [229, 148] on p "352689437" at bounding box center [232, 145] width 32 height 8
copy p "352689437"
click at [236, 143] on p "352689437" at bounding box center [232, 145] width 32 height 8
drag, startPoint x: 604, startPoint y: 148, endPoint x: 672, endPoint y: 13, distance: 151.3
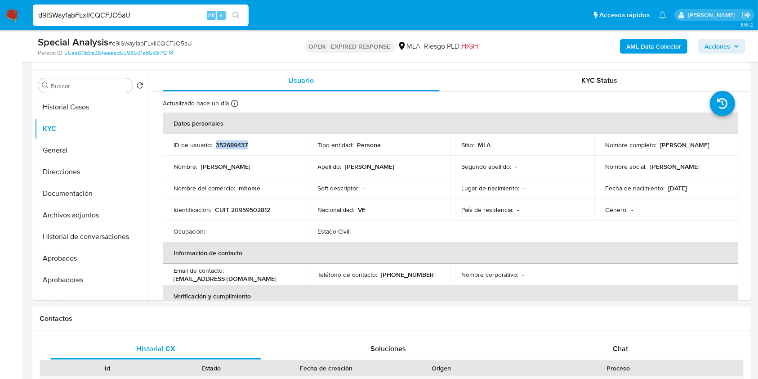
click at [693, 146] on td "Nombre completo : [PERSON_NAME]" at bounding box center [667, 145] width 144 height 22
copy p "[PERSON_NAME]"
click at [242, 190] on p "mhome" at bounding box center [250, 188] width 22 height 8
copy p "mhome"
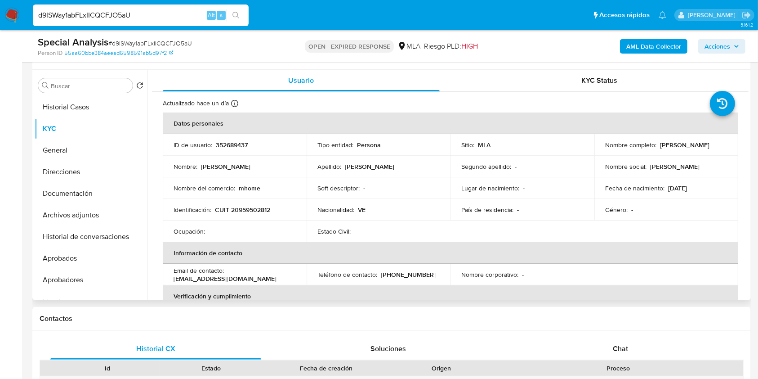
click at [242, 213] on p "CUIT 20959502812" at bounding box center [242, 210] width 55 height 8
copy p "20959502812"
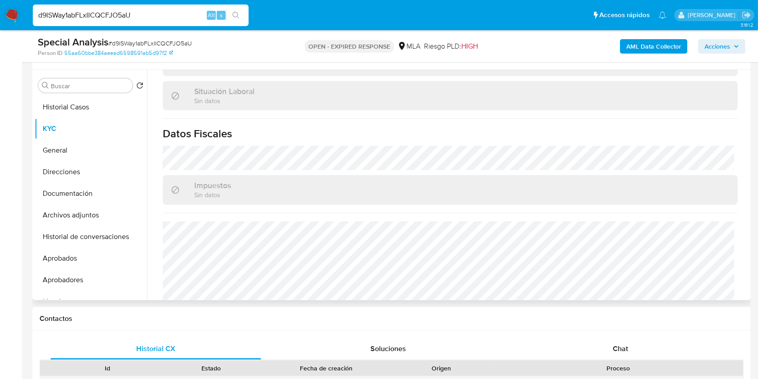
scroll to position [482, 0]
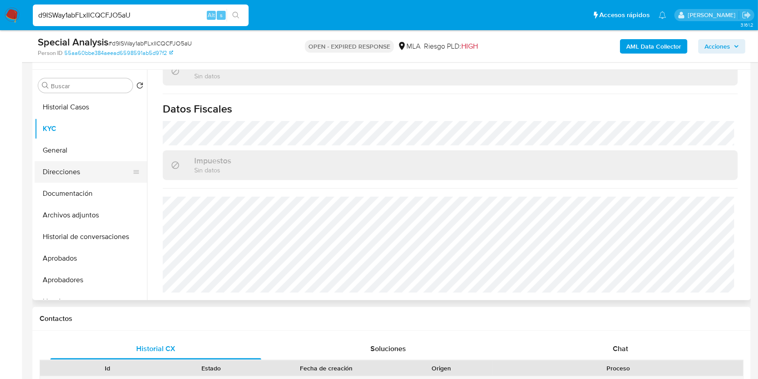
click at [91, 178] on button "Direcciones" at bounding box center [87, 172] width 105 height 22
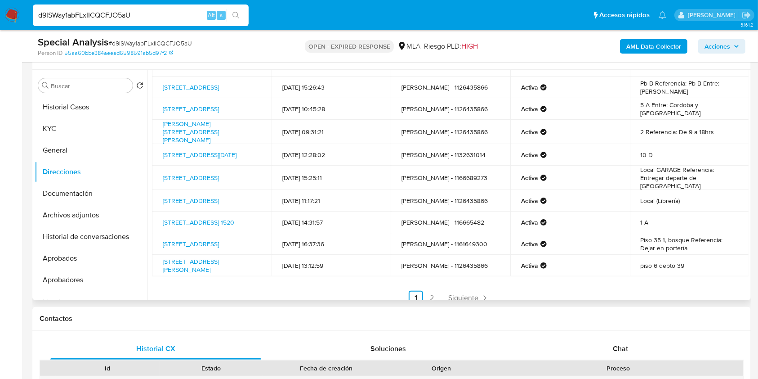
scroll to position [60, 0]
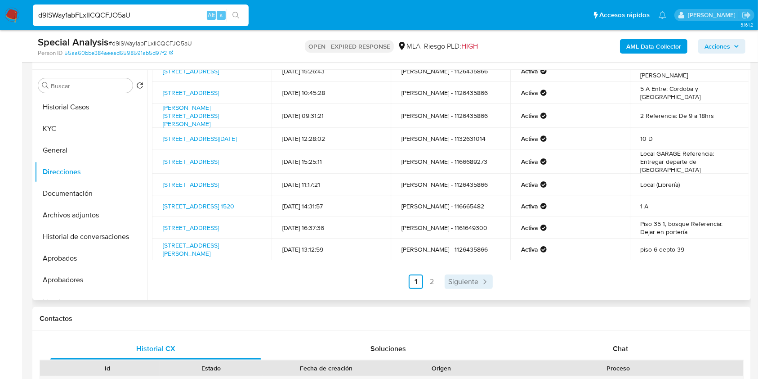
click at [459, 285] on span "Siguiente" at bounding box center [463, 281] width 30 height 7
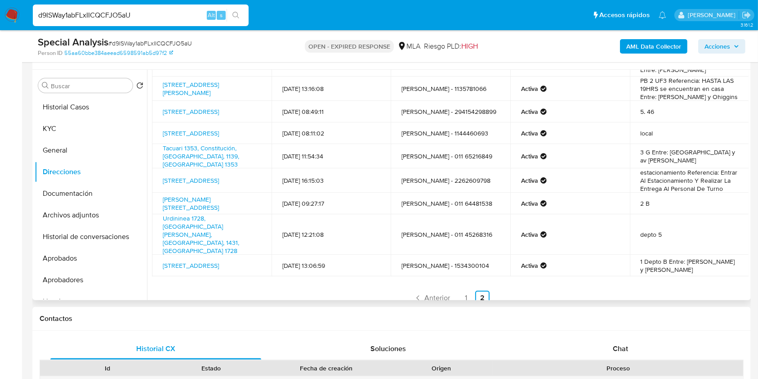
scroll to position [0, 0]
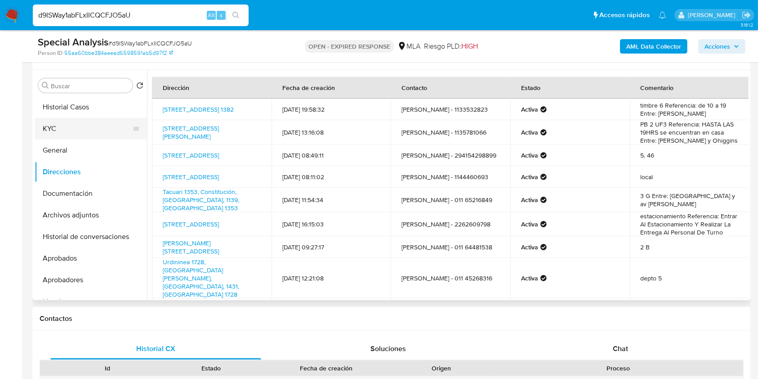
click at [79, 135] on button "KYC" at bounding box center [87, 129] width 105 height 22
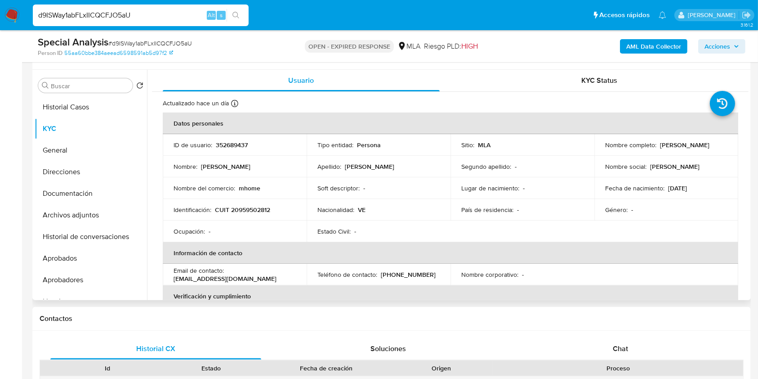
click at [247, 209] on p "CUIT 20959502812" at bounding box center [242, 210] width 55 height 8
click at [246, 214] on td "Identificación : CUIT 20959502812" at bounding box center [235, 210] width 144 height 22
copy p "20959502812"
click at [371, 158] on td "Apellido : Millan Chacon" at bounding box center [379, 167] width 144 height 22
click at [57, 146] on button "General" at bounding box center [87, 150] width 105 height 22
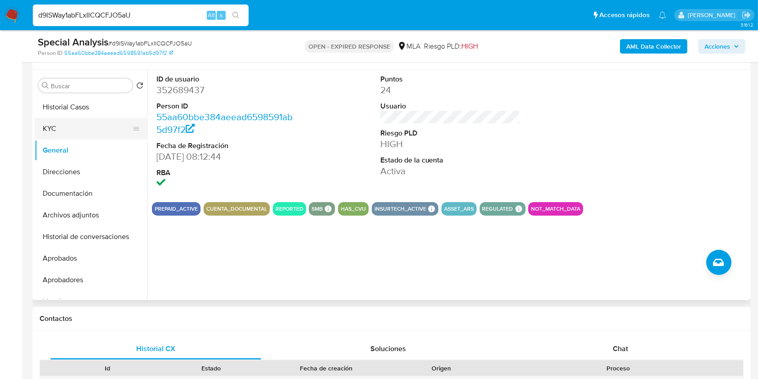
click at [88, 130] on button "KYC" at bounding box center [87, 129] width 105 height 22
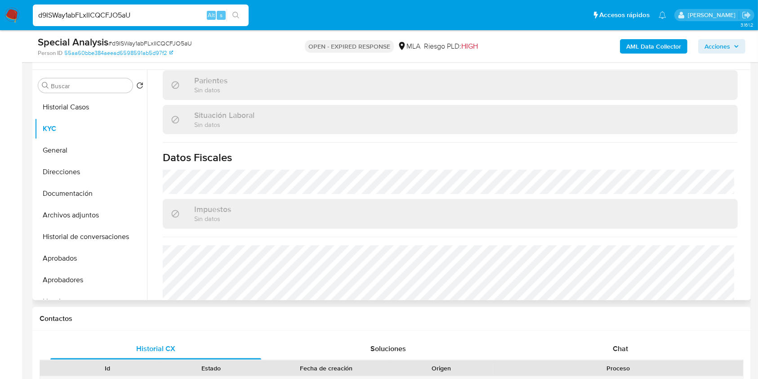
scroll to position [482, 0]
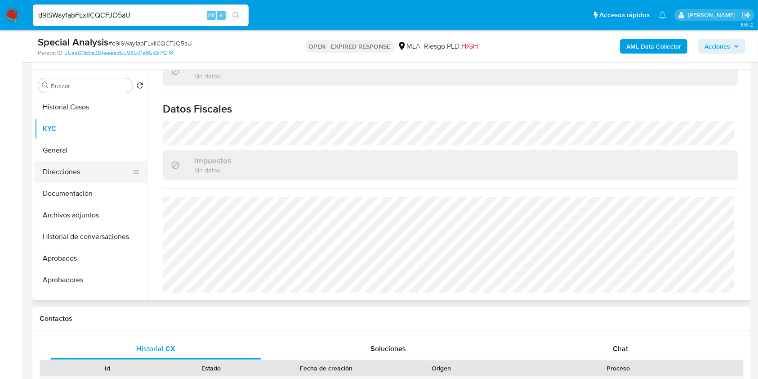
click at [72, 178] on button "Direcciones" at bounding box center [87, 172] width 105 height 22
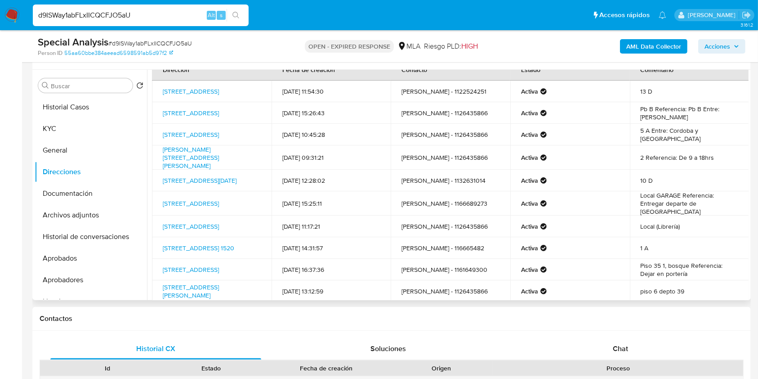
scroll to position [0, 0]
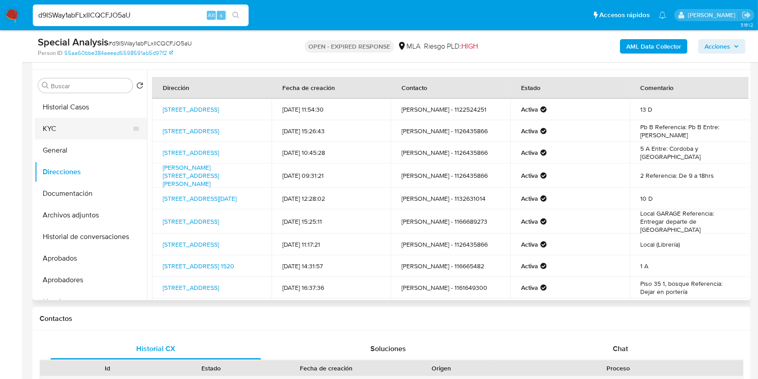
click at [73, 119] on button "KYC" at bounding box center [87, 129] width 105 height 22
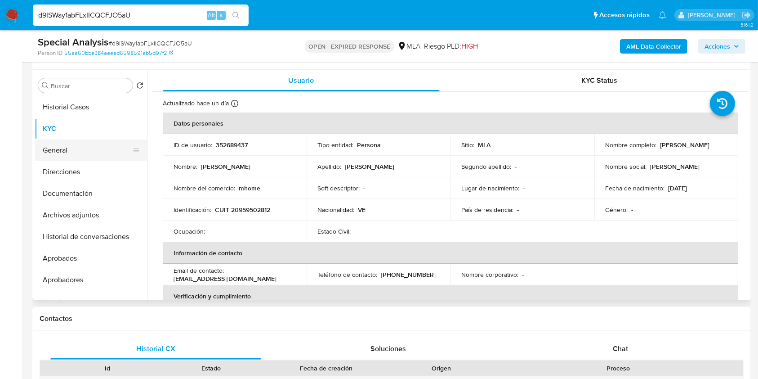
click at [84, 147] on button "General" at bounding box center [87, 150] width 105 height 22
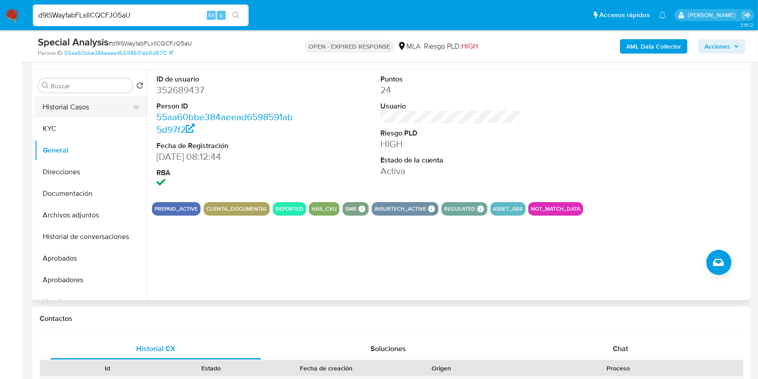
click at [72, 107] on button "Historial Casos" at bounding box center [87, 107] width 105 height 22
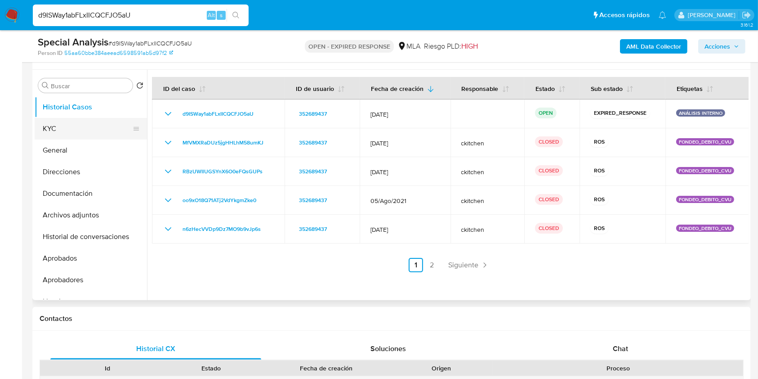
click at [80, 122] on button "KYC" at bounding box center [87, 129] width 105 height 22
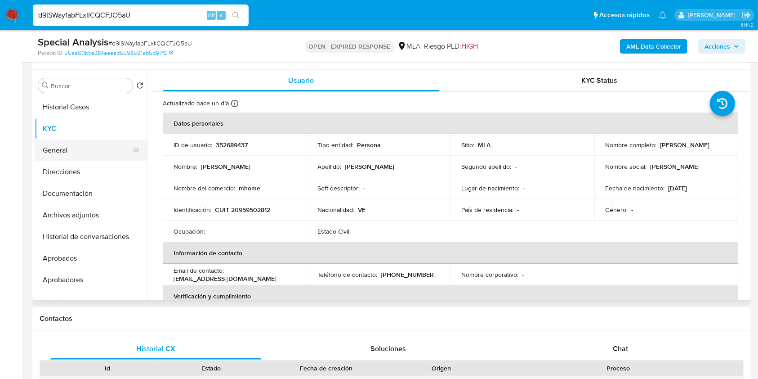
click at [81, 152] on button "General" at bounding box center [87, 150] width 105 height 22
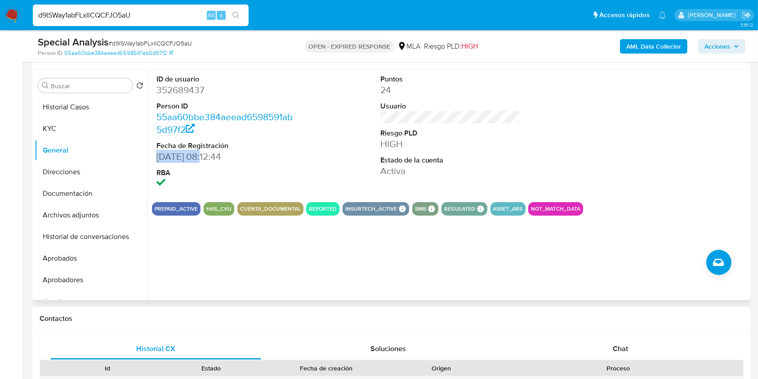
drag, startPoint x: 202, startPoint y: 157, endPoint x: 403, endPoint y: 336, distance: 269.5
click at [148, 158] on div "ID de usuario 352689437 Person ID 55aa60bbe384aeead6598591ab5d97f2 Fecha de Reg…" at bounding box center [448, 185] width 602 height 230
copy dd "08/09/2018"
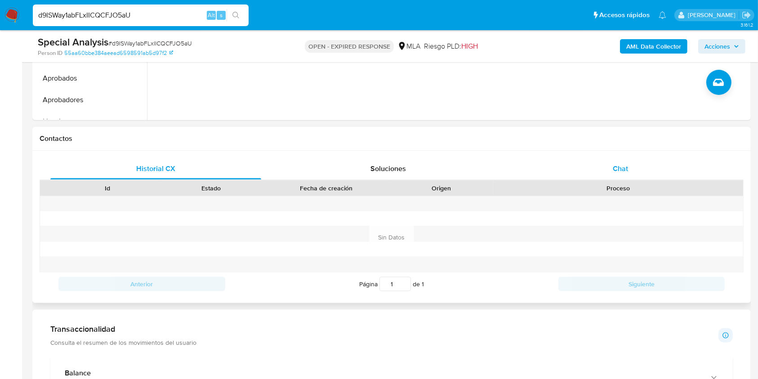
click at [623, 164] on span "Chat" at bounding box center [620, 168] width 15 height 10
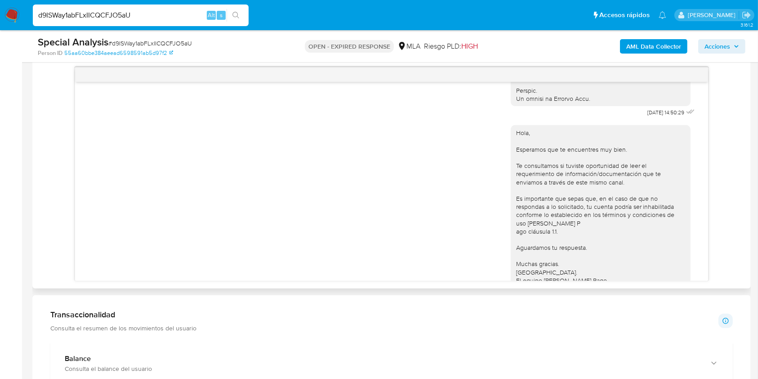
scroll to position [448, 0]
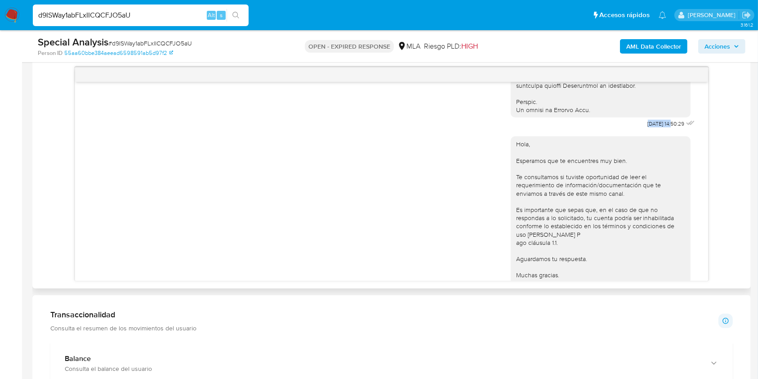
drag, startPoint x: 627, startPoint y: 137, endPoint x: 654, endPoint y: 140, distance: 28.1
click at [43, 240] on div "17/09/2025 14:50:29 Hola, Esperamos que te encuentres muy bien. Te consultamos …" at bounding box center [392, 174] width 704 height 214
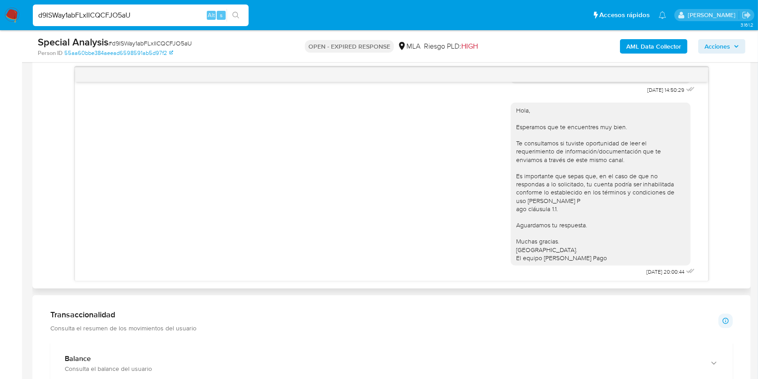
scroll to position [508, 0]
drag, startPoint x: 620, startPoint y: 268, endPoint x: 654, endPoint y: 270, distance: 33.4
click at [654, 270] on div "Hola, Esperamos que te encuentres muy bien. Te consultamos si tuviste oportunid…" at bounding box center [604, 185] width 186 height 182
click at [156, 41] on span "# d9ISWay1abFLxIICQCFJO5aU" at bounding box center [150, 43] width 84 height 9
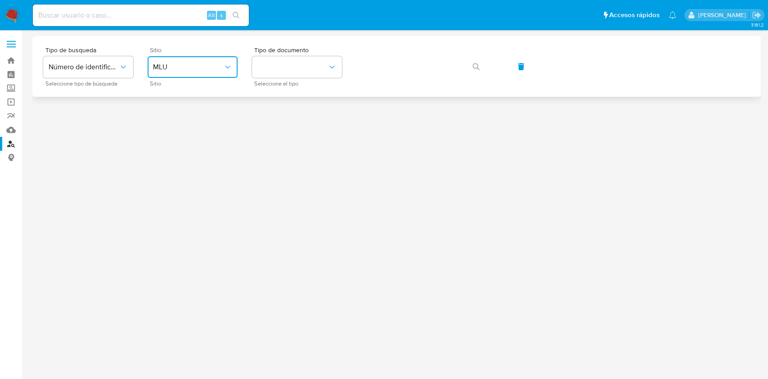
click at [199, 65] on span "MLU" at bounding box center [188, 67] width 70 height 9
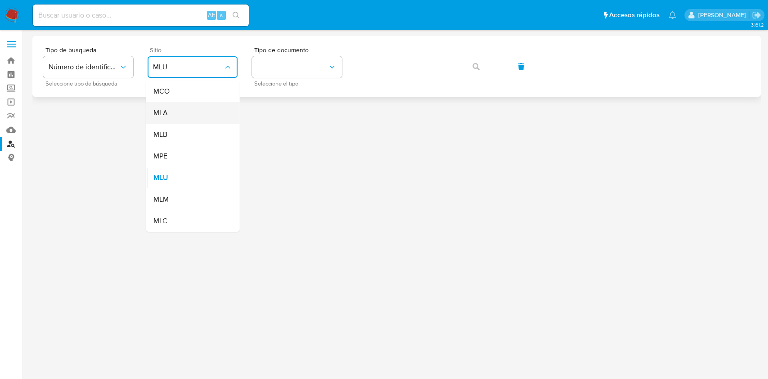
click at [176, 113] on div "MLA" at bounding box center [190, 113] width 74 height 22
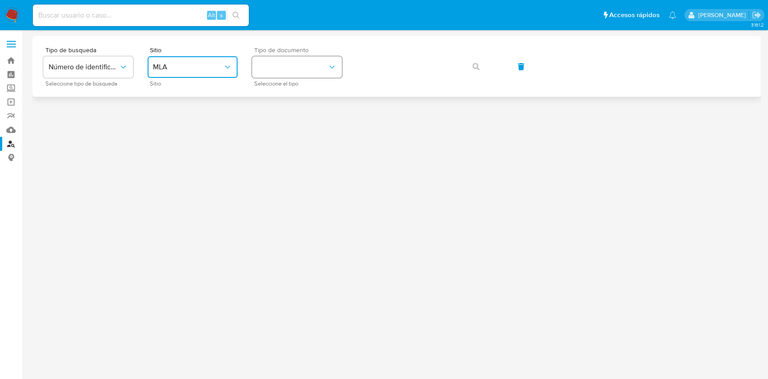
click at [331, 63] on icon "identificationType" at bounding box center [331, 67] width 9 height 9
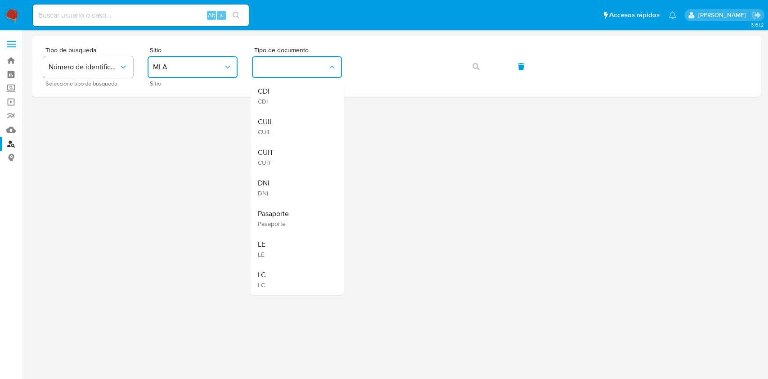
click at [282, 117] on div "CUIL CUIL" at bounding box center [294, 126] width 74 height 31
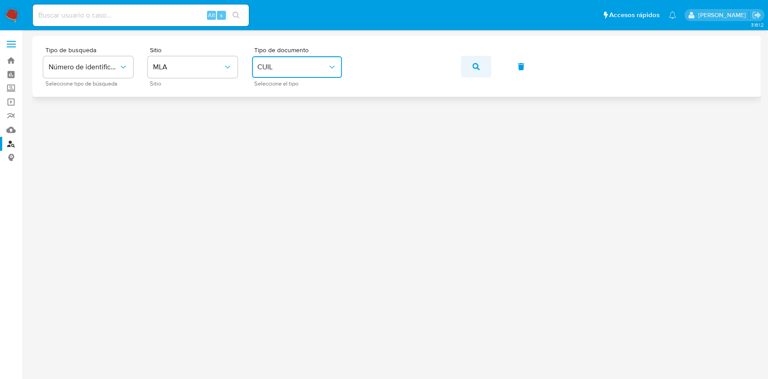
click at [478, 63] on icon "button" at bounding box center [475, 66] width 7 height 7
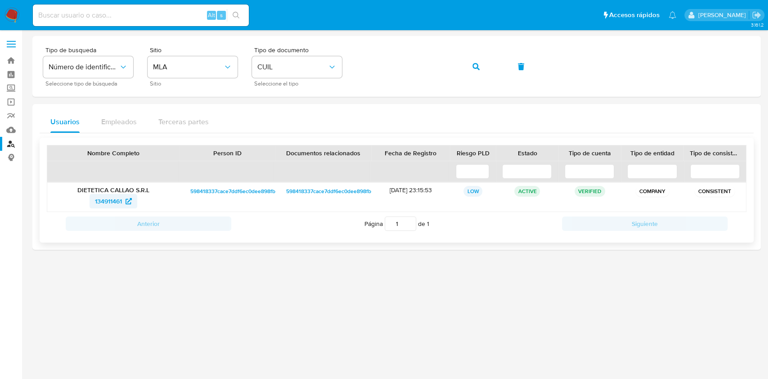
click at [115, 204] on span "134911461" at bounding box center [108, 201] width 27 height 14
click at [480, 62] on button "button" at bounding box center [476, 67] width 31 height 22
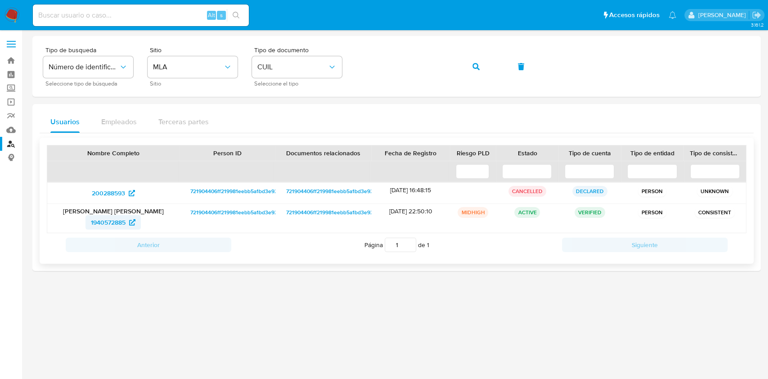
click at [120, 216] on span "1940572885" at bounding box center [108, 222] width 35 height 14
click at [474, 63] on icon "button" at bounding box center [475, 66] width 7 height 7
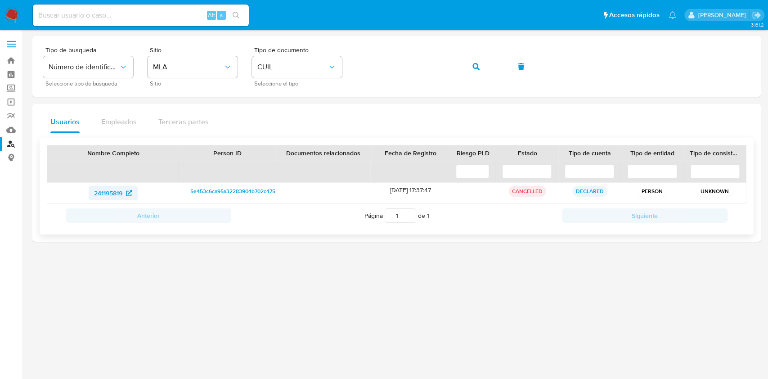
click at [122, 193] on span "241195819" at bounding box center [108, 193] width 28 height 14
click at [470, 61] on button "button" at bounding box center [476, 67] width 31 height 22
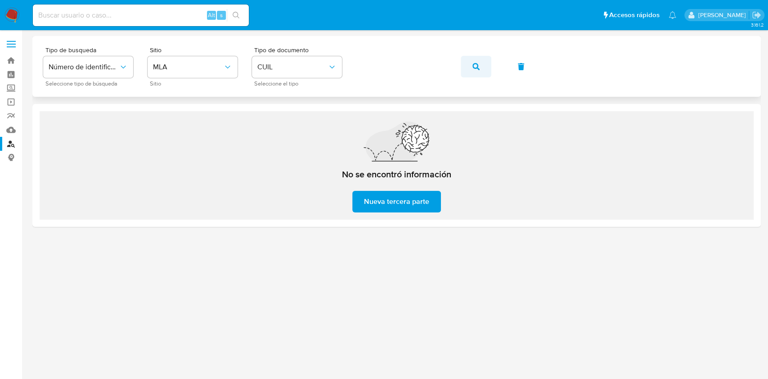
click at [476, 67] on icon "button" at bounding box center [475, 66] width 7 height 7
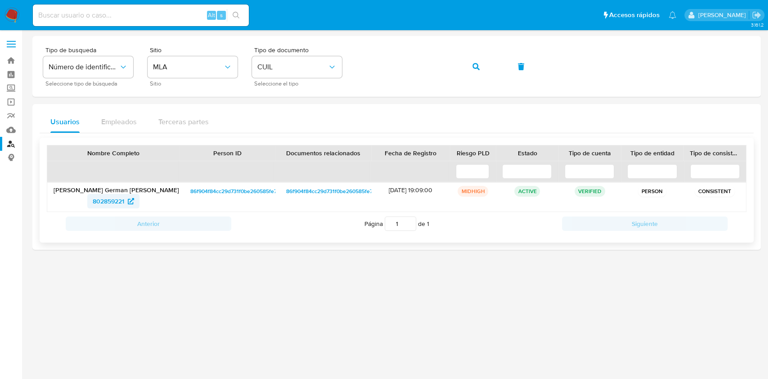
click at [119, 200] on span "802859221" at bounding box center [108, 201] width 31 height 14
click at [473, 69] on icon "button" at bounding box center [475, 66] width 7 height 7
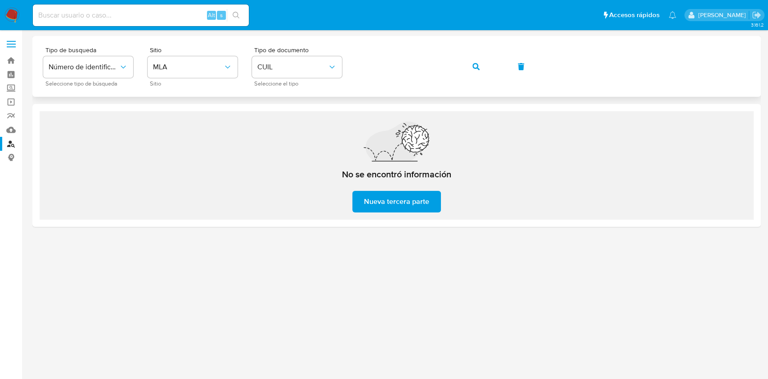
click at [459, 69] on div "Tipo de busqueda Número de identificación Seleccione tipo de búsqueda Sitio MLA…" at bounding box center [396, 66] width 707 height 39
click at [490, 62] on button "button" at bounding box center [476, 67] width 31 height 22
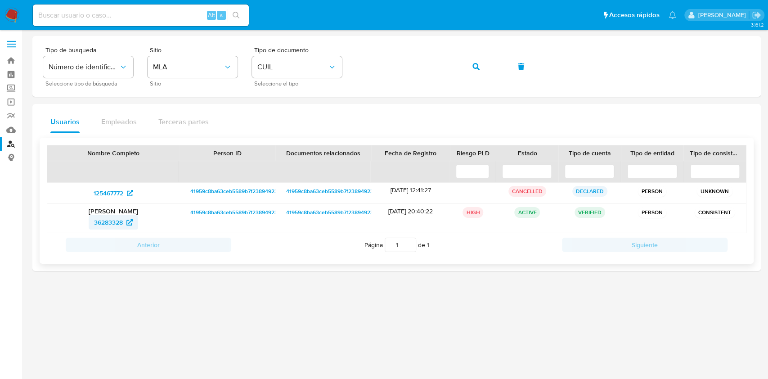
click at [109, 221] on span "36283328" at bounding box center [108, 222] width 29 height 14
click at [471, 66] on button "button" at bounding box center [476, 67] width 31 height 22
click at [117, 219] on span "327956169" at bounding box center [108, 222] width 31 height 14
click at [486, 63] on button "button" at bounding box center [476, 67] width 31 height 22
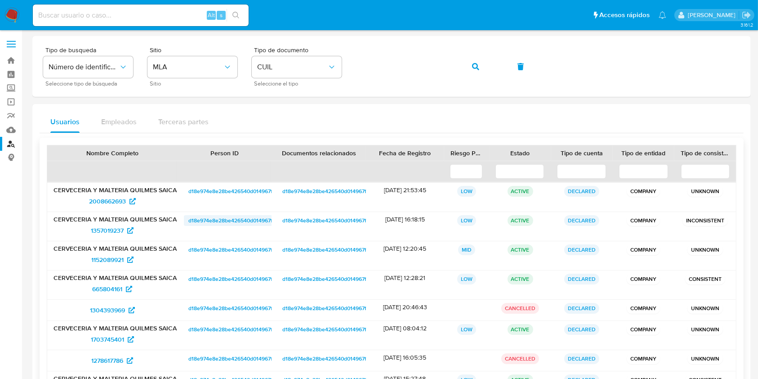
scroll to position [155, 0]
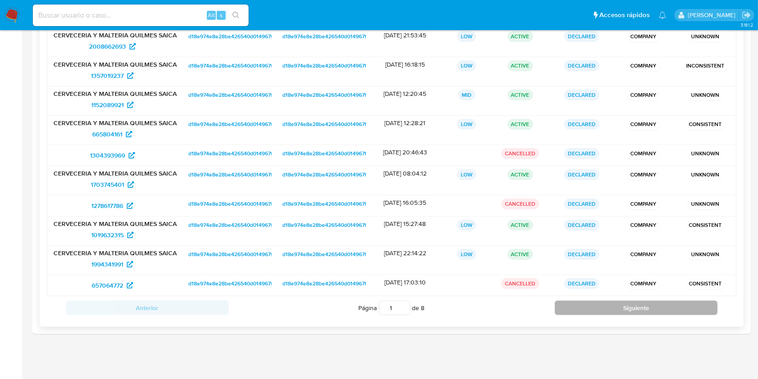
click at [602, 300] on button "Siguiente" at bounding box center [636, 307] width 163 height 14
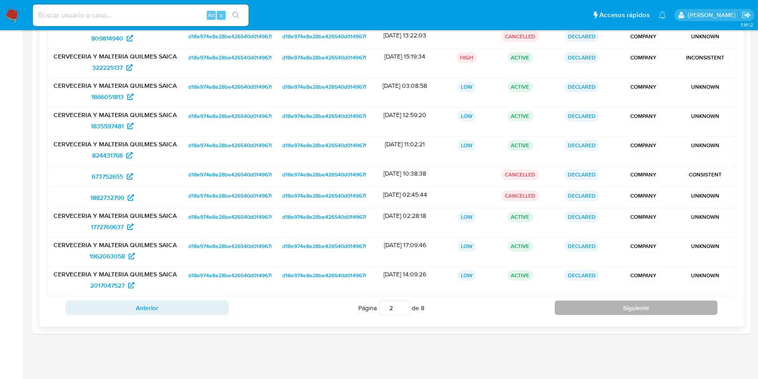
click at [601, 305] on button "Siguiente" at bounding box center [636, 307] width 163 height 14
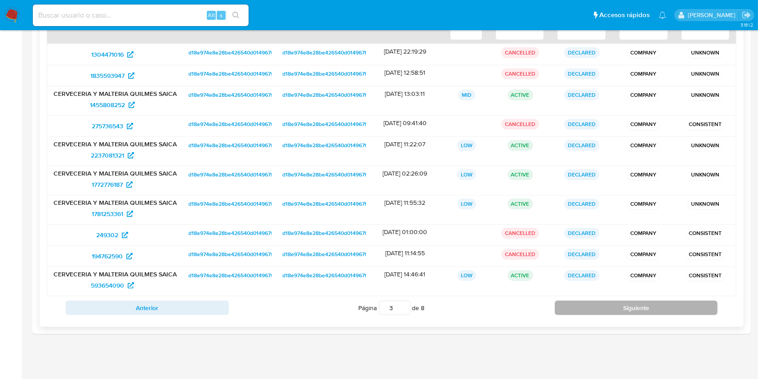
click at [601, 306] on button "Siguiente" at bounding box center [636, 307] width 163 height 14
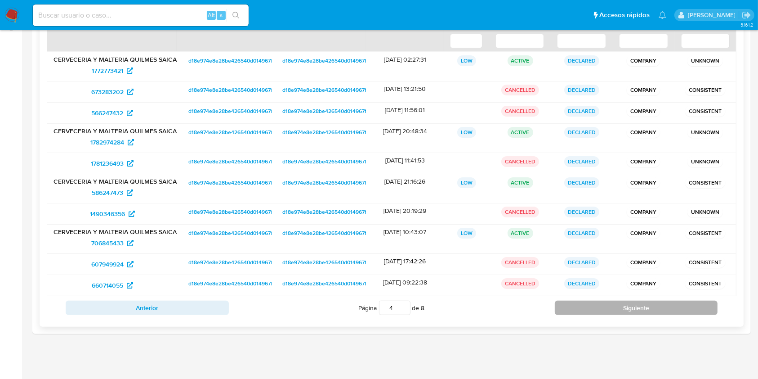
click at [601, 306] on button "Siguiente" at bounding box center [636, 307] width 163 height 14
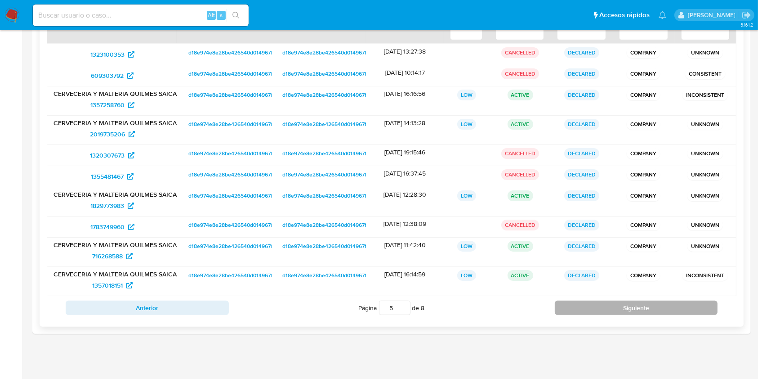
click at [600, 306] on button "Siguiente" at bounding box center [636, 307] width 163 height 14
type input "6"
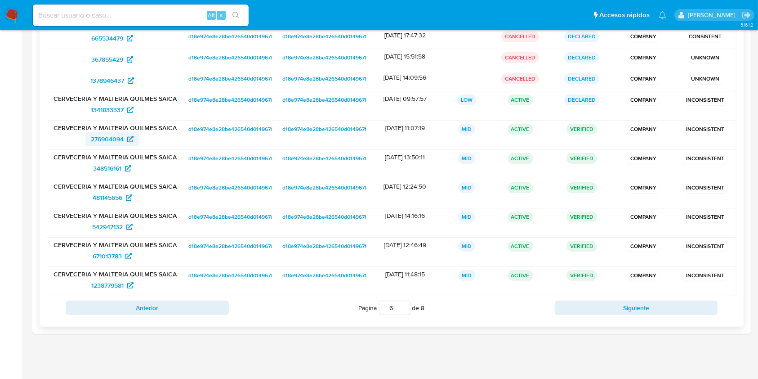
click at [108, 139] on span "276904094" at bounding box center [107, 139] width 33 height 14
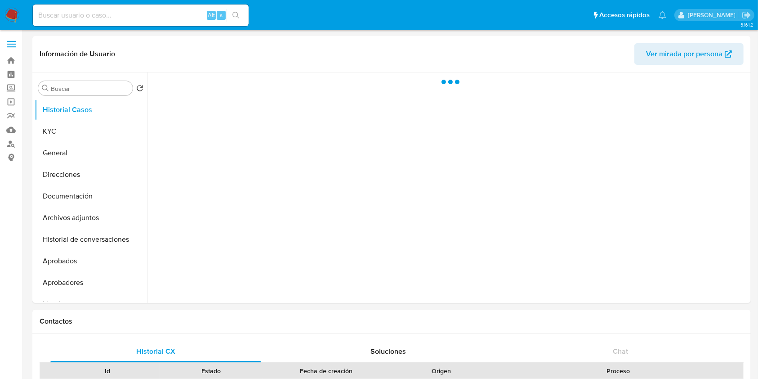
select select "10"
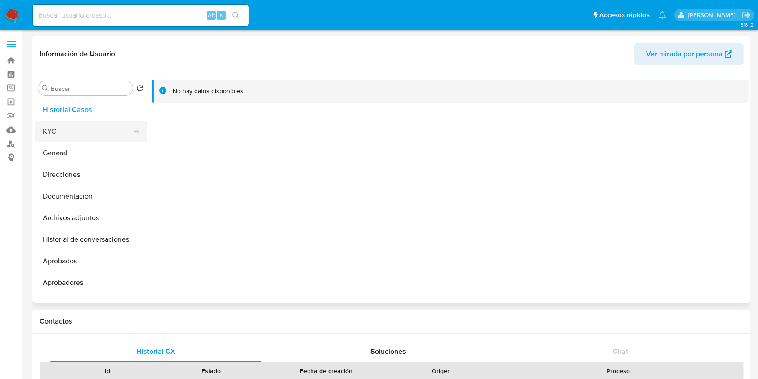
click at [72, 130] on button "KYC" at bounding box center [87, 132] width 105 height 22
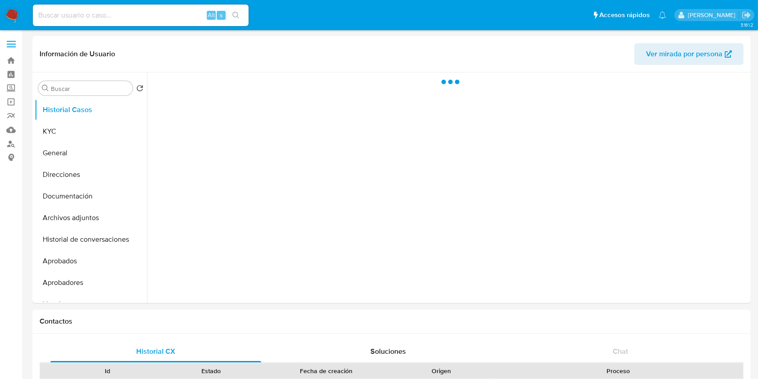
select select "10"
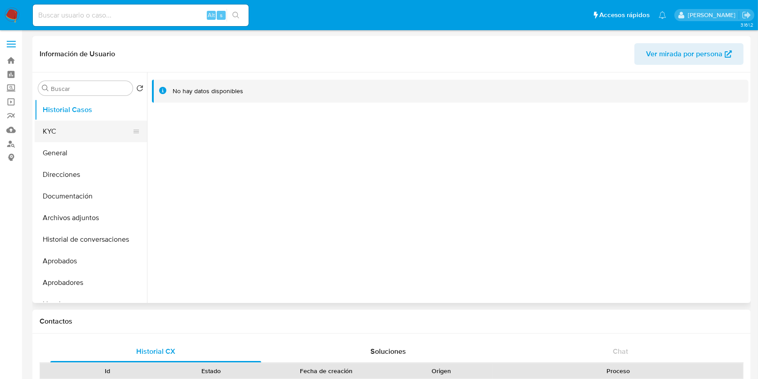
click at [76, 136] on button "KYC" at bounding box center [87, 132] width 105 height 22
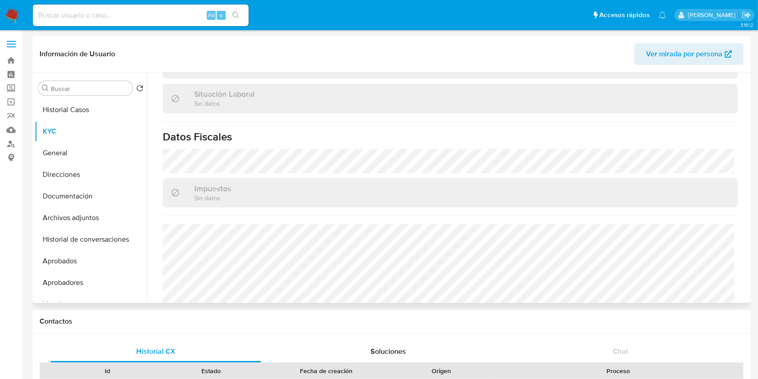
scroll to position [479, 0]
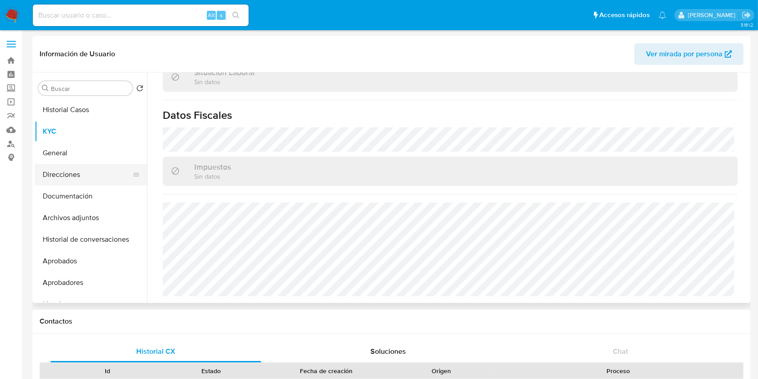
click at [85, 178] on button "Direcciones" at bounding box center [87, 175] width 105 height 22
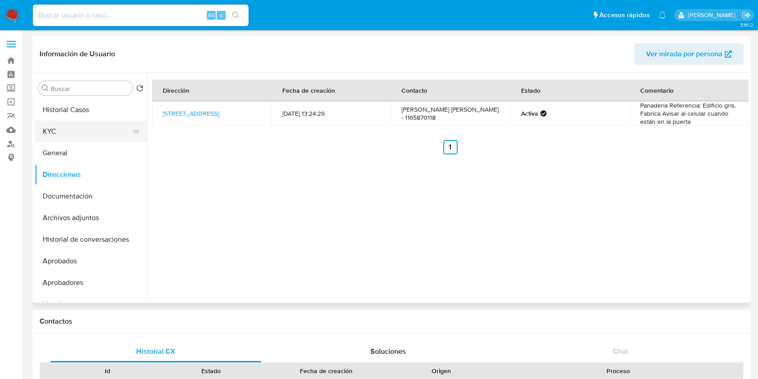
click at [82, 129] on button "KYC" at bounding box center [87, 132] width 105 height 22
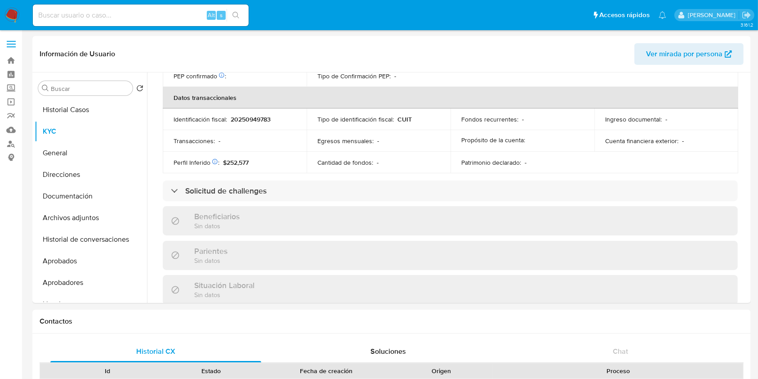
scroll to position [479, 0]
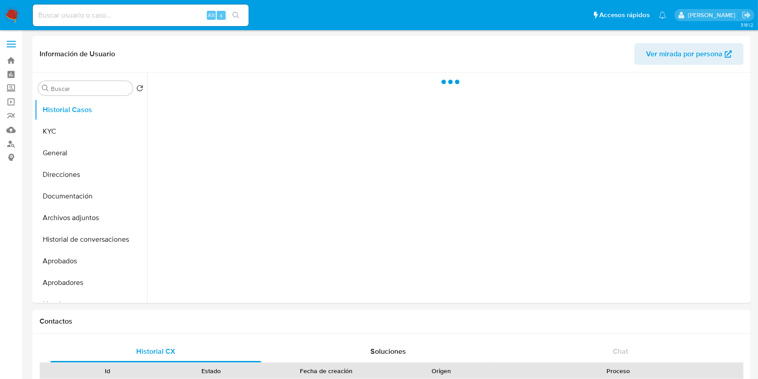
select select "10"
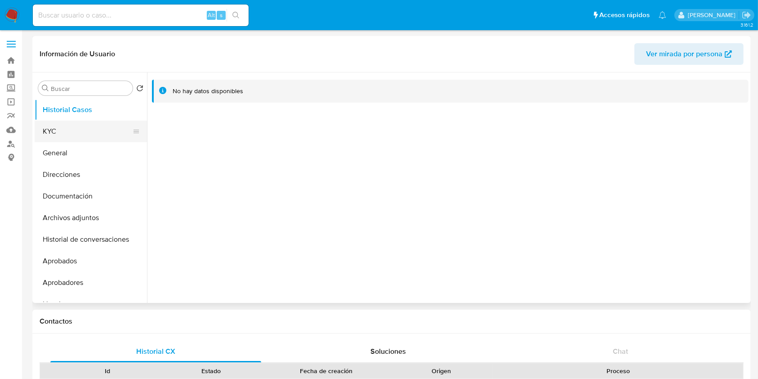
click at [87, 128] on button "KYC" at bounding box center [87, 132] width 105 height 22
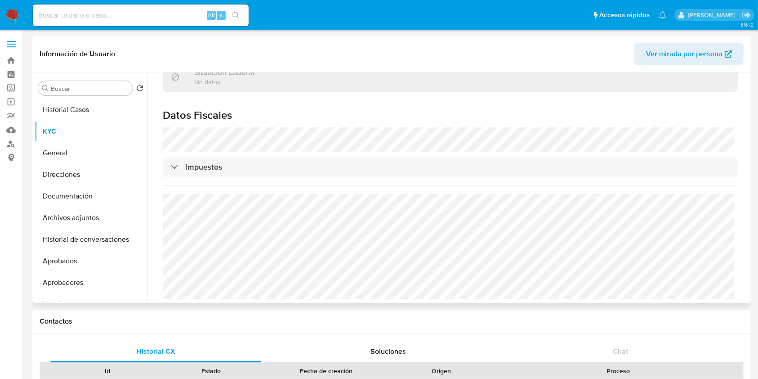
scroll to position [482, 0]
click at [65, 171] on button "Direcciones" at bounding box center [87, 175] width 105 height 22
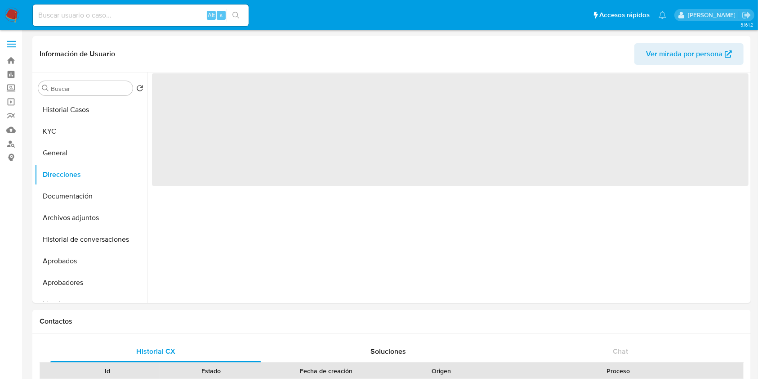
scroll to position [0, 0]
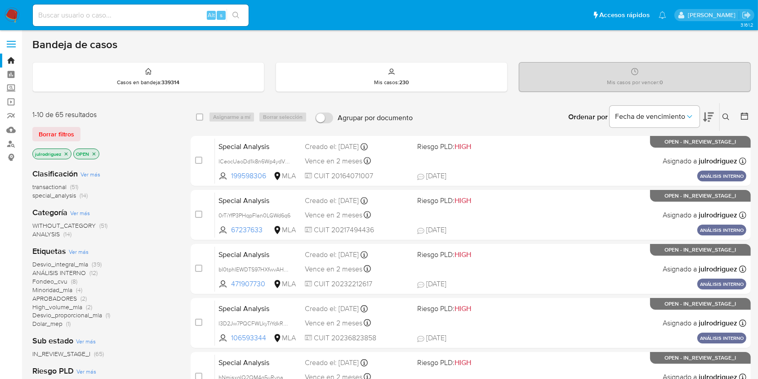
click at [728, 112] on button at bounding box center [727, 117] width 15 height 11
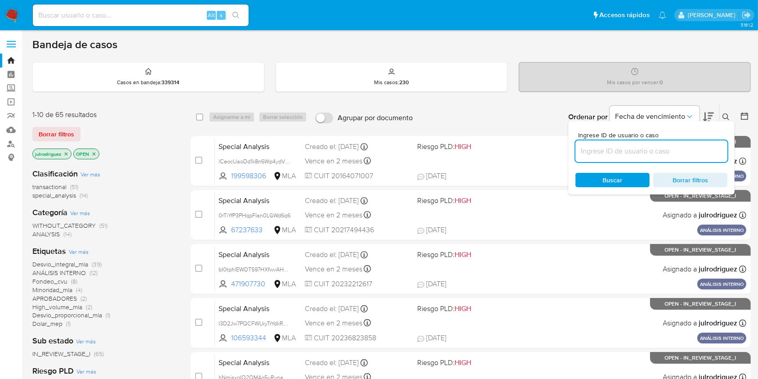
click at [648, 150] on input at bounding box center [652, 151] width 152 height 12
type input "d9ISWay1abFLxIICQCFJO5aU"
click at [594, 174] on span "Buscar" at bounding box center [613, 180] width 62 height 13
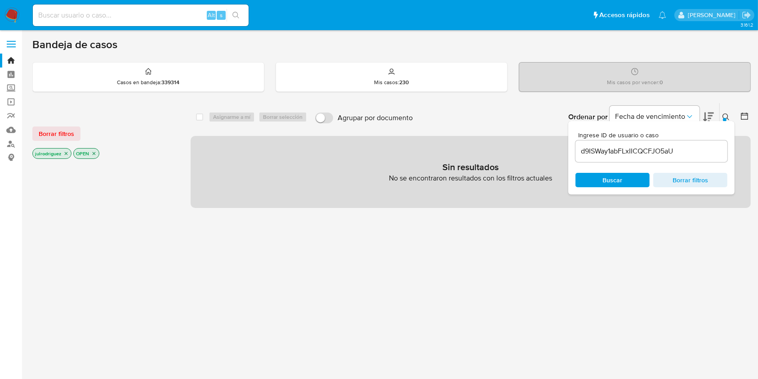
click at [67, 153] on icon "close-filter" at bounding box center [65, 153] width 5 height 5
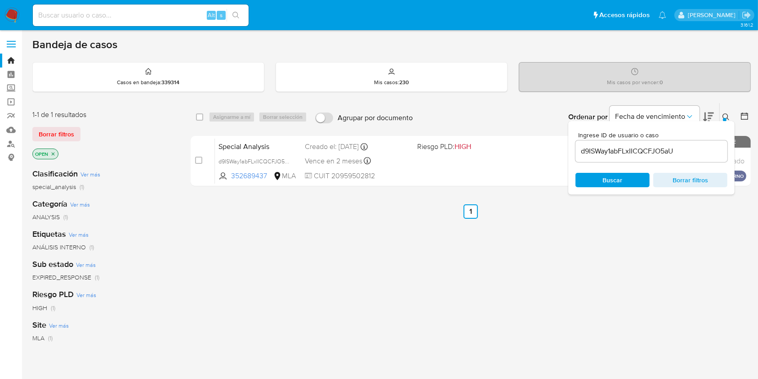
click at [53, 155] on icon "close-filter" at bounding box center [52, 153] width 5 height 5
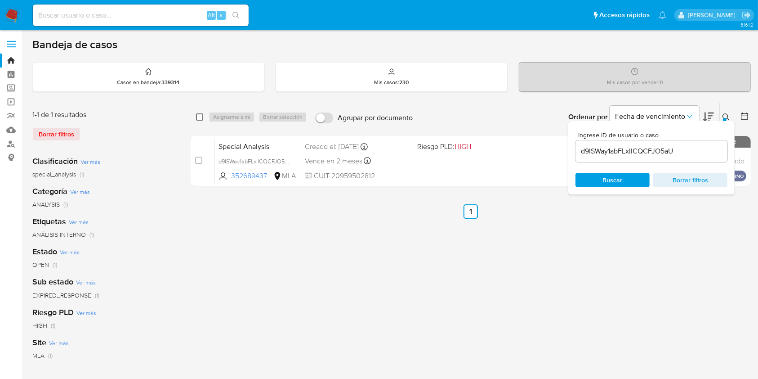
click at [201, 116] on input "checkbox" at bounding box center [199, 116] width 7 height 7
checkbox input "true"
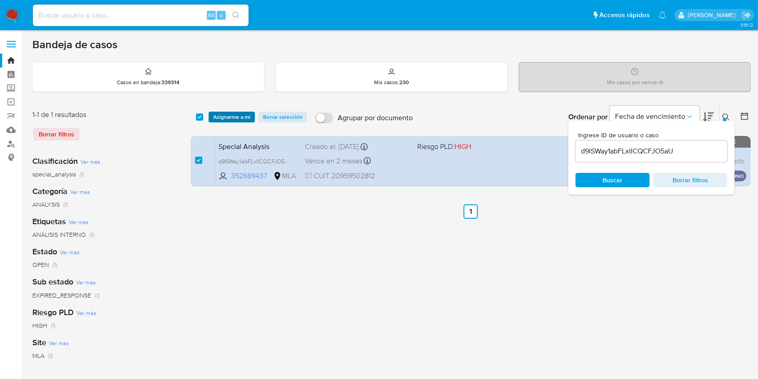
click at [232, 115] on span "Asignarme a mí" at bounding box center [231, 116] width 37 height 9
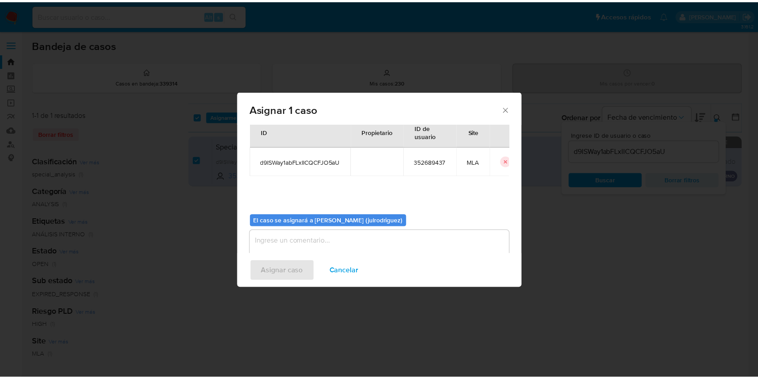
scroll to position [46, 0]
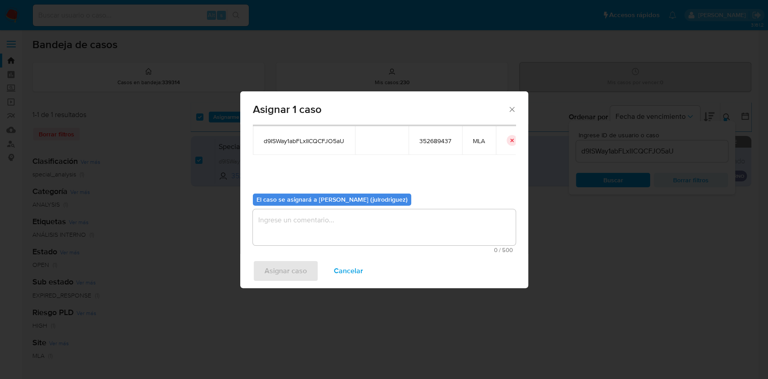
click at [367, 218] on textarea "assign-modal" at bounding box center [384, 227] width 263 height 36
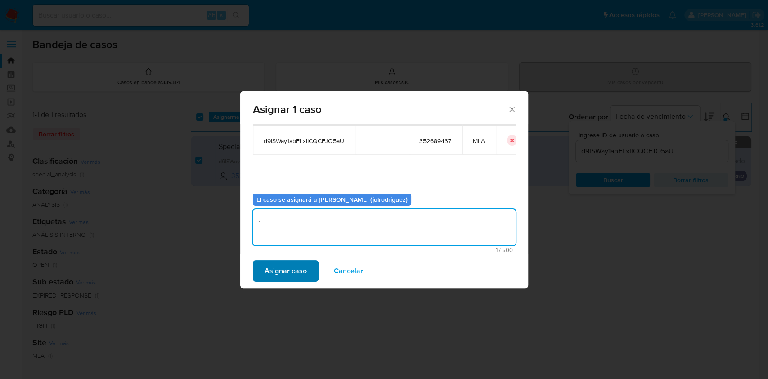
type textarea "."
click at [287, 272] on span "Asignar caso" at bounding box center [285, 271] width 42 height 20
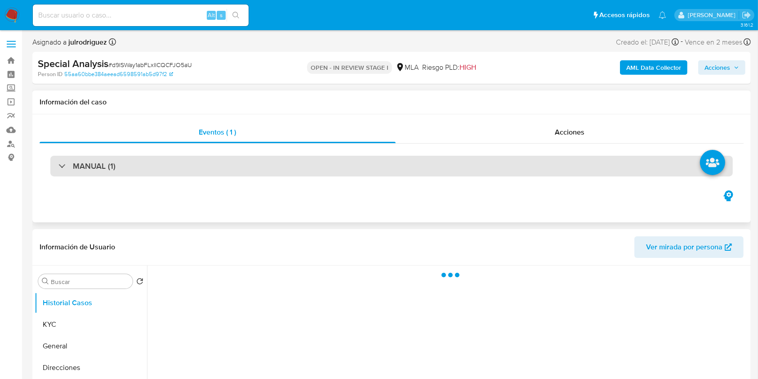
select select "10"
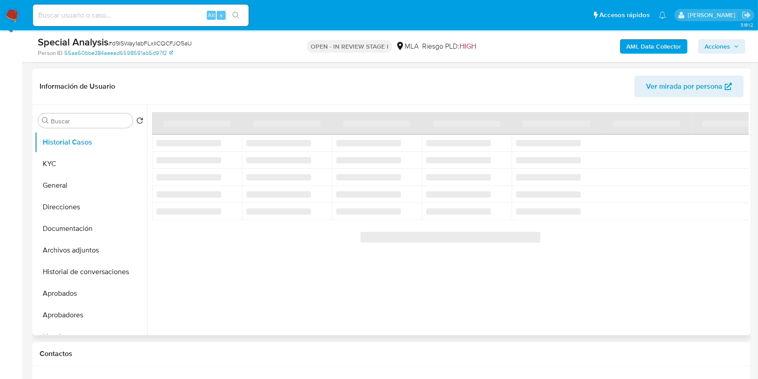
scroll to position [180, 0]
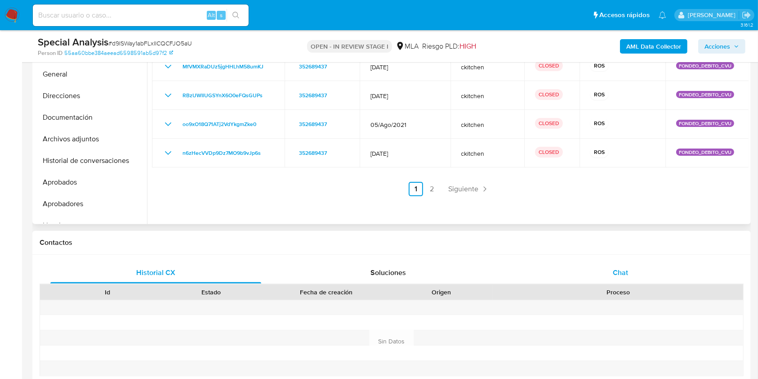
drag, startPoint x: 619, startPoint y: 272, endPoint x: 614, endPoint y: 274, distance: 6.0
click at [619, 272] on span "Chat" at bounding box center [620, 272] width 15 height 10
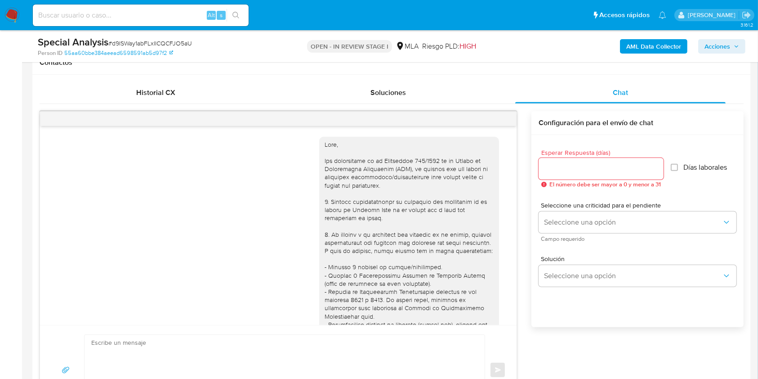
scroll to position [508, 0]
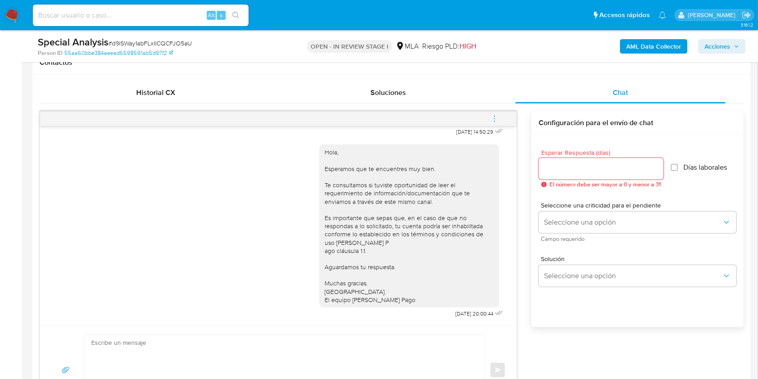
click at [491, 116] on icon "menu-action" at bounding box center [495, 119] width 8 height 8
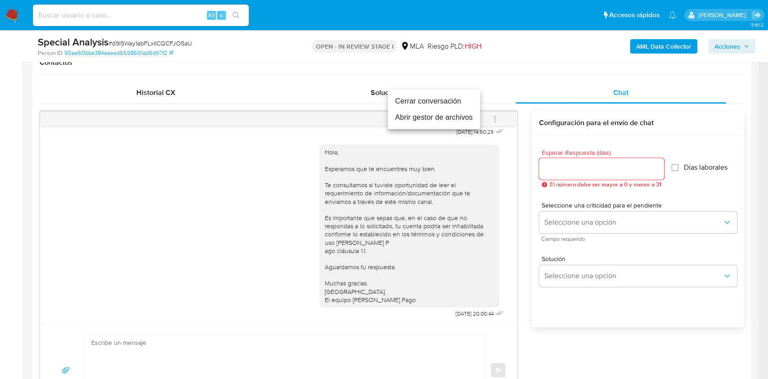
click at [438, 98] on li "Cerrar conversación" at bounding box center [434, 101] width 92 height 16
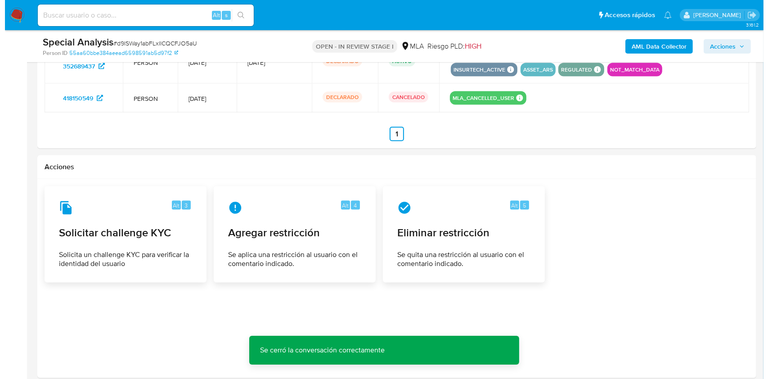
scroll to position [1428, 0]
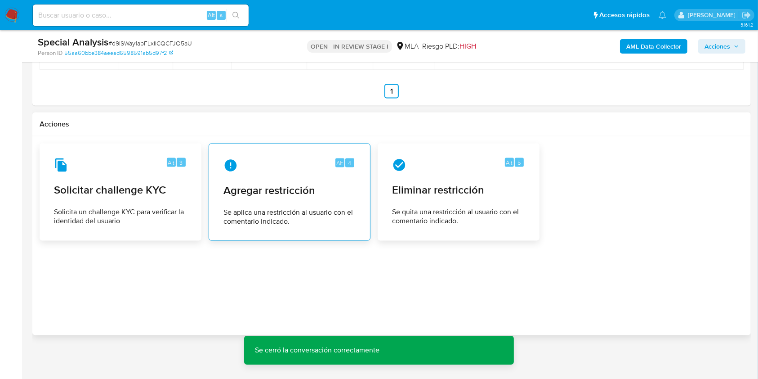
click at [325, 196] on div "Alt 4 Agregar restricción Se aplica una restricción al usuario con el comentari…" at bounding box center [289, 192] width 147 height 82
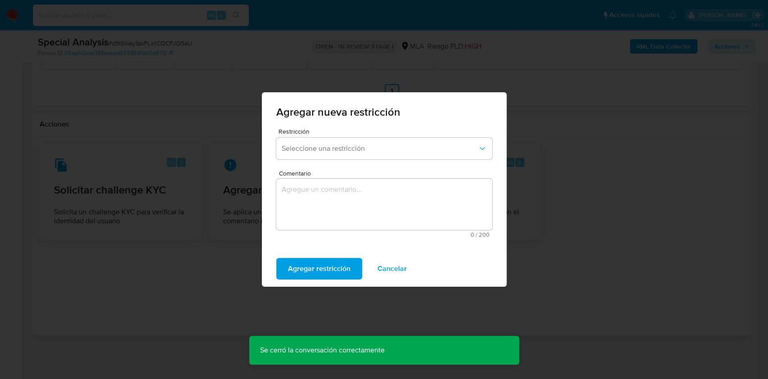
click at [305, 133] on span "Restricción" at bounding box center [386, 131] width 216 height 6
click at [309, 147] on span "Seleccione una restricción" at bounding box center [380, 148] width 196 height 9
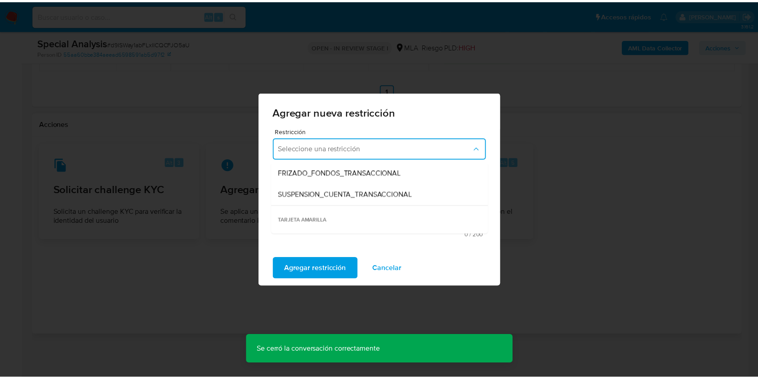
scroll to position [120, 0]
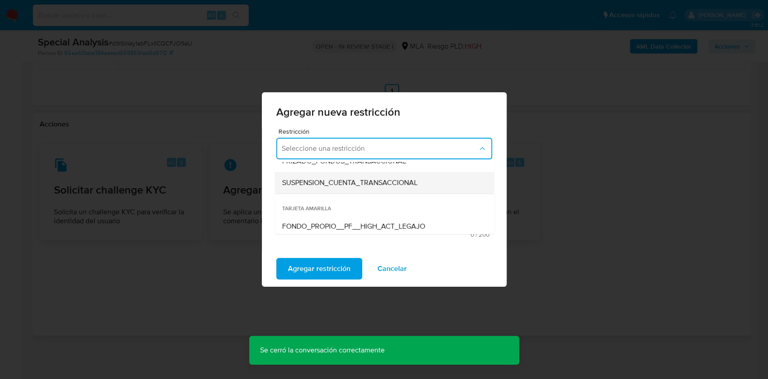
click at [368, 183] on span "SUSPENSION_CUENTA_TRANSACCIONAL" at bounding box center [349, 182] width 135 height 9
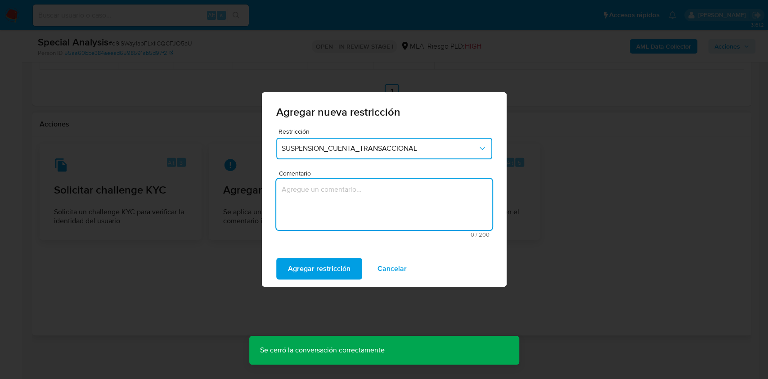
click at [371, 195] on textarea "Comentario" at bounding box center [384, 204] width 216 height 51
type textarea "AML"
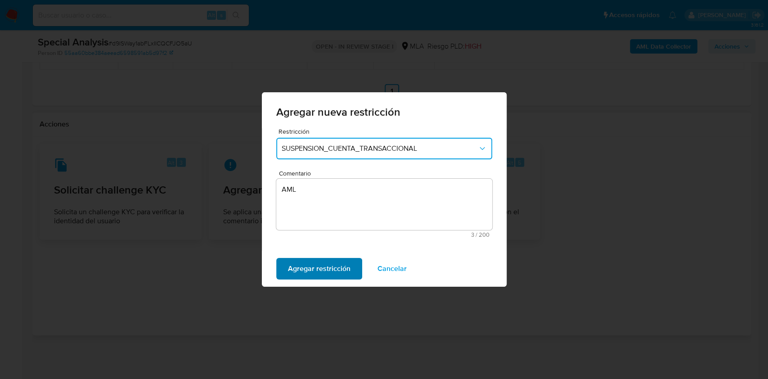
click at [319, 267] on span "Agregar restricción" at bounding box center [319, 269] width 63 height 20
click at [317, 255] on div "Confirmar Cancelar" at bounding box center [384, 269] width 245 height 36
click at [315, 263] on span "Confirmar" at bounding box center [304, 269] width 32 height 20
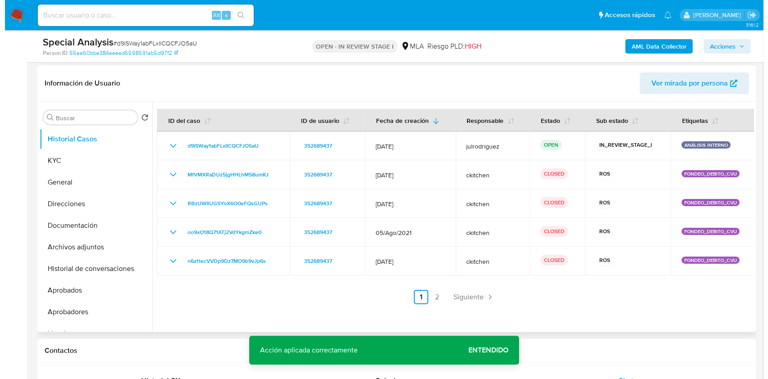
scroll to position [108, 0]
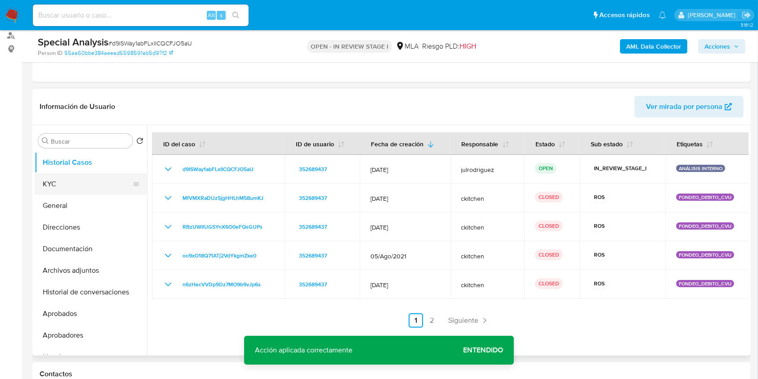
click at [72, 180] on button "KYC" at bounding box center [87, 184] width 105 height 22
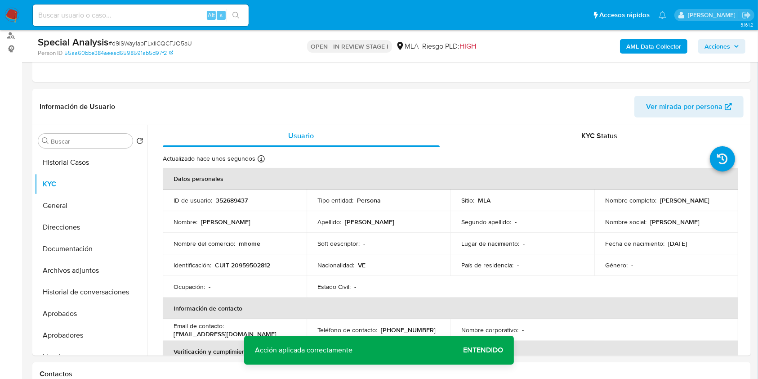
click at [225, 199] on p "352689437" at bounding box center [232, 200] width 32 height 8
copy p "352689437"
click at [143, 41] on span "# d9ISWay1abFLxIICQCFJO5aU" at bounding box center [150, 43] width 84 height 9
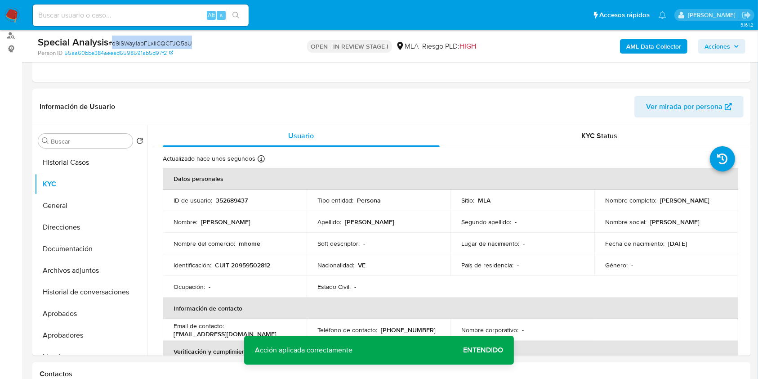
copy span "d9ISWay1abFLxIICQCFJO5aU"
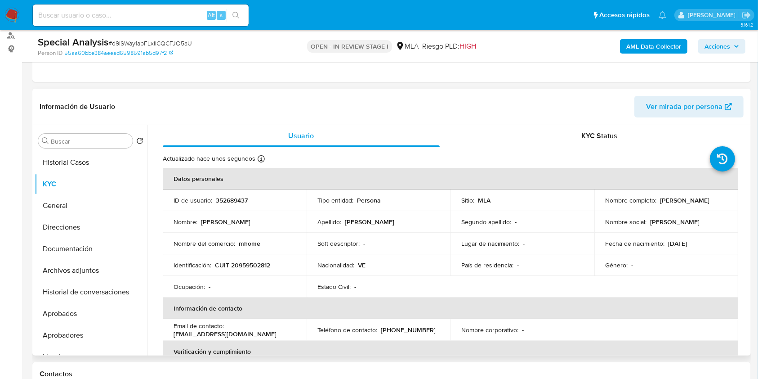
drag, startPoint x: 648, startPoint y: 204, endPoint x: 319, endPoint y: 305, distance: 343.9
click at [695, 204] on div "Nombre completo : Francisco Daniel Millan Chacon" at bounding box center [666, 200] width 122 height 8
copy p "Francisco Daniel Millan Chacon"
click at [112, 287] on button "Historial de conversaciones" at bounding box center [87, 292] width 105 height 22
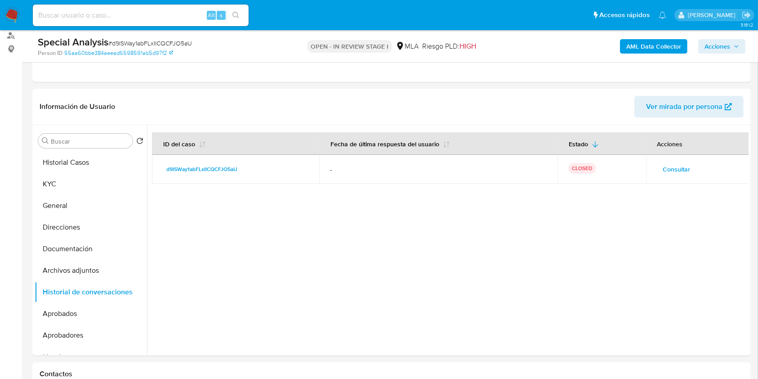
click at [643, 45] on b "AML Data Collector" at bounding box center [654, 46] width 55 height 14
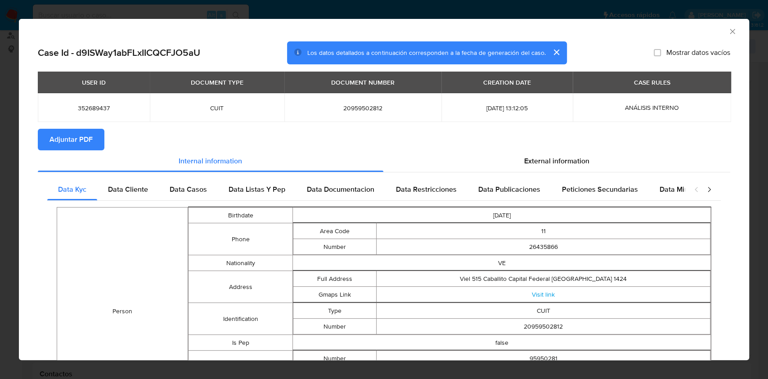
click at [94, 140] on button "Adjuntar PDF" at bounding box center [71, 140] width 67 height 22
click at [721, 36] on div "AML Data Collector" at bounding box center [384, 30] width 730 height 22
click at [728, 29] on div "AML Data Collector" at bounding box center [384, 30] width 730 height 22
click at [728, 31] on icon "Cerrar ventana" at bounding box center [732, 31] width 9 height 9
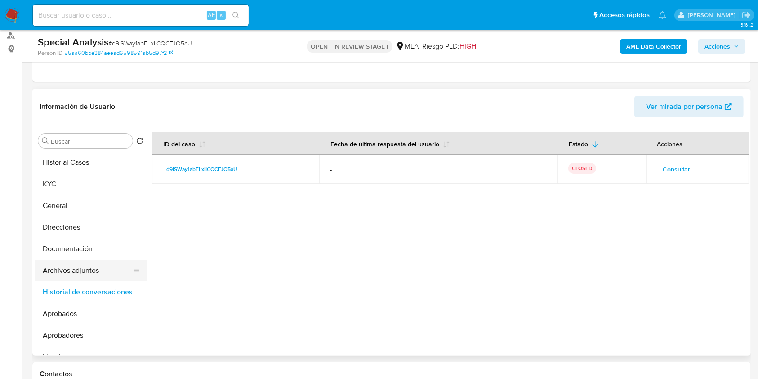
click at [54, 273] on button "Archivos adjuntos" at bounding box center [87, 271] width 105 height 22
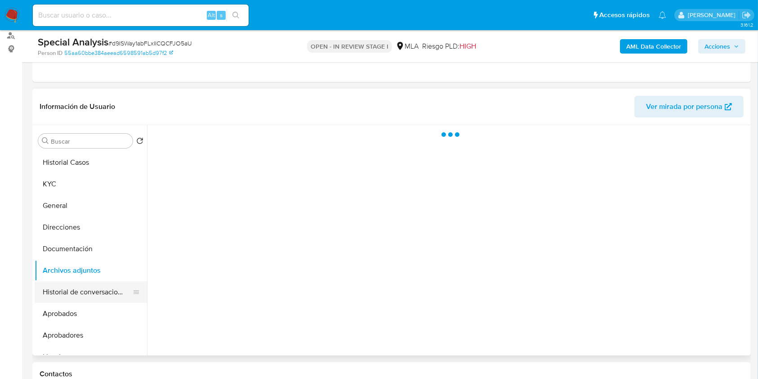
click at [72, 299] on button "Historial de conversaciones" at bounding box center [87, 292] width 105 height 22
click at [58, 271] on button "Archivos adjuntos" at bounding box center [87, 271] width 105 height 22
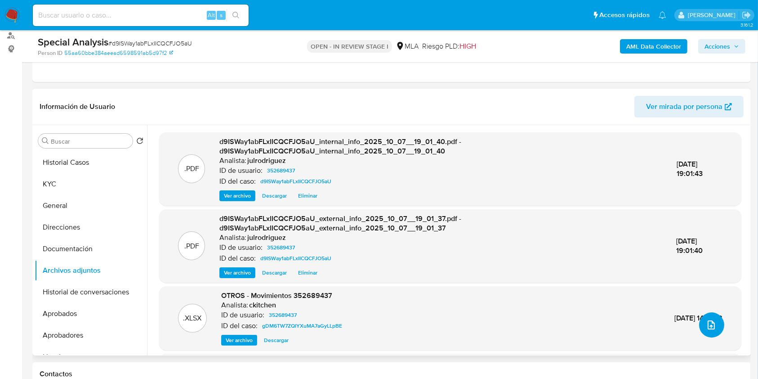
click at [717, 316] on button "upload-file" at bounding box center [711, 324] width 25 height 25
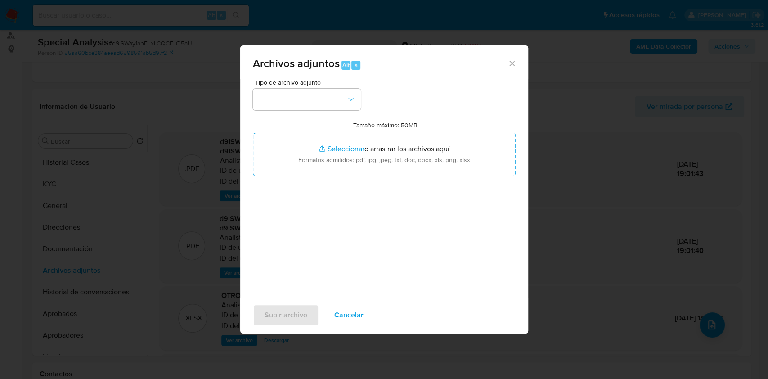
click at [319, 111] on div "Tipo de archivo adjunto Tamaño máximo: 50MB Seleccionar archivos Seleccionar o …" at bounding box center [384, 185] width 263 height 212
click at [311, 92] on button "button" at bounding box center [307, 100] width 108 height 22
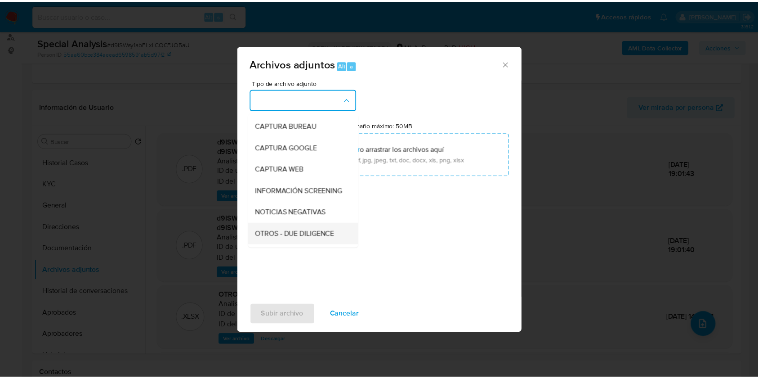
scroll to position [60, 0]
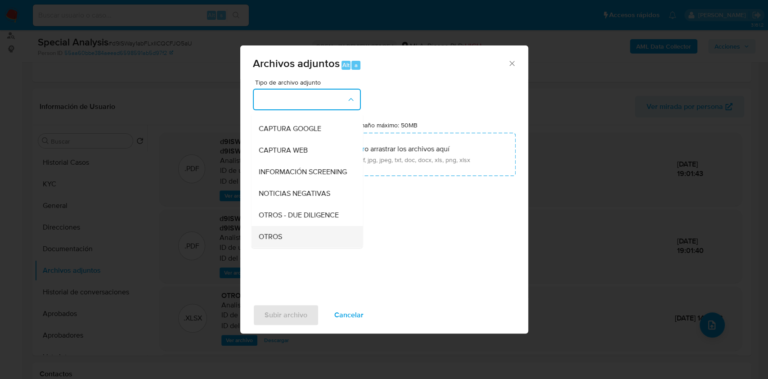
click at [282, 237] on div "OTROS" at bounding box center [304, 237] width 92 height 22
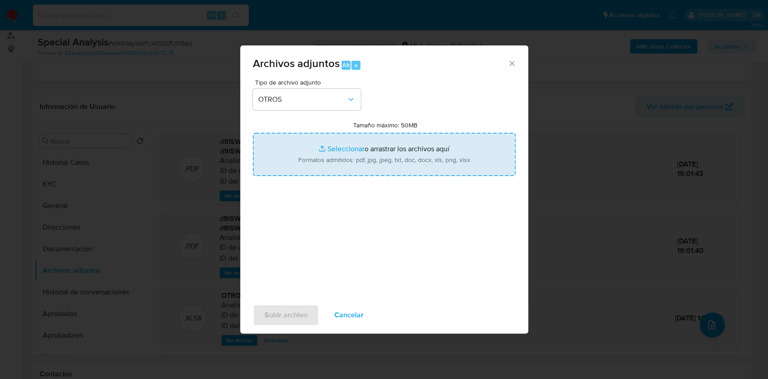
click at [323, 172] on input "Tamaño máximo: 50MB Seleccionar archivos" at bounding box center [384, 154] width 263 height 43
type input "C:\fakepath\Francisco Daniel Millan Chacon - NOSIS - SEPTIEMBRE 2025.pdf"
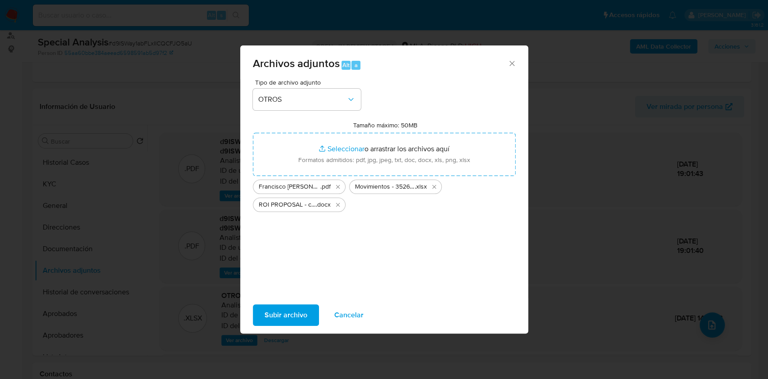
click at [274, 309] on span "Subir archivo" at bounding box center [285, 315] width 43 height 20
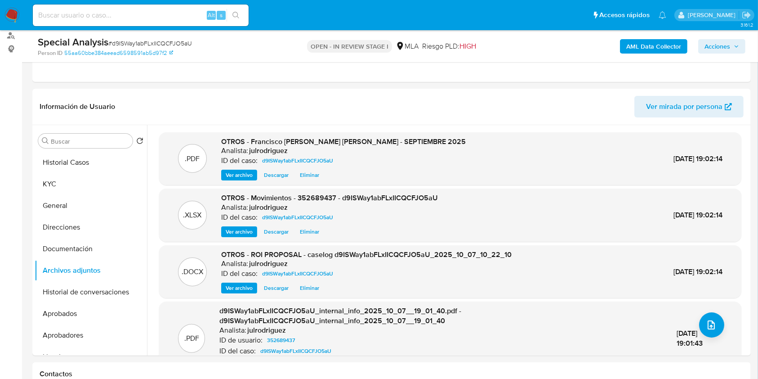
click at [708, 47] on span "Acciones" at bounding box center [718, 46] width 26 height 14
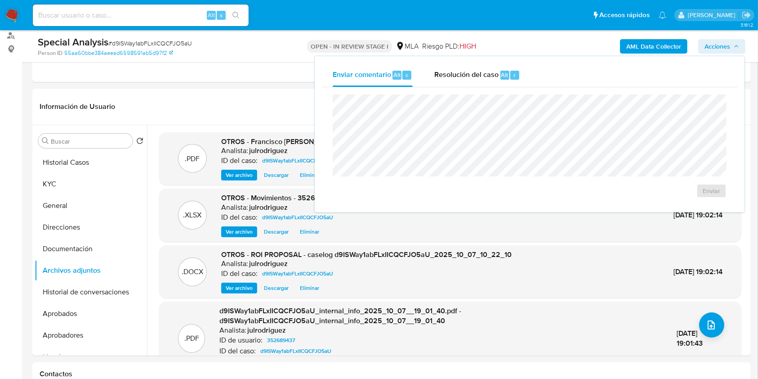
drag, startPoint x: 491, startPoint y: 78, endPoint x: 484, endPoint y: 92, distance: 14.9
click at [491, 79] on span "Resolución del caso" at bounding box center [467, 74] width 64 height 10
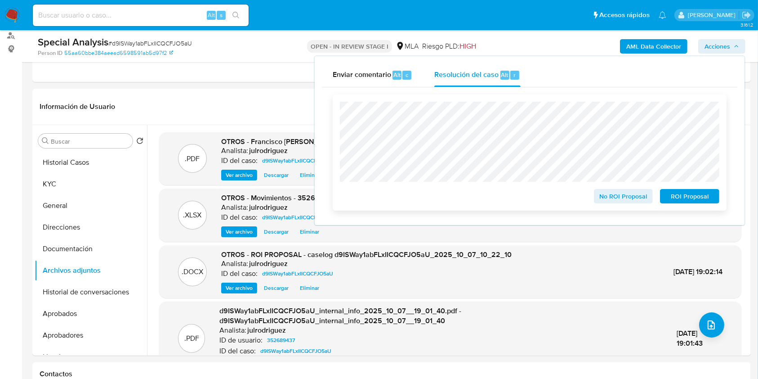
click at [674, 200] on span "ROI Proposal" at bounding box center [690, 196] width 47 height 13
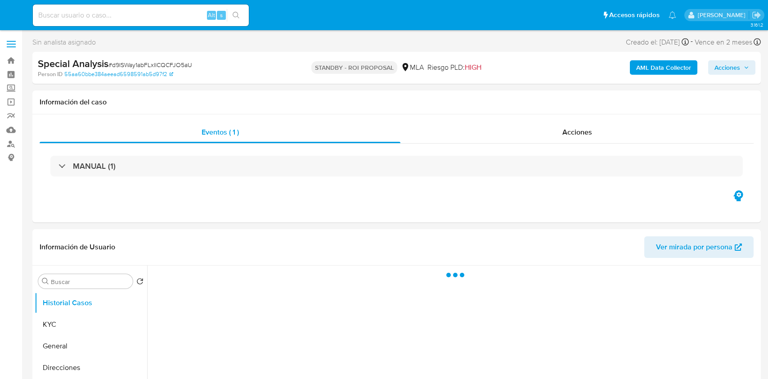
select select "10"
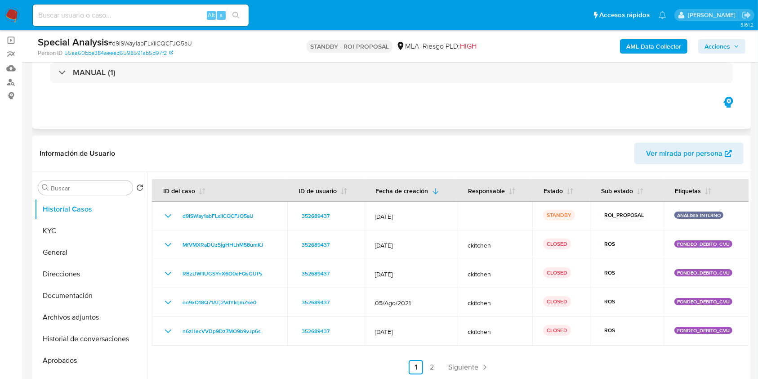
scroll to position [120, 0]
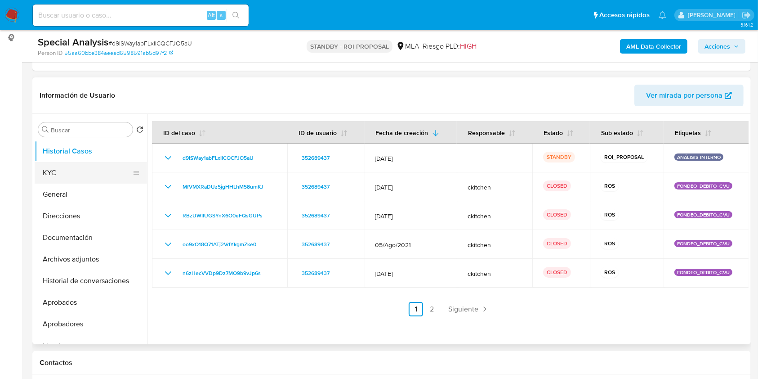
click at [58, 171] on button "KYC" at bounding box center [87, 173] width 105 height 22
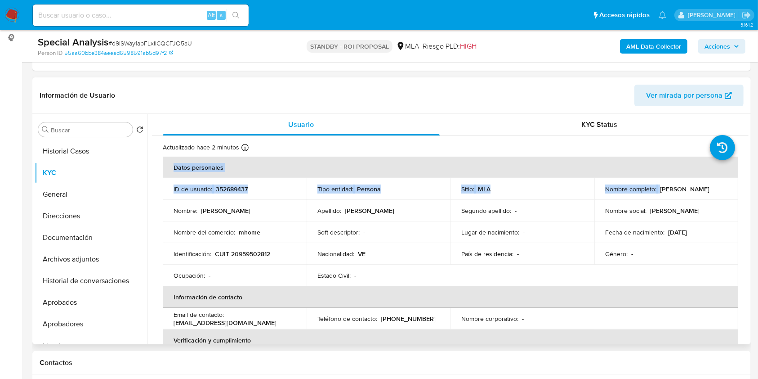
drag, startPoint x: 602, startPoint y: 194, endPoint x: 736, endPoint y: 196, distance: 134.1
copy table "Datos personales ID de usuario : 352689437 Tipo entidad : Persona Sitio : MLA N…"
click at [602, 212] on td "Nombre social : [PERSON_NAME]" at bounding box center [667, 211] width 144 height 22
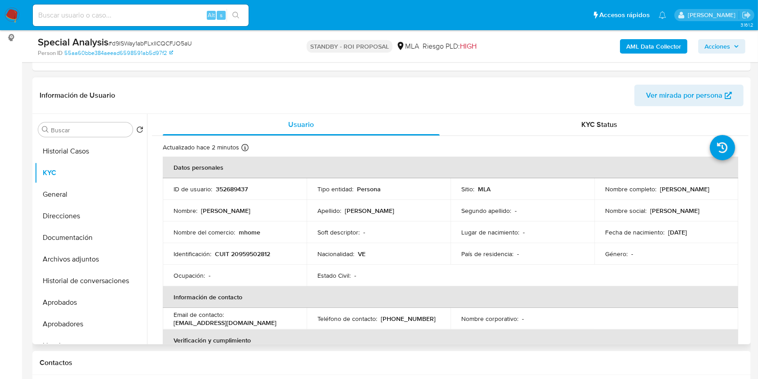
drag, startPoint x: 603, startPoint y: 192, endPoint x: 692, endPoint y: 190, distance: 88.6
click at [692, 190] on div "Nombre completo : [PERSON_NAME]" at bounding box center [666, 189] width 122 height 8
copy p "[PERSON_NAME]"
click at [237, 189] on p "352689437" at bounding box center [232, 189] width 32 height 8
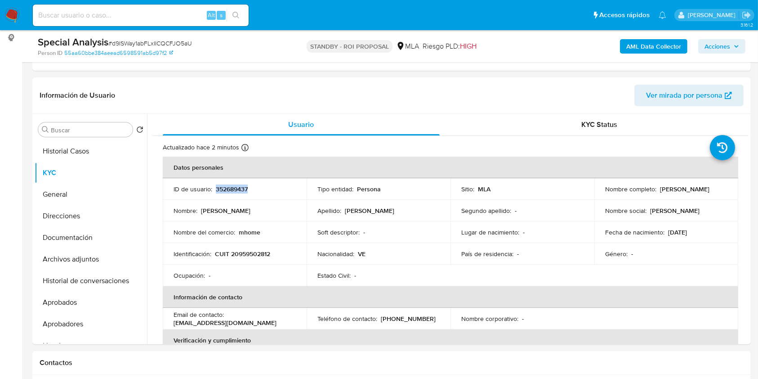
copy p "352689437"
click at [141, 15] on input at bounding box center [141, 15] width 216 height 12
paste input "09hA1ajQZ8OFsuBB6f6usGYB"
type input "09hA1ajQZ8OFsuBB6f6usGYB"
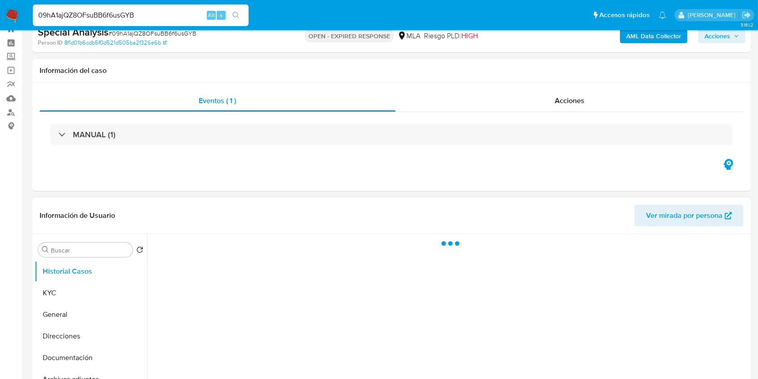
scroll to position [120, 0]
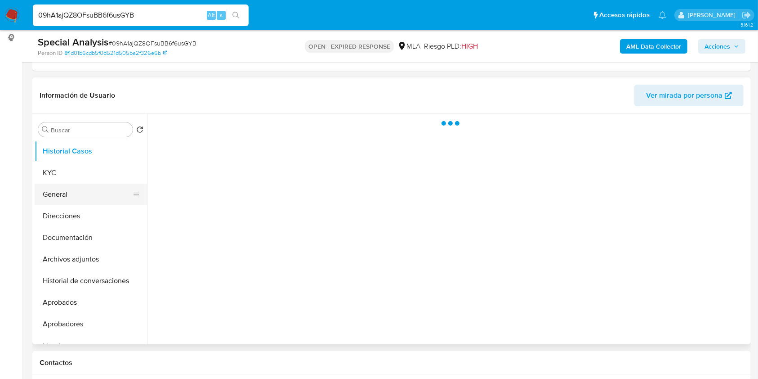
select select "10"
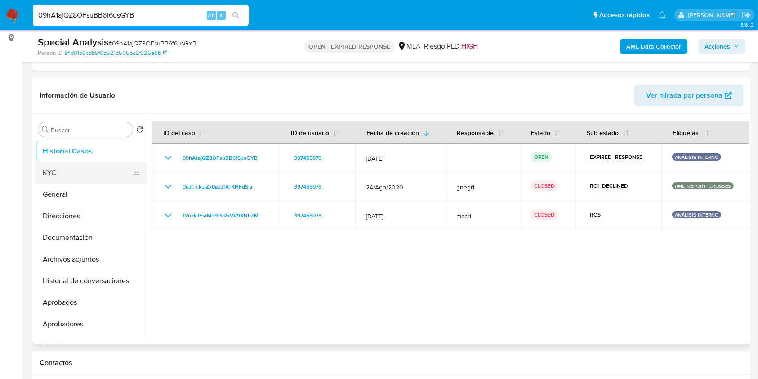
click at [73, 177] on button "KYC" at bounding box center [87, 173] width 105 height 22
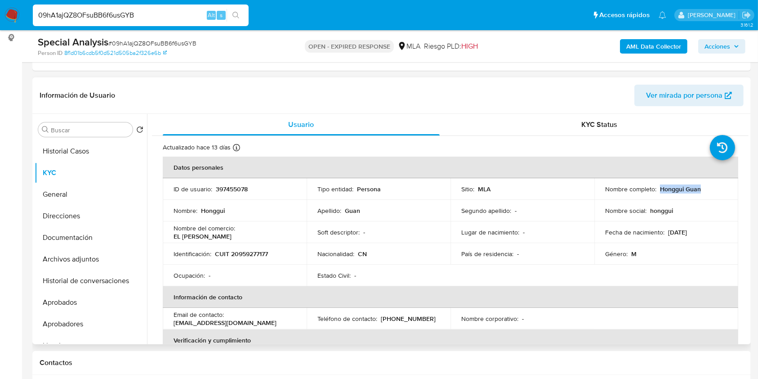
drag, startPoint x: 658, startPoint y: 187, endPoint x: 702, endPoint y: 185, distance: 43.7
click at [702, 185] on div "Nombre completo : Honggui Guan" at bounding box center [666, 189] width 122 height 8
copy p "Honggui Guan"
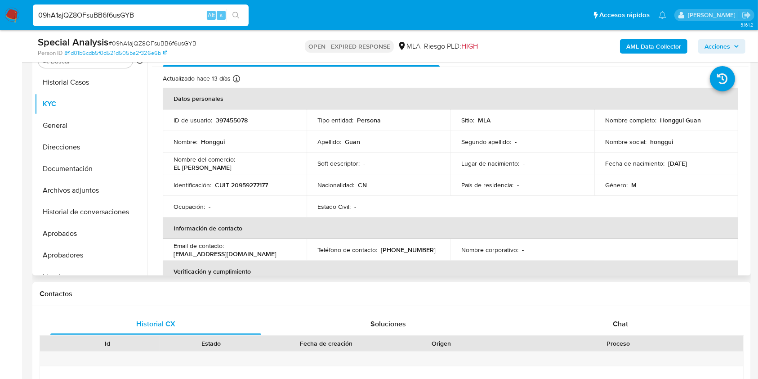
scroll to position [134, 0]
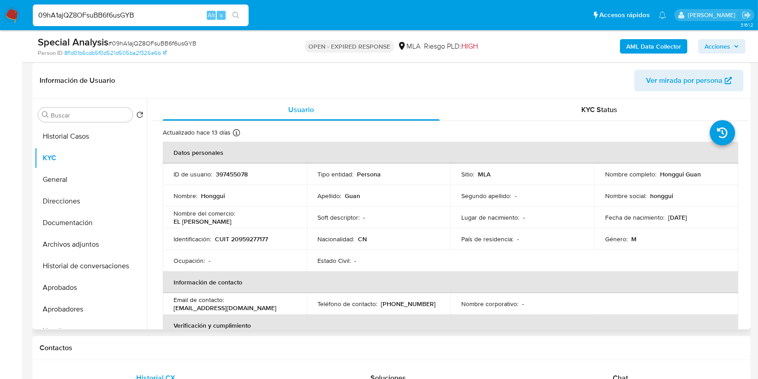
click at [232, 172] on p "397455078" at bounding box center [232, 174] width 32 height 8
copy p "397455078"
click at [143, 39] on span "# 09hA1ajQZ8OFsuBB6f6usGYB" at bounding box center [152, 43] width 88 height 9
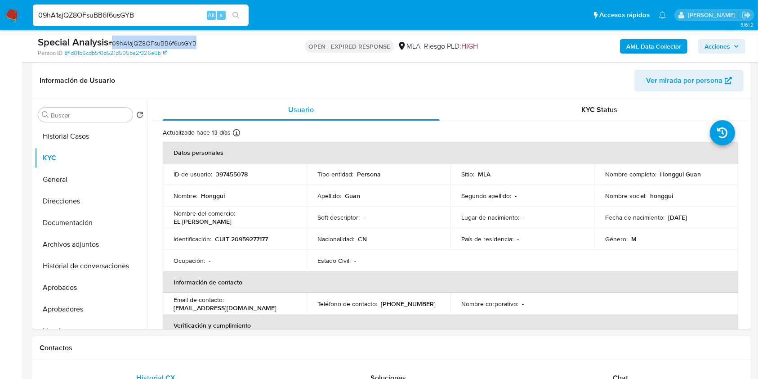
copy span "09hA1ajQZ8OFsuBB6f6usGYB"
click at [245, 232] on td "Identificación : CUIT 20959277177" at bounding box center [235, 239] width 144 height 22
click at [251, 238] on p "CUIT 20959277177" at bounding box center [241, 239] width 53 height 8
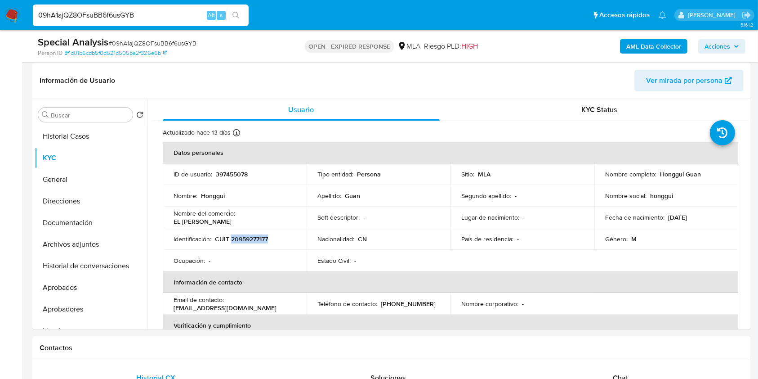
copy p "20959277177"
click at [233, 170] on p "397455078" at bounding box center [232, 174] width 32 height 8
copy p "397455078"
click at [254, 237] on p "CUIT 20959277177" at bounding box center [241, 239] width 53 height 8
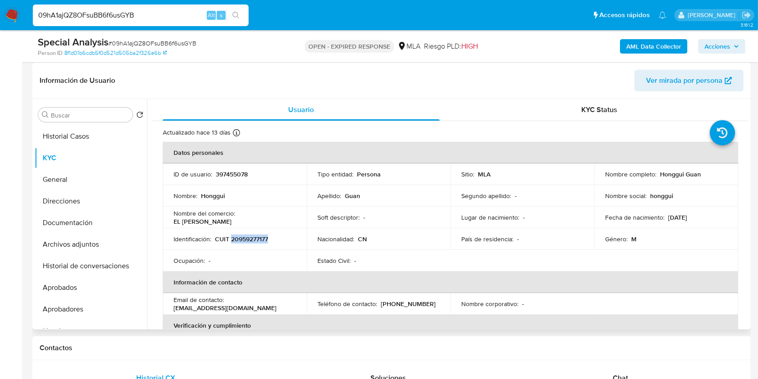
click at [254, 237] on p "CUIT 20959277177" at bounding box center [241, 239] width 53 height 8
copy p "20959277177"
drag, startPoint x: 658, startPoint y: 173, endPoint x: 727, endPoint y: 173, distance: 69.3
click at [727, 173] on td "Nombre completo : Honggui Guan" at bounding box center [667, 174] width 144 height 22
click at [250, 236] on p "CUIT 20959277177" at bounding box center [241, 239] width 53 height 8
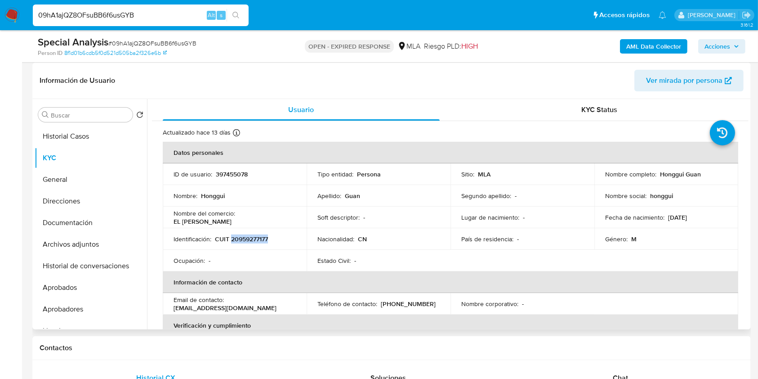
click at [250, 236] on p "CUIT 20959277177" at bounding box center [241, 239] width 53 height 8
copy p "20959277177"
drag, startPoint x: 659, startPoint y: 174, endPoint x: 700, endPoint y: 174, distance: 41.4
click at [700, 174] on div "Nombre completo : Honggui Guan" at bounding box center [666, 174] width 122 height 8
click at [86, 131] on button "Historial Casos" at bounding box center [87, 136] width 105 height 22
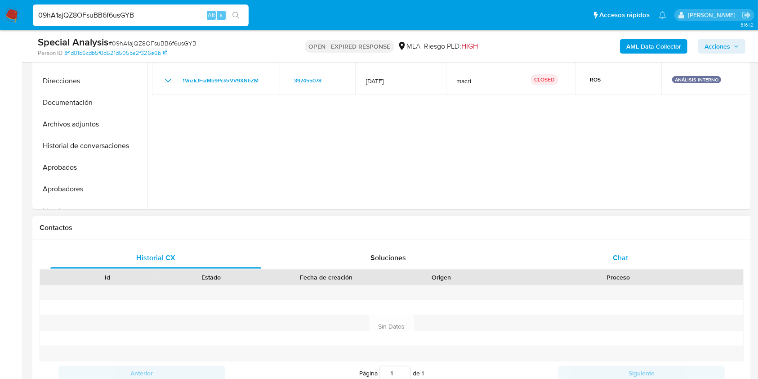
click at [619, 263] on div "Chat" at bounding box center [620, 258] width 211 height 22
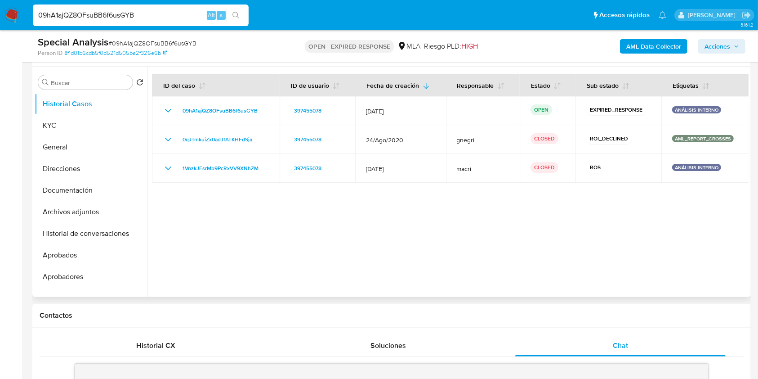
scroll to position [75, 0]
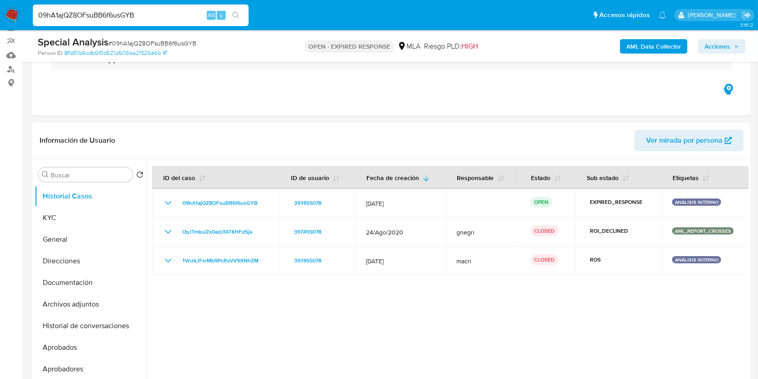
click at [139, 42] on span "# 09hA1ajQZ8OFsuBB6f6usGYB" at bounding box center [152, 43] width 88 height 9
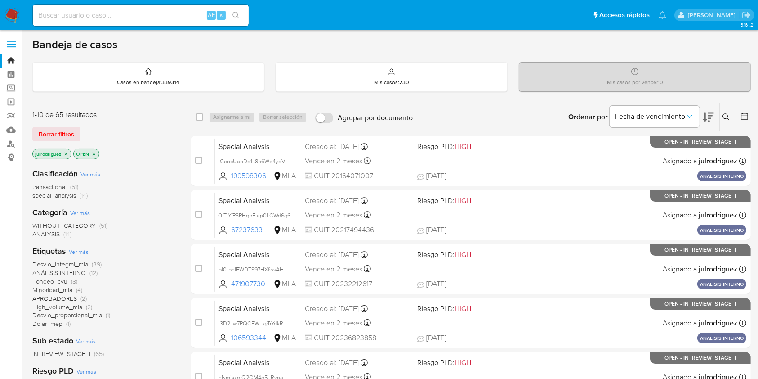
click at [722, 113] on button at bounding box center [727, 117] width 15 height 11
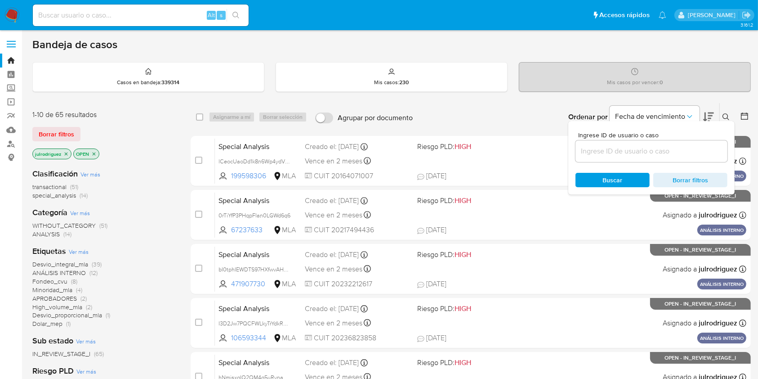
click at [610, 155] on input at bounding box center [652, 151] width 152 height 12
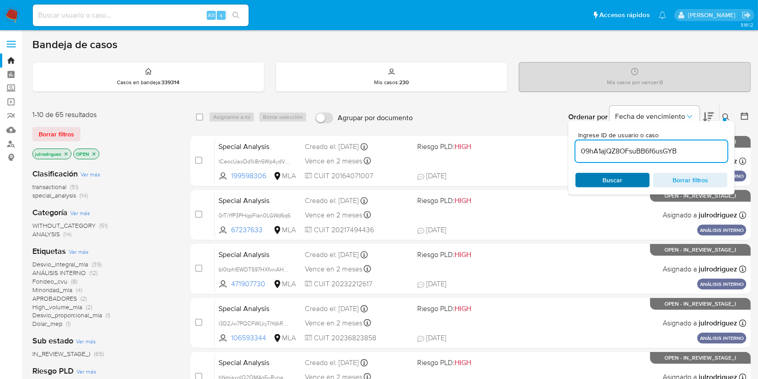
type input "09hA1ajQZ8OFsuBB6f6usGYB"
click at [596, 178] on span "Buscar" at bounding box center [613, 180] width 62 height 13
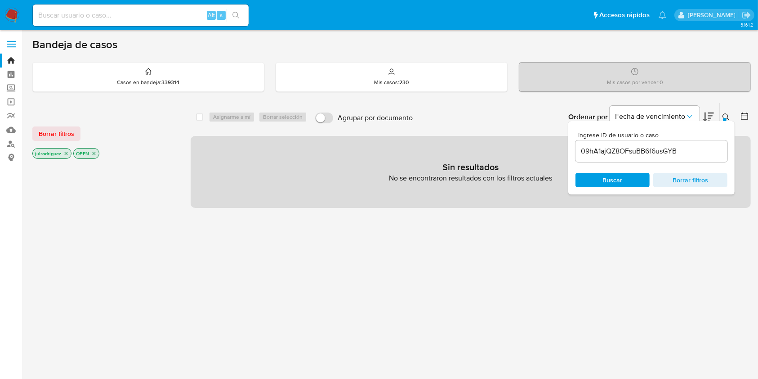
click at [95, 153] on icon "close-filter" at bounding box center [94, 153] width 3 height 3
click at [66, 154] on icon "close-filter" at bounding box center [65, 153] width 5 height 5
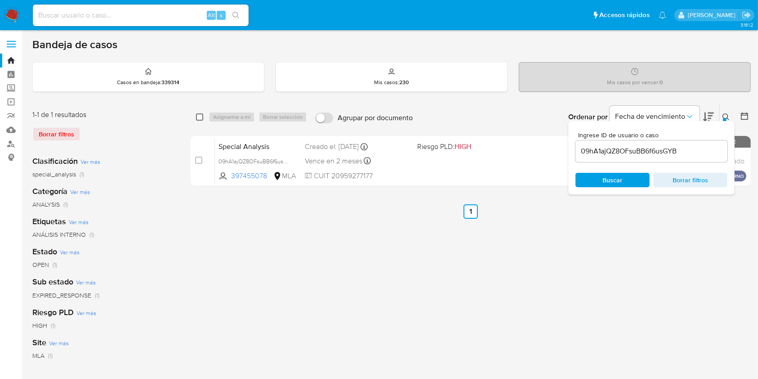
click at [197, 118] on input "checkbox" at bounding box center [199, 116] width 7 height 7
checkbox input "true"
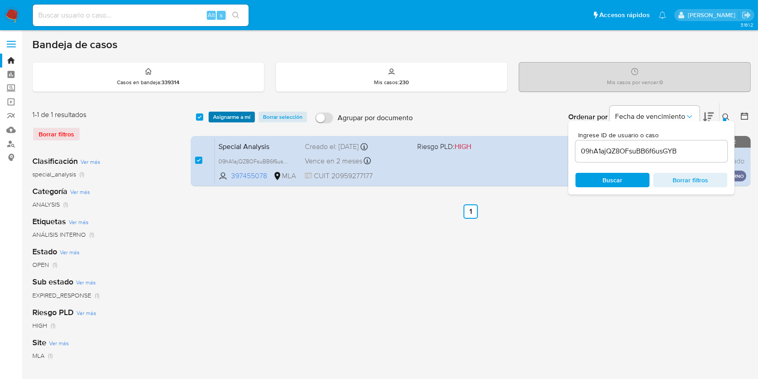
click at [222, 116] on span "Asignarme a mí" at bounding box center [231, 116] width 37 height 9
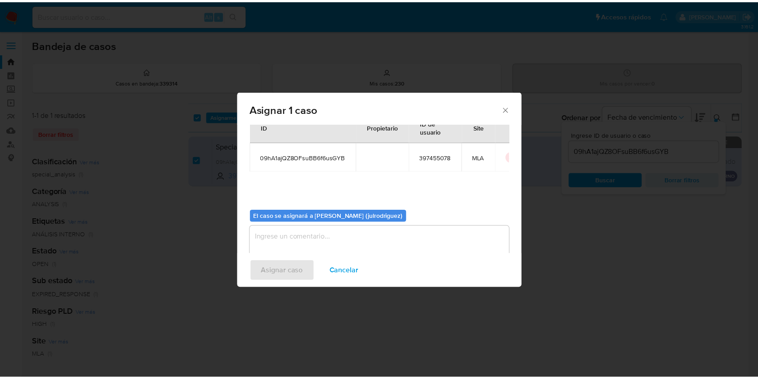
scroll to position [46, 0]
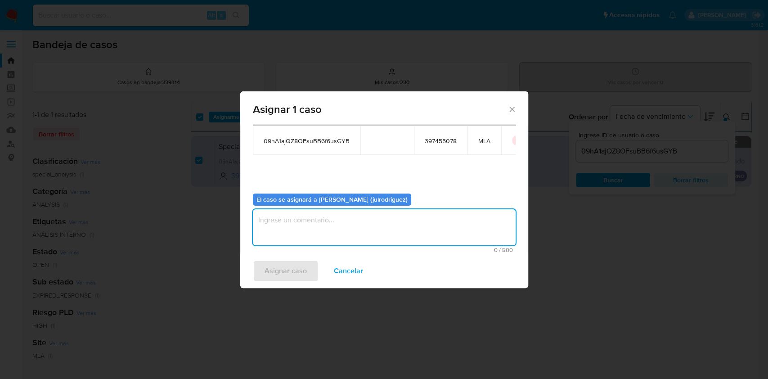
click at [368, 229] on textarea "assign-modal" at bounding box center [384, 227] width 263 height 36
type textarea "."
click at [286, 264] on span "Asignar caso" at bounding box center [285, 271] width 42 height 20
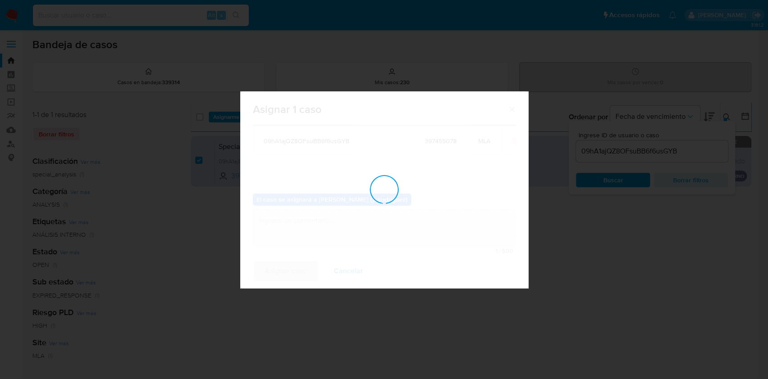
checkbox input "false"
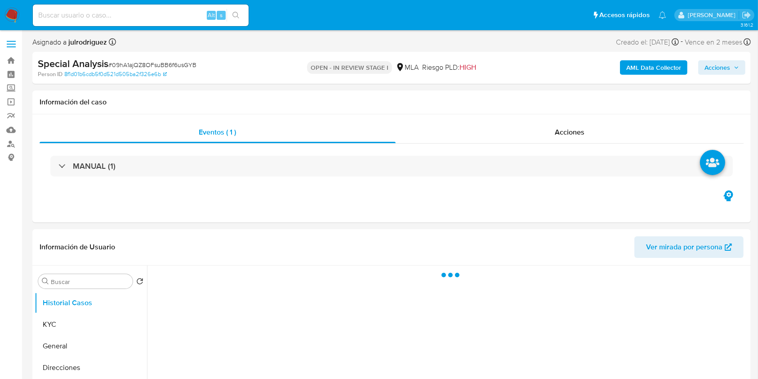
select select "10"
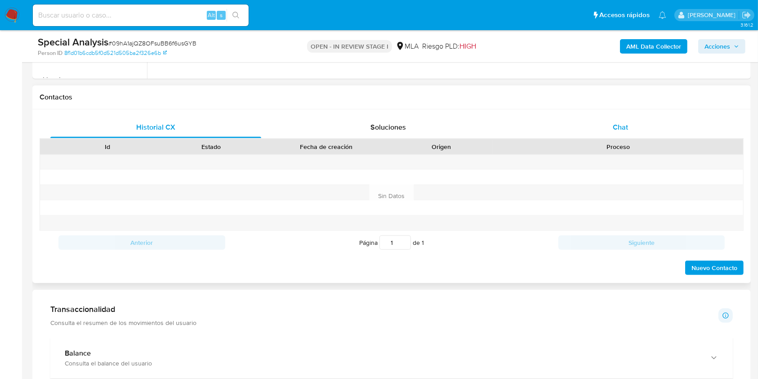
scroll to position [360, 0]
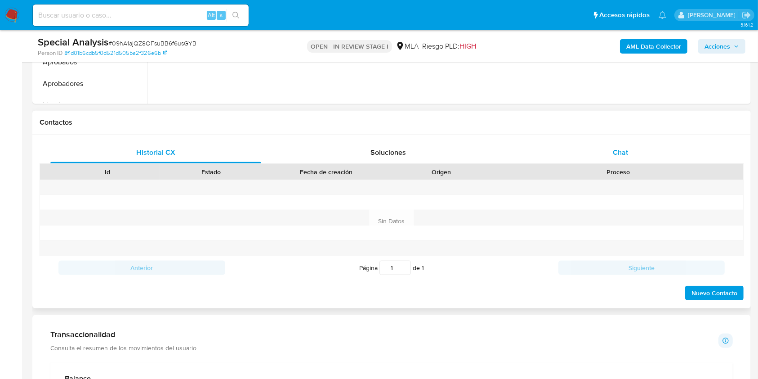
click at [620, 143] on div "Chat" at bounding box center [620, 153] width 211 height 22
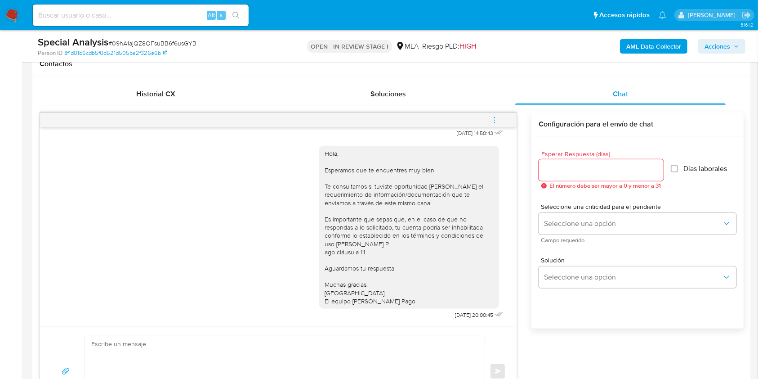
scroll to position [420, 0]
click at [559, 166] on input "Esperar Respuesta (días)" at bounding box center [601, 169] width 125 height 12
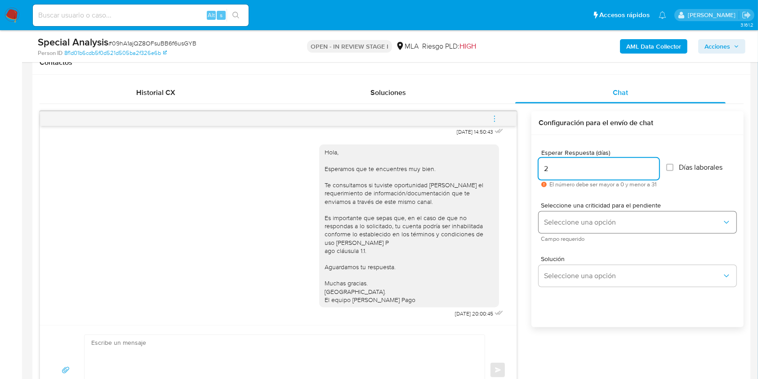
type input "2"
click at [569, 215] on button "Seleccione una opción" at bounding box center [638, 222] width 198 height 22
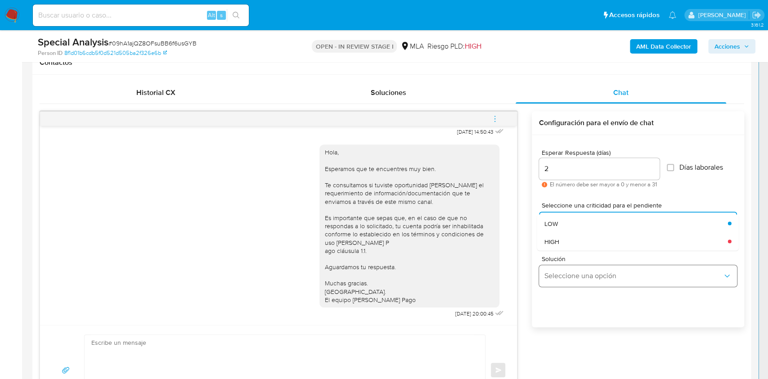
drag, startPoint x: 562, startPoint y: 238, endPoint x: 567, endPoint y: 271, distance: 32.8
click at [561, 238] on div "HIGH" at bounding box center [633, 241] width 178 height 18
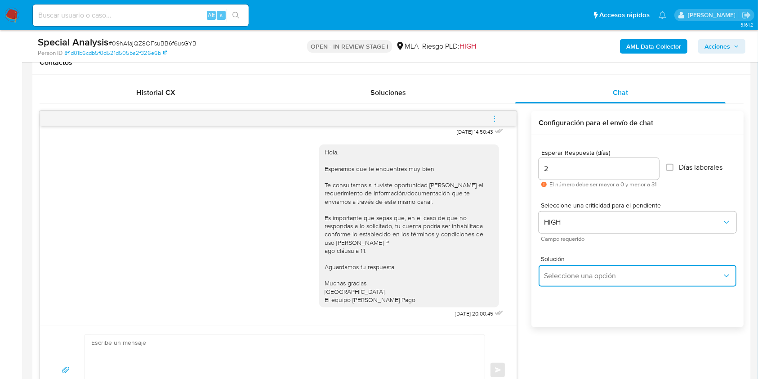
click at [569, 277] on span "Seleccione una opción" at bounding box center [633, 275] width 178 height 9
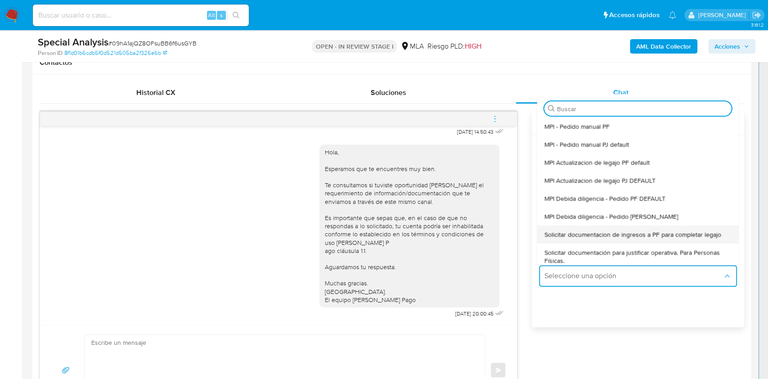
click at [617, 234] on span "Solicitar documentacion de ingresos a PF para completar legajo" at bounding box center [632, 234] width 177 height 8
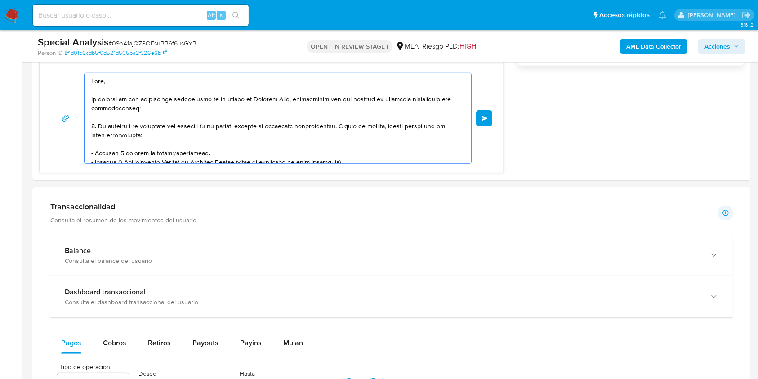
scroll to position [183, 0]
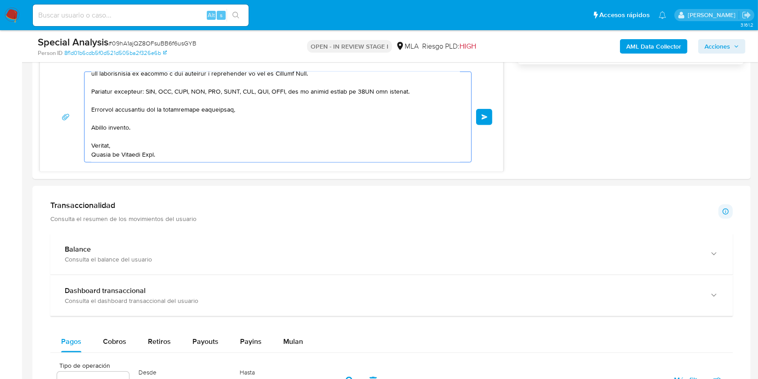
drag, startPoint x: 257, startPoint y: 286, endPoint x: 377, endPoint y: 406, distance: 169.8
click at [377, 378] on html "Pausado Ver notificaciones Alt s Accesos rápidos Presiona las siguientes teclas…" at bounding box center [379, 187] width 758 height 1738
type textarea "Hola, En función de las operaci"
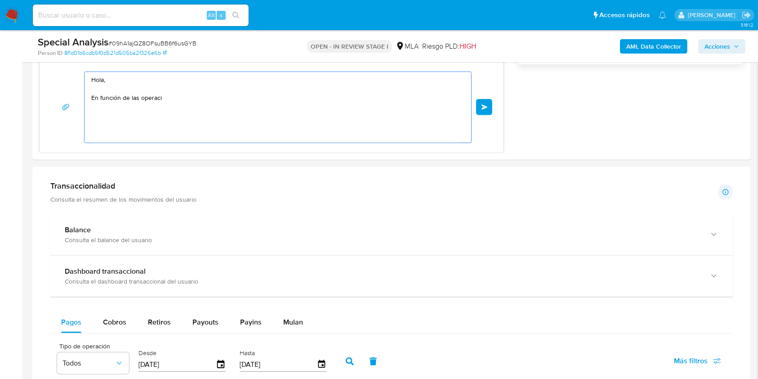
scroll to position [0, 0]
drag, startPoint x: 165, startPoint y: 112, endPoint x: 7, endPoint y: 26, distance: 179.3
click at [7, 26] on div "Pausado Ver notificaciones Alt s Accesos rápidos Presiona las siguientes teclas…" at bounding box center [379, 177] width 758 height 1719
paste textarea "Buenas tardes, Queremos aclararte que la Resolución General ARCA 5696/2025 indi…"
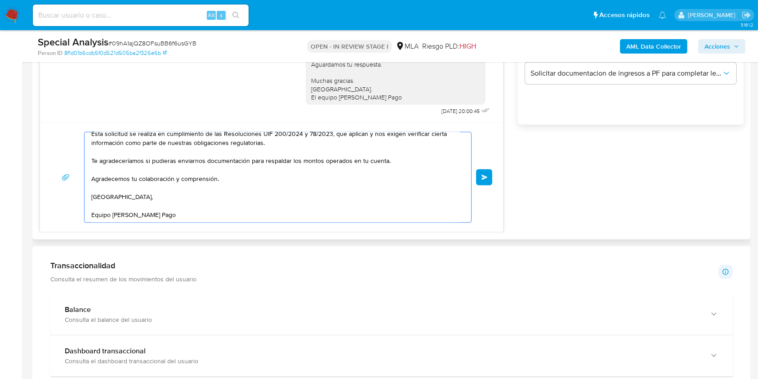
scroll to position [562, 0]
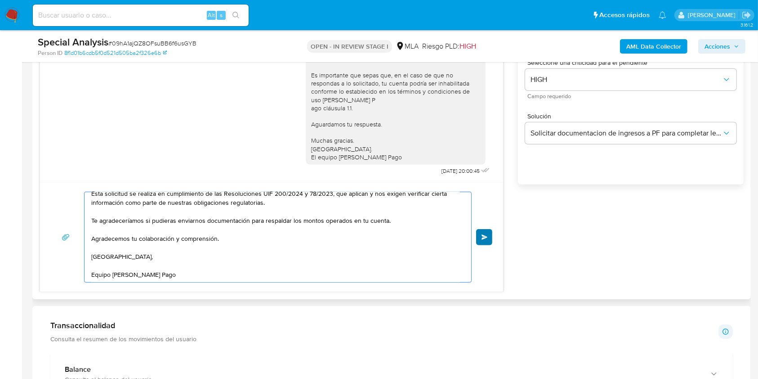
type textarea "Buenas tardes, Queremos aclararte que la Resolución General ARCA 5696/2025 indi…"
click at [487, 240] on button "Enviar" at bounding box center [484, 237] width 16 height 16
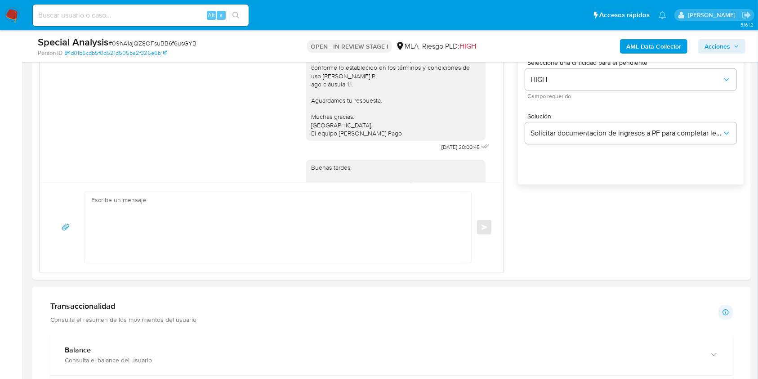
scroll to position [0, 0]
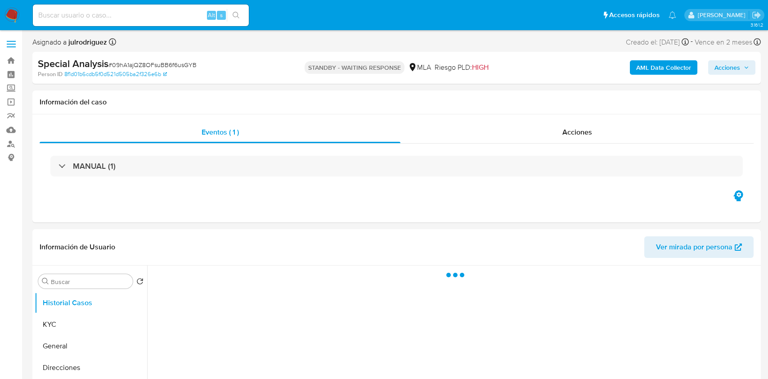
select select "10"
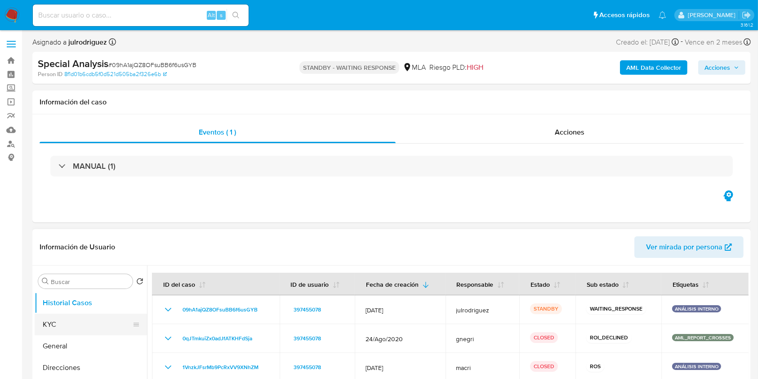
click at [79, 320] on button "KYC" at bounding box center [87, 325] width 105 height 22
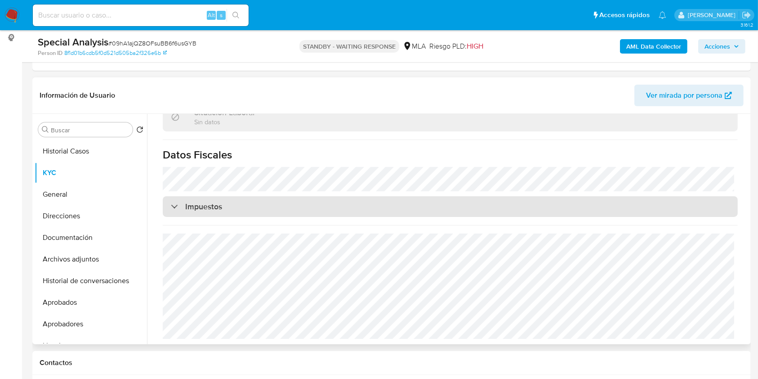
scroll to position [482, 0]
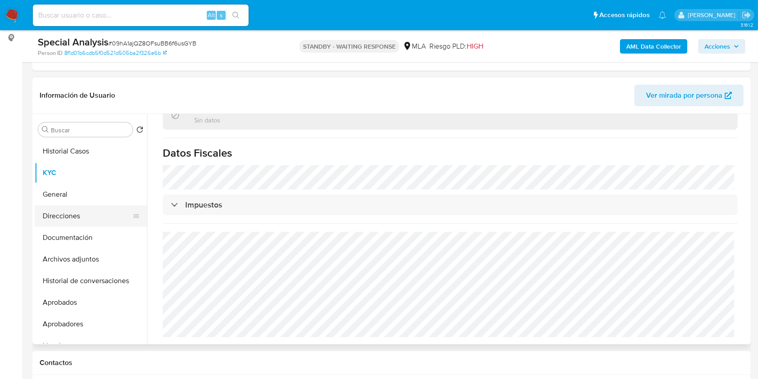
click at [78, 220] on button "Direcciones" at bounding box center [87, 216] width 105 height 22
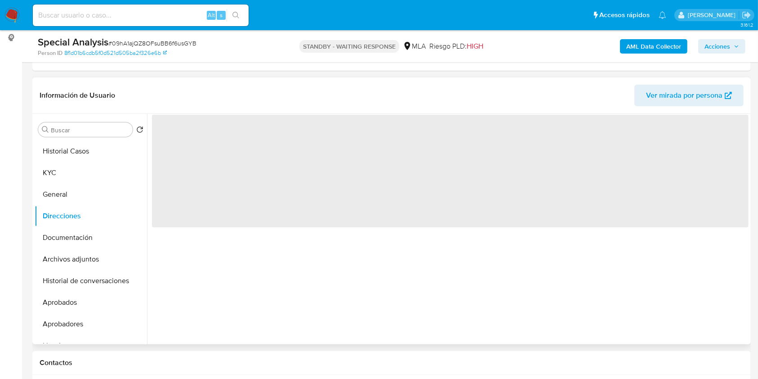
scroll to position [0, 0]
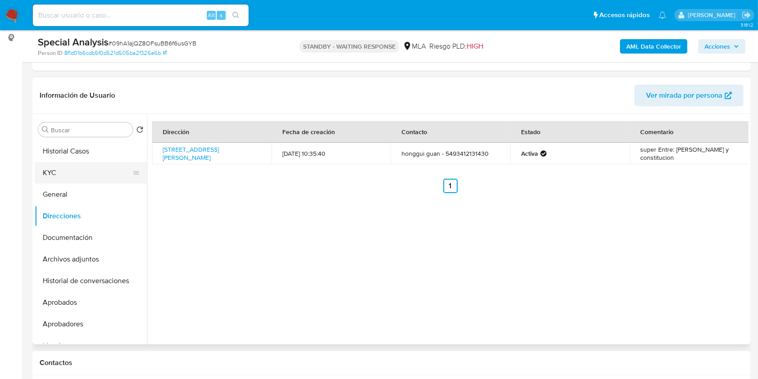
click at [99, 168] on button "KYC" at bounding box center [87, 173] width 105 height 22
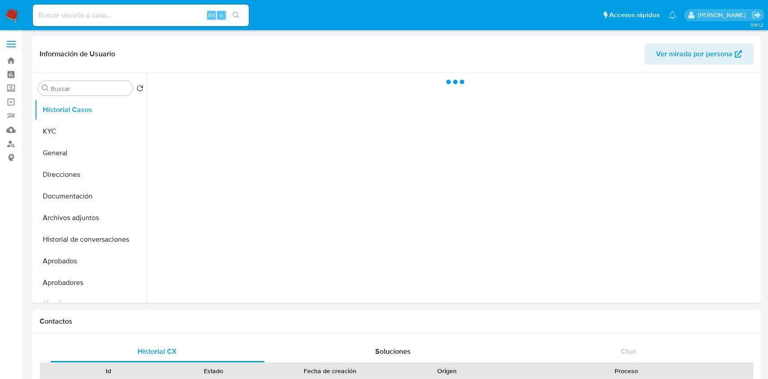
select select "10"
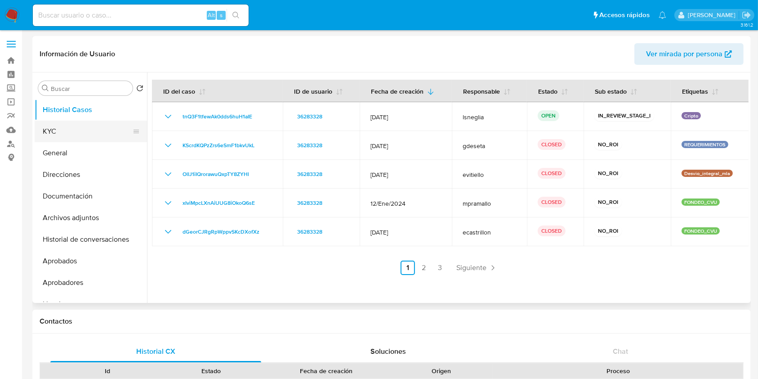
click at [73, 125] on button "KYC" at bounding box center [87, 132] width 105 height 22
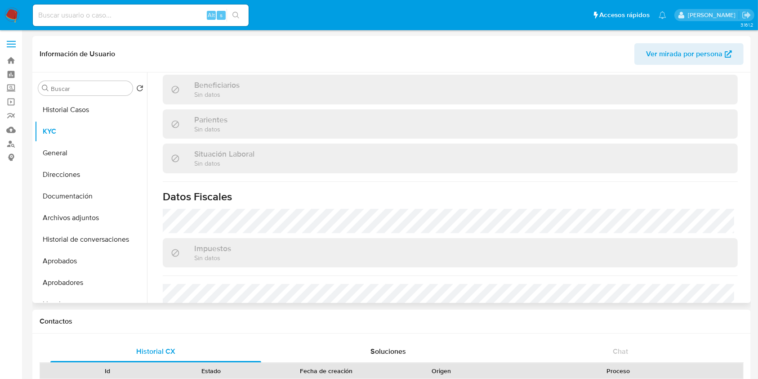
scroll to position [269, 0]
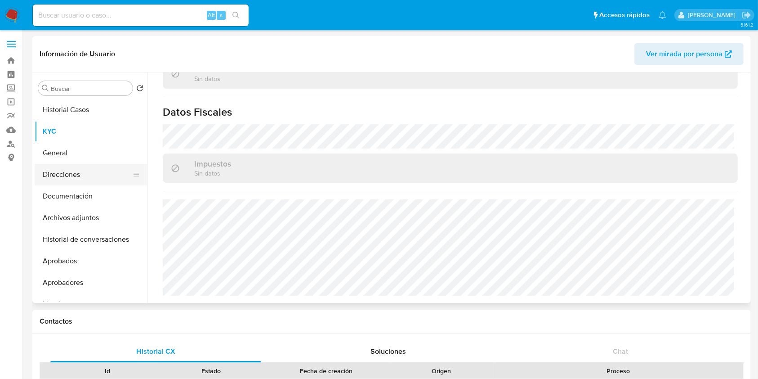
drag, startPoint x: 82, startPoint y: 153, endPoint x: 78, endPoint y: 171, distance: 18.4
click at [81, 153] on button "General" at bounding box center [91, 153] width 112 height 22
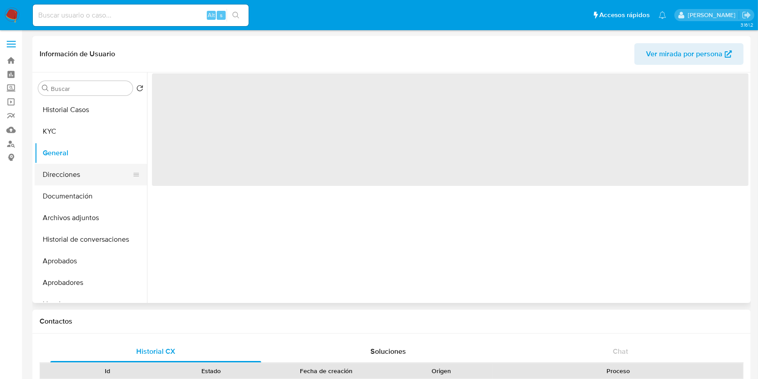
click at [78, 171] on button "Direcciones" at bounding box center [87, 175] width 105 height 22
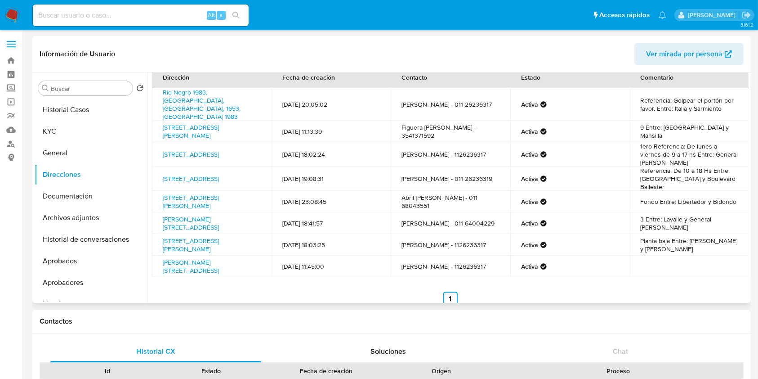
scroll to position [25, 0]
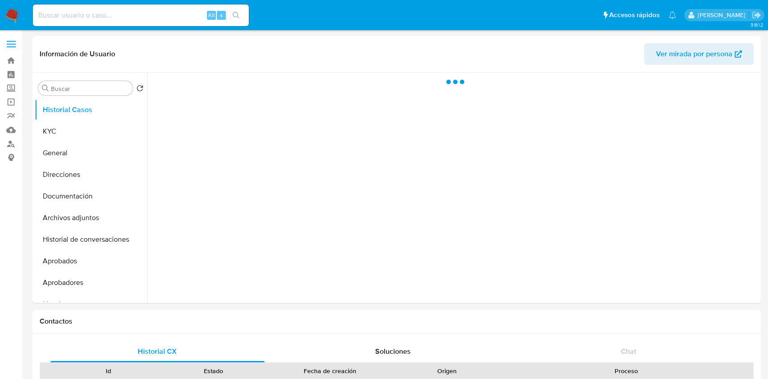
select select "10"
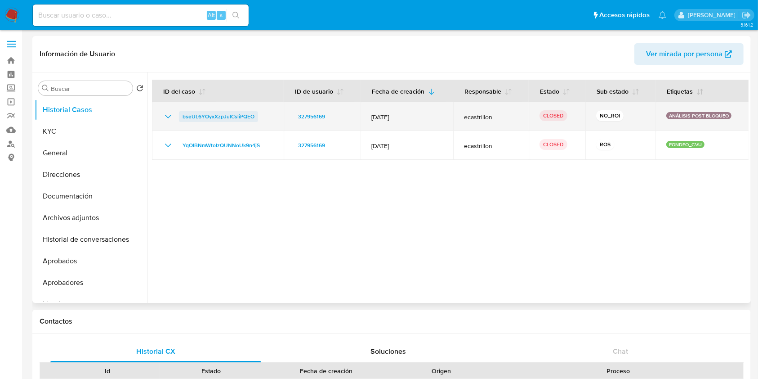
click at [228, 117] on span "bseUL6YOyxXzpJulCsliPQEO" at bounding box center [219, 116] width 72 height 11
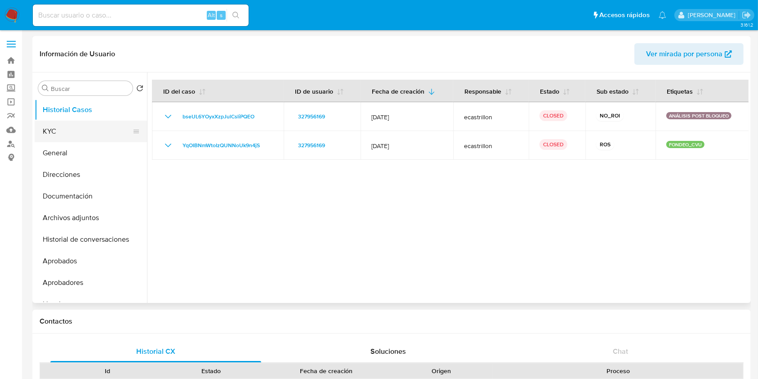
click at [76, 125] on button "KYC" at bounding box center [87, 132] width 105 height 22
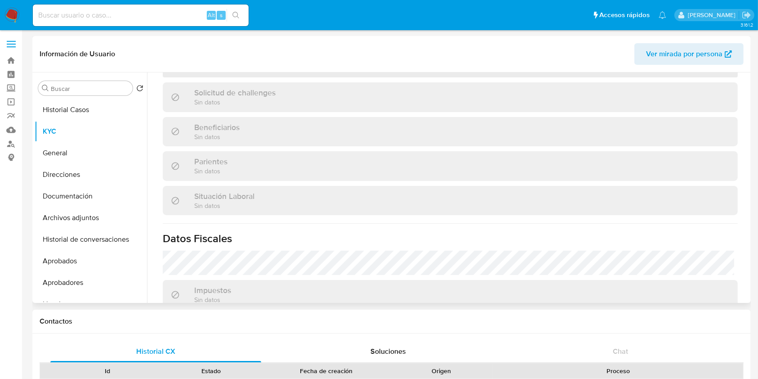
scroll to position [240, 0]
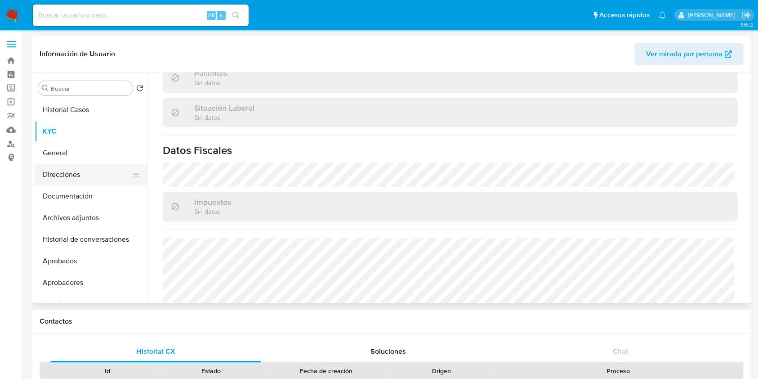
click at [77, 178] on button "Direcciones" at bounding box center [87, 175] width 105 height 22
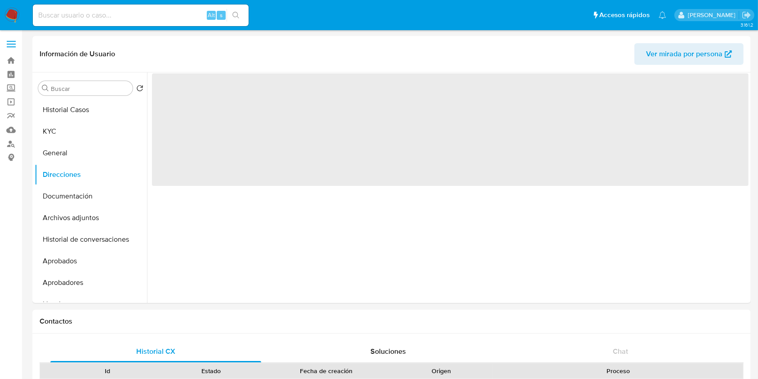
scroll to position [0, 0]
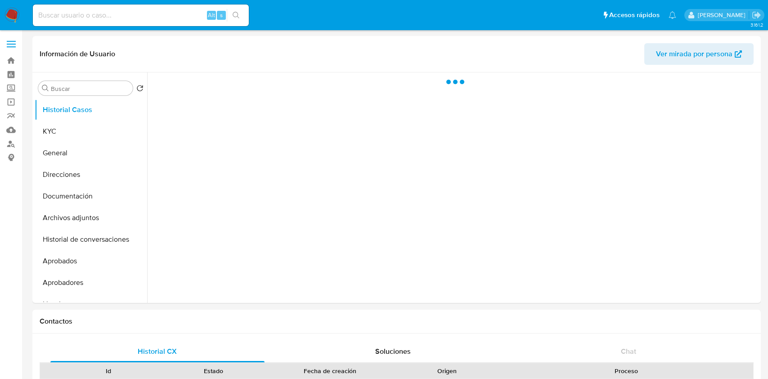
select select "10"
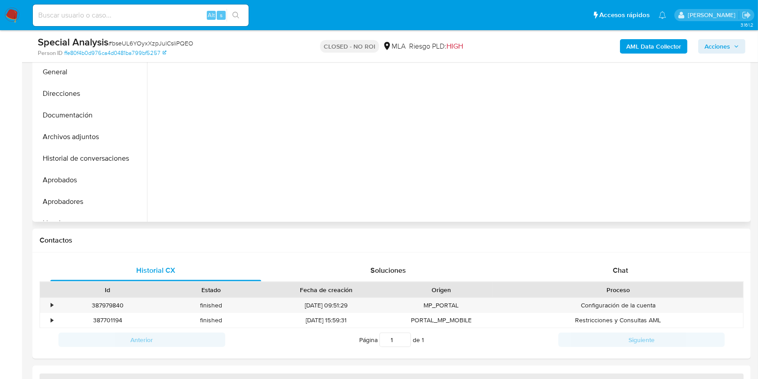
select select "10"
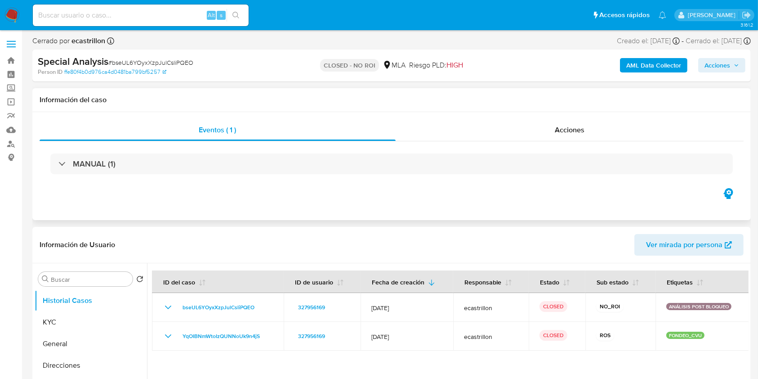
click at [567, 142] on div "MANUAL (1)" at bounding box center [392, 163] width 704 height 45
click at [569, 128] on span "Acciones" at bounding box center [570, 130] width 30 height 10
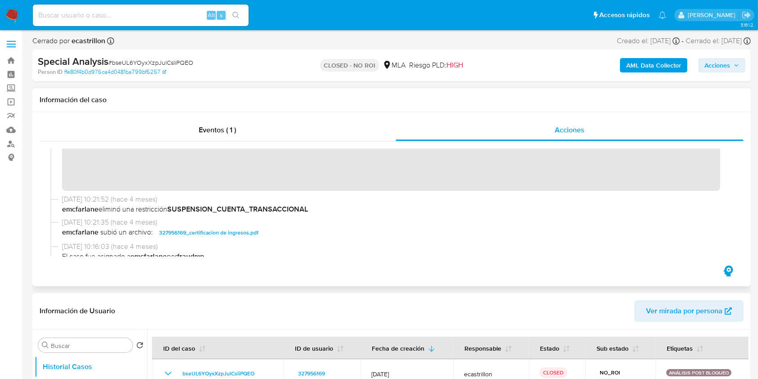
scroll to position [120, 0]
